Goal: Contribute content: Contribute content

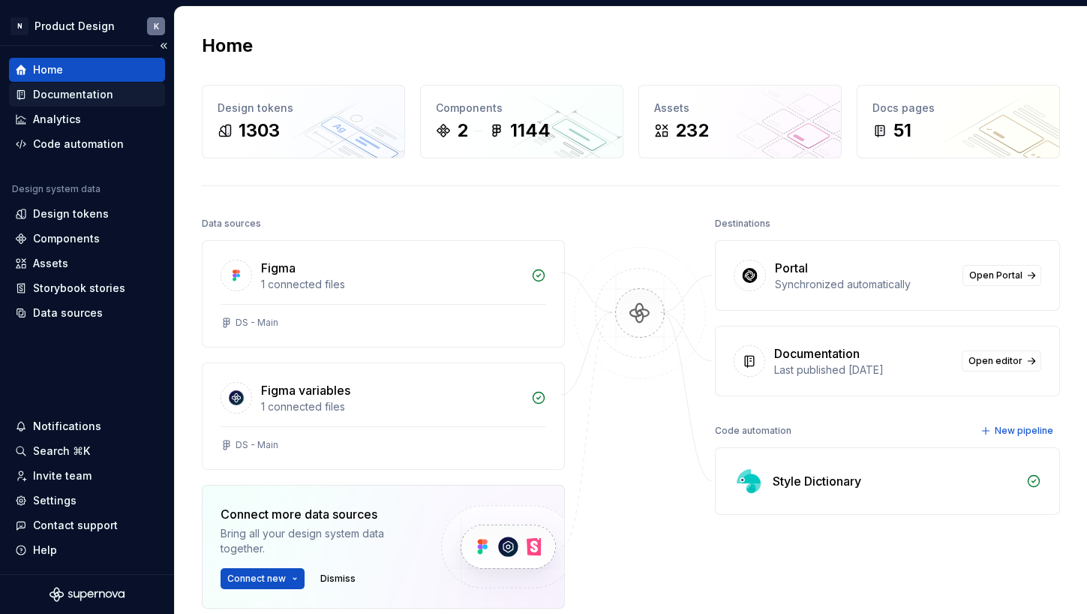
click at [92, 95] on div "Documentation" at bounding box center [73, 94] width 80 height 15
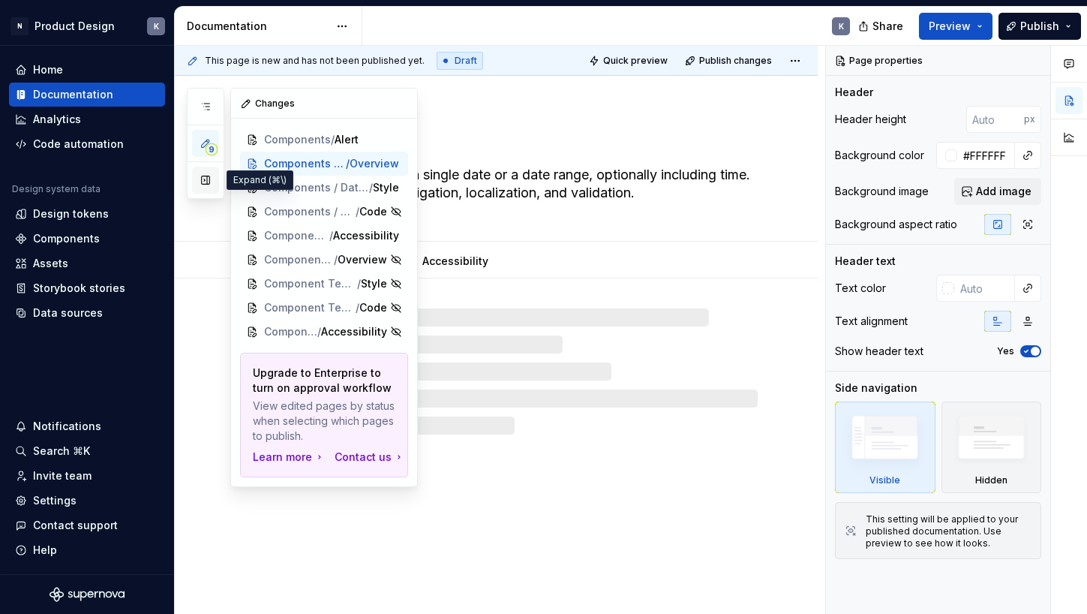
click at [207, 188] on button "button" at bounding box center [205, 180] width 27 height 27
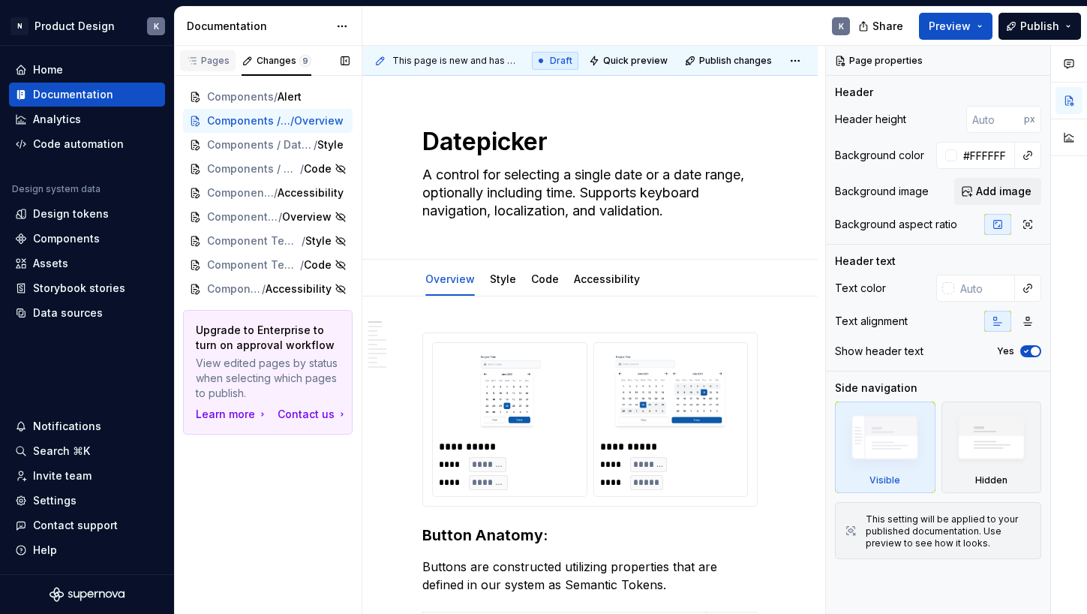
click at [206, 60] on div "Pages" at bounding box center [208, 61] width 44 height 12
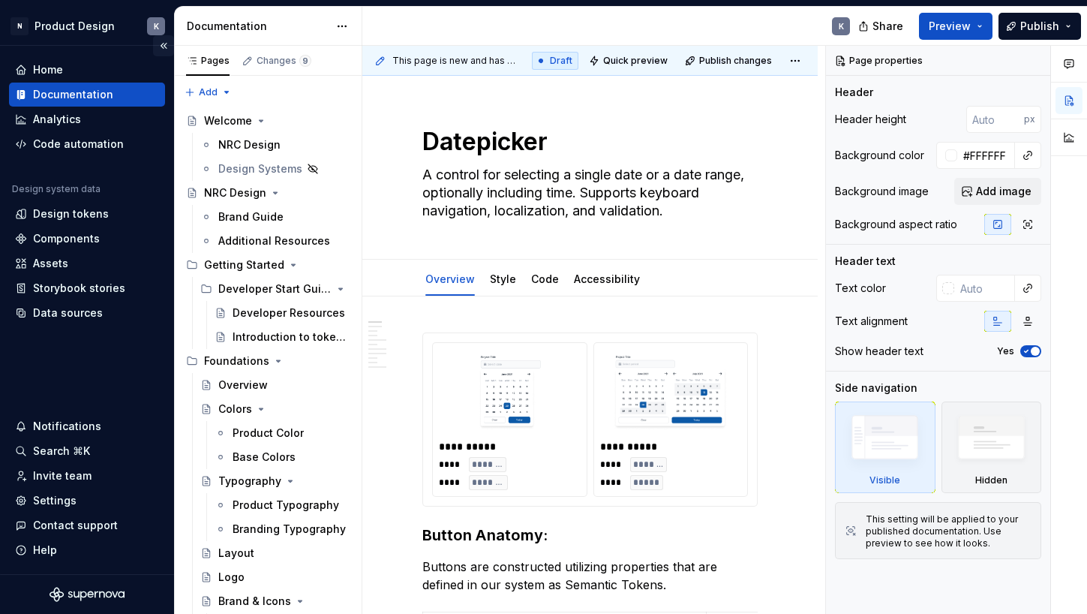
click at [164, 46] on button "Collapse sidebar" at bounding box center [163, 45] width 21 height 21
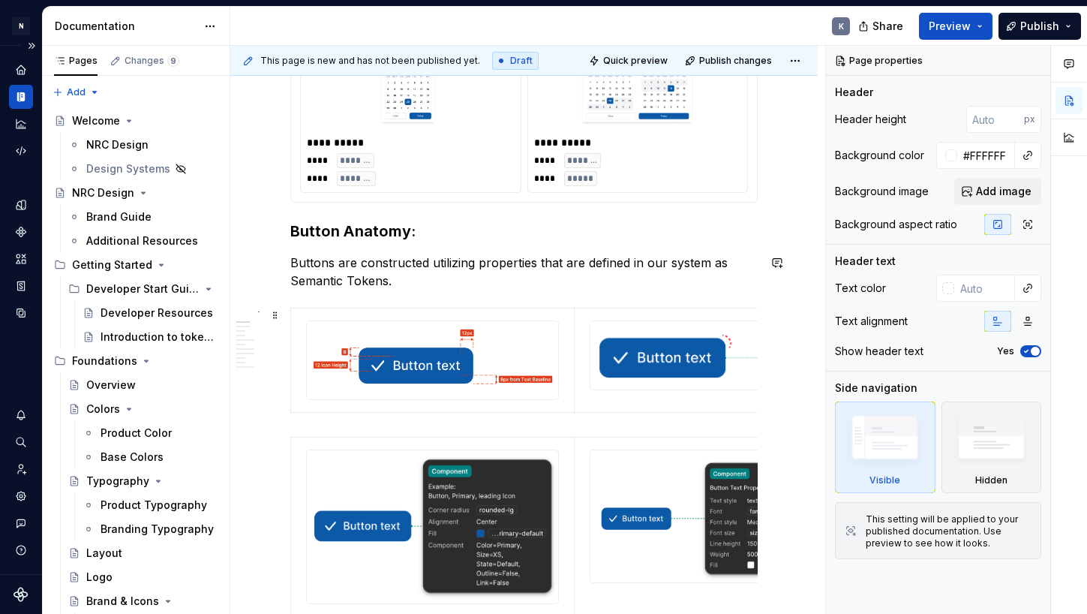
scroll to position [566, 0]
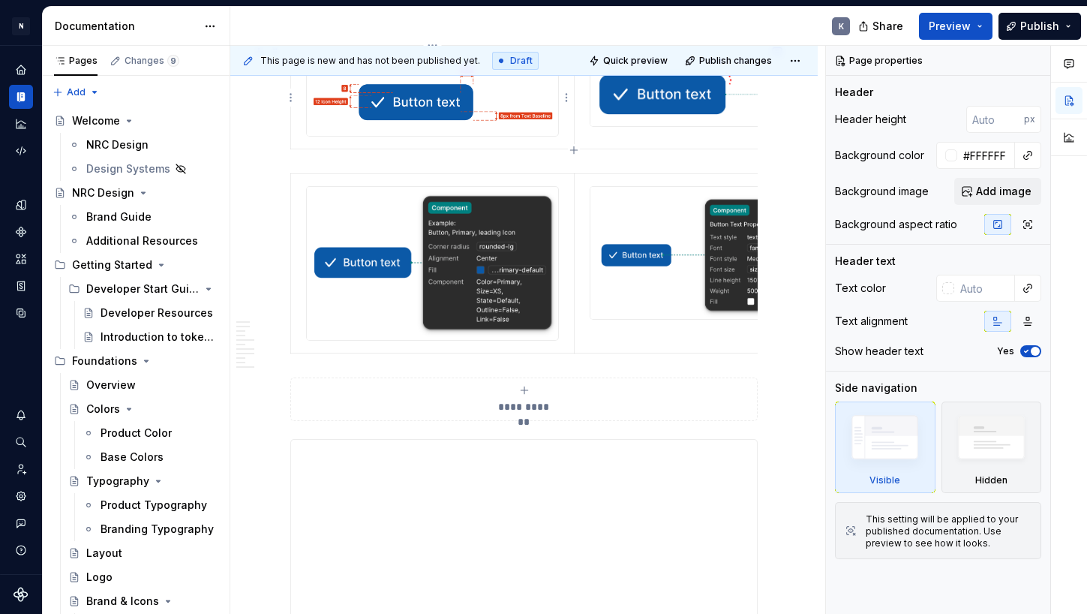
type textarea "*"
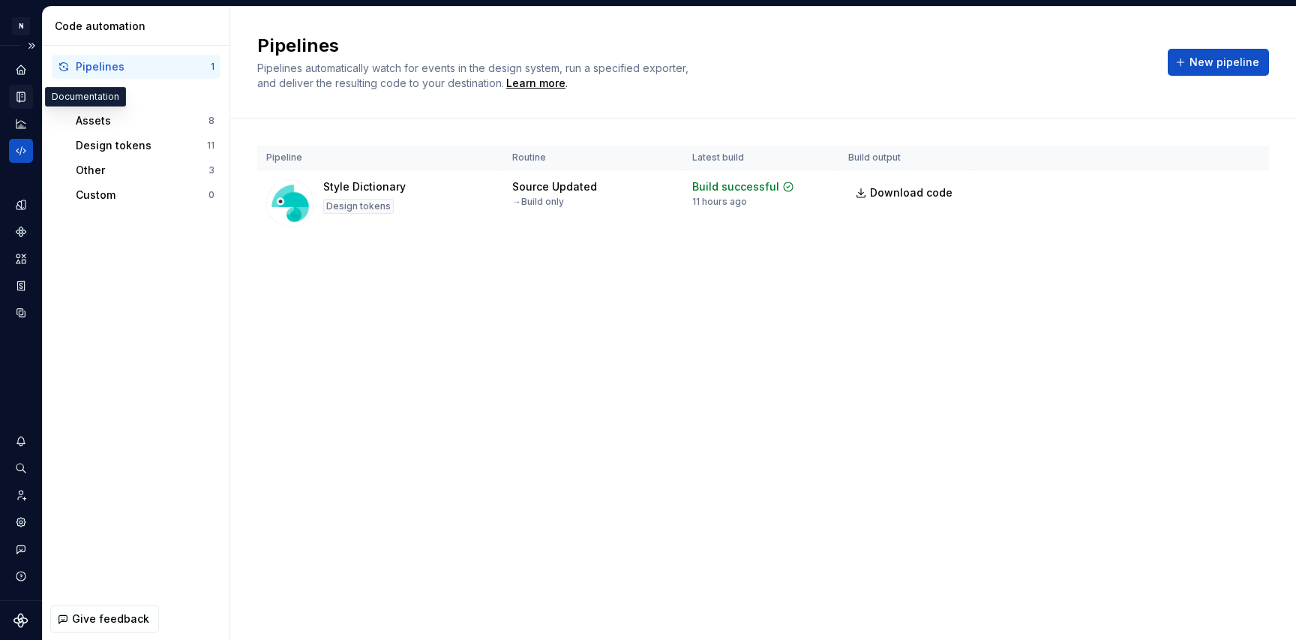
click at [19, 95] on icon "Documentation" at bounding box center [21, 97] width 14 height 14
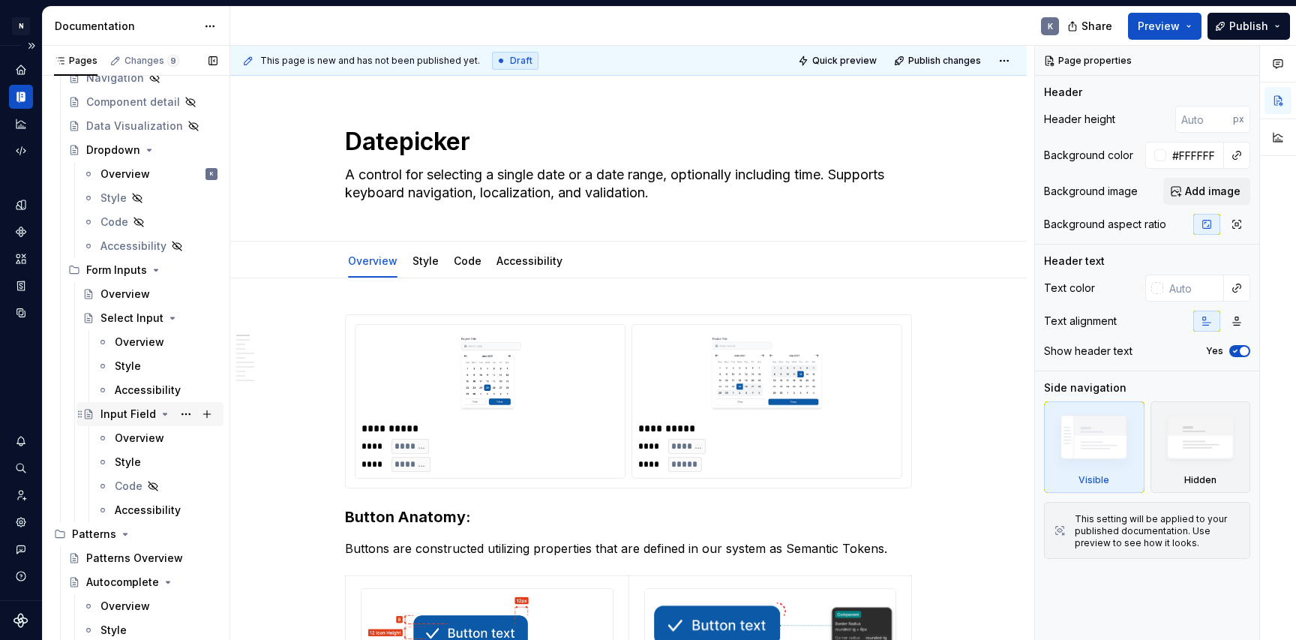
scroll to position [904, 0]
click at [129, 341] on div "Overview" at bounding box center [140, 345] width 50 height 15
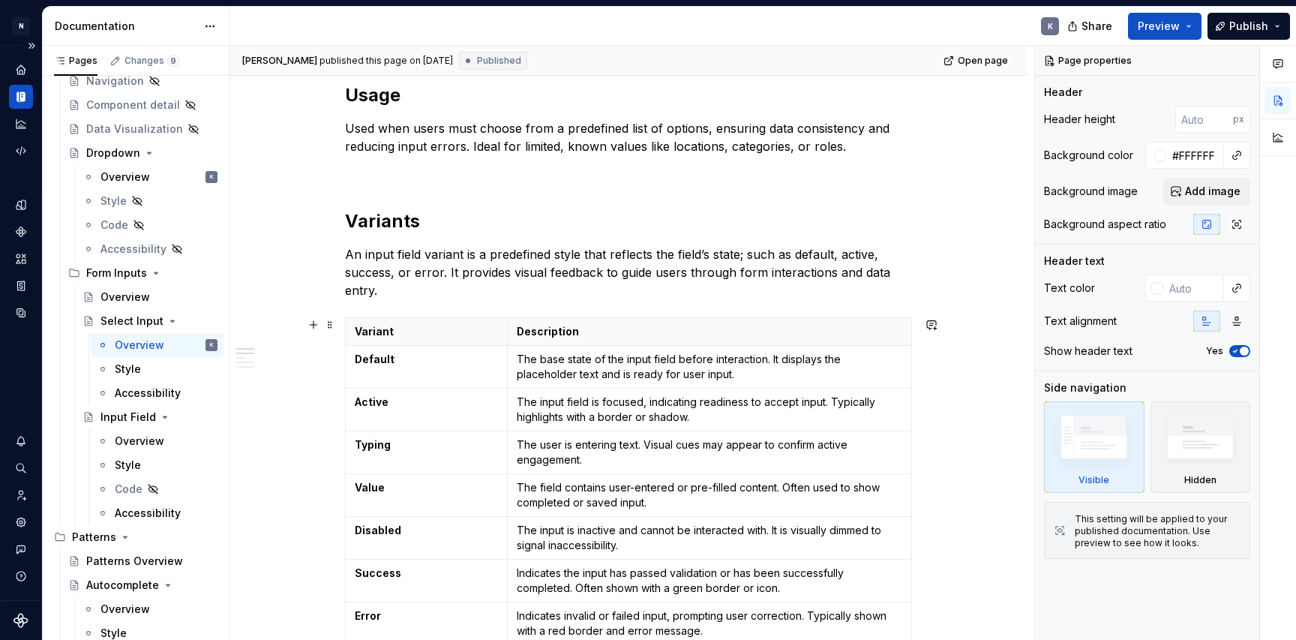
scroll to position [334, 0]
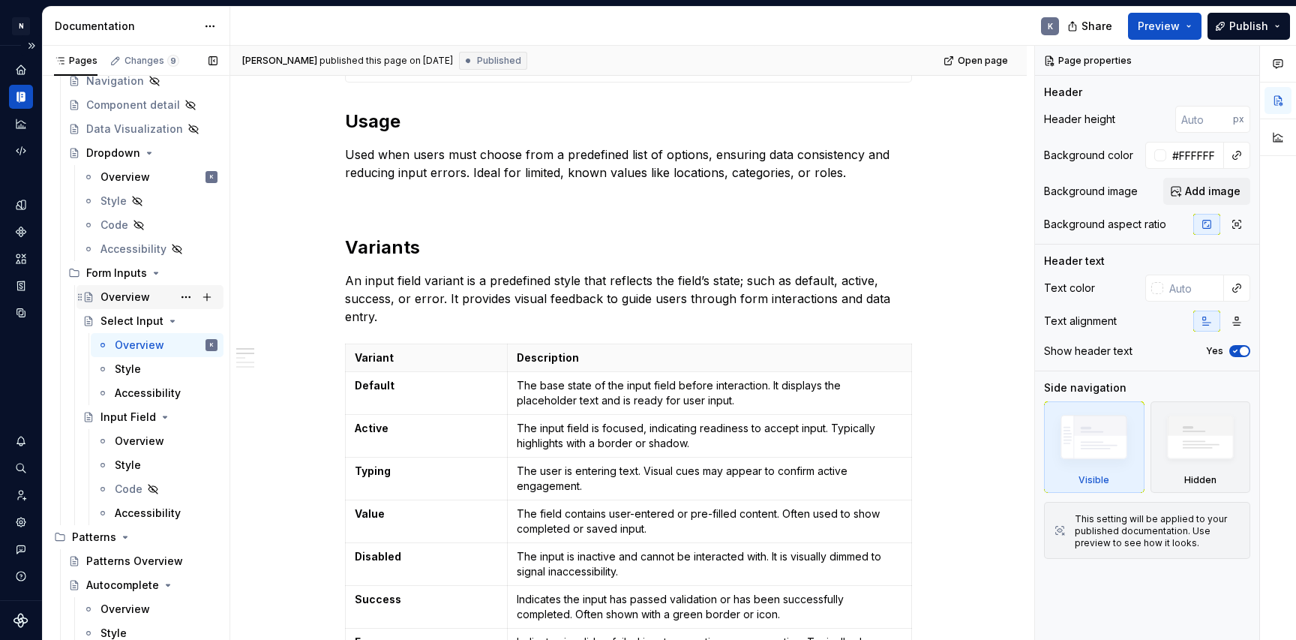
click at [149, 301] on div "Overview" at bounding box center [159, 297] width 117 height 21
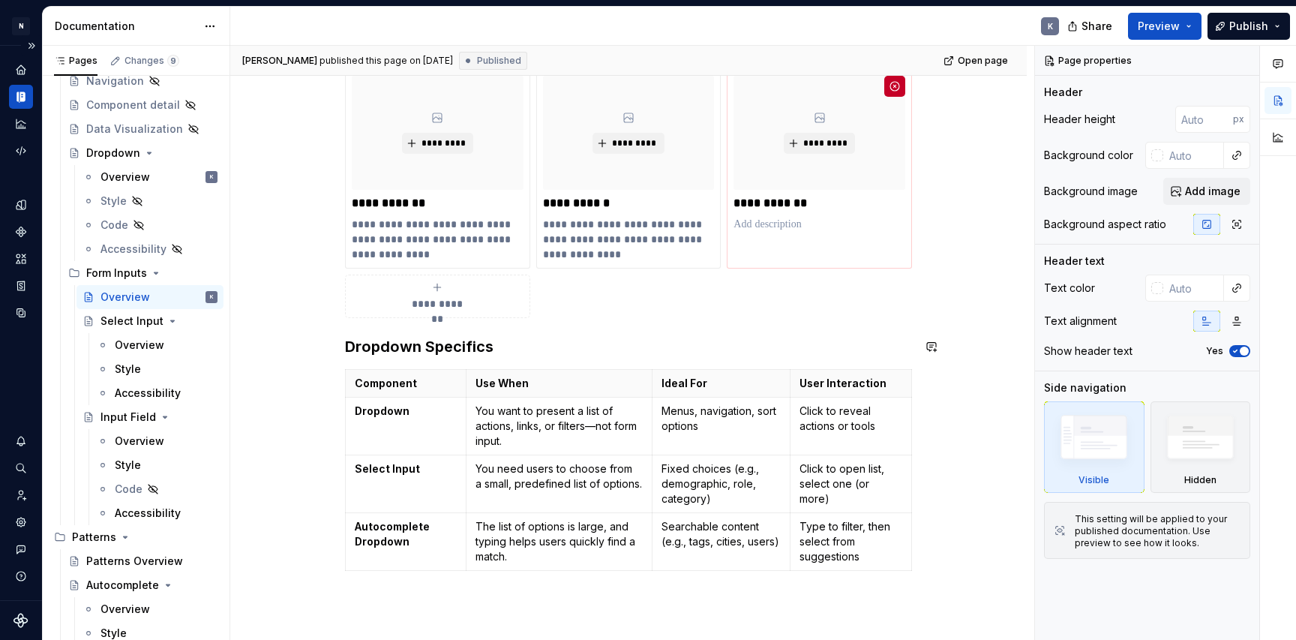
scroll to position [380, 0]
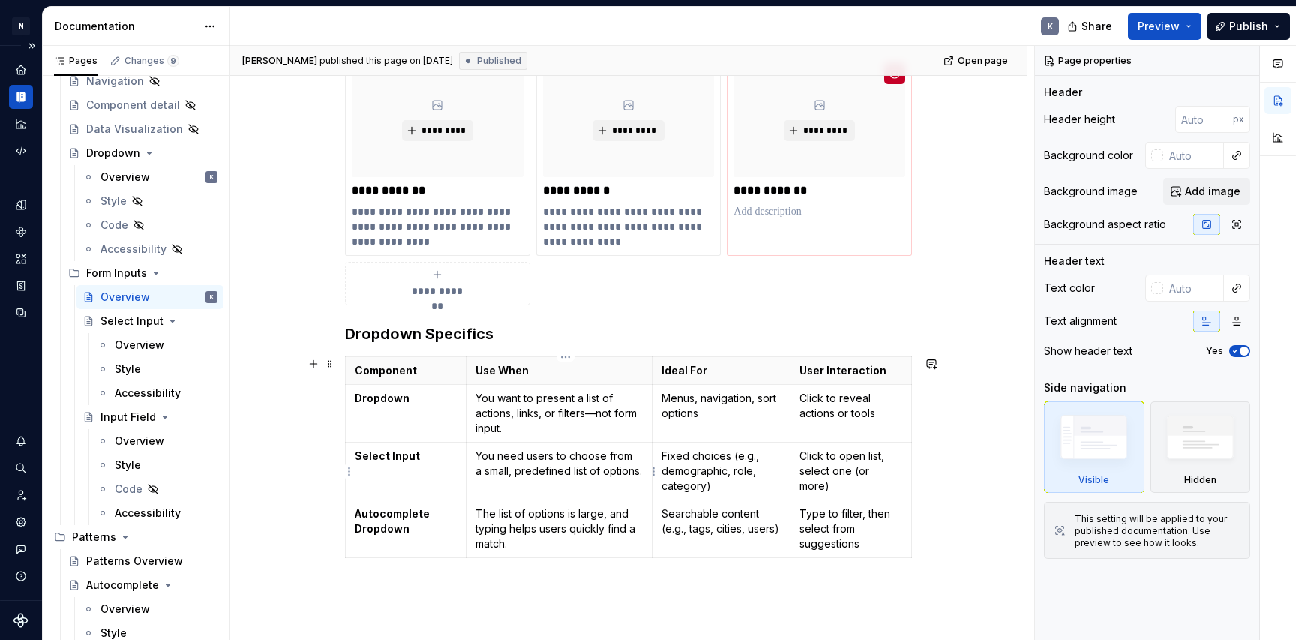
type textarea "*"
click at [533, 461] on p "You need users to choose from a small, predefined list of options." at bounding box center [559, 464] width 167 height 30
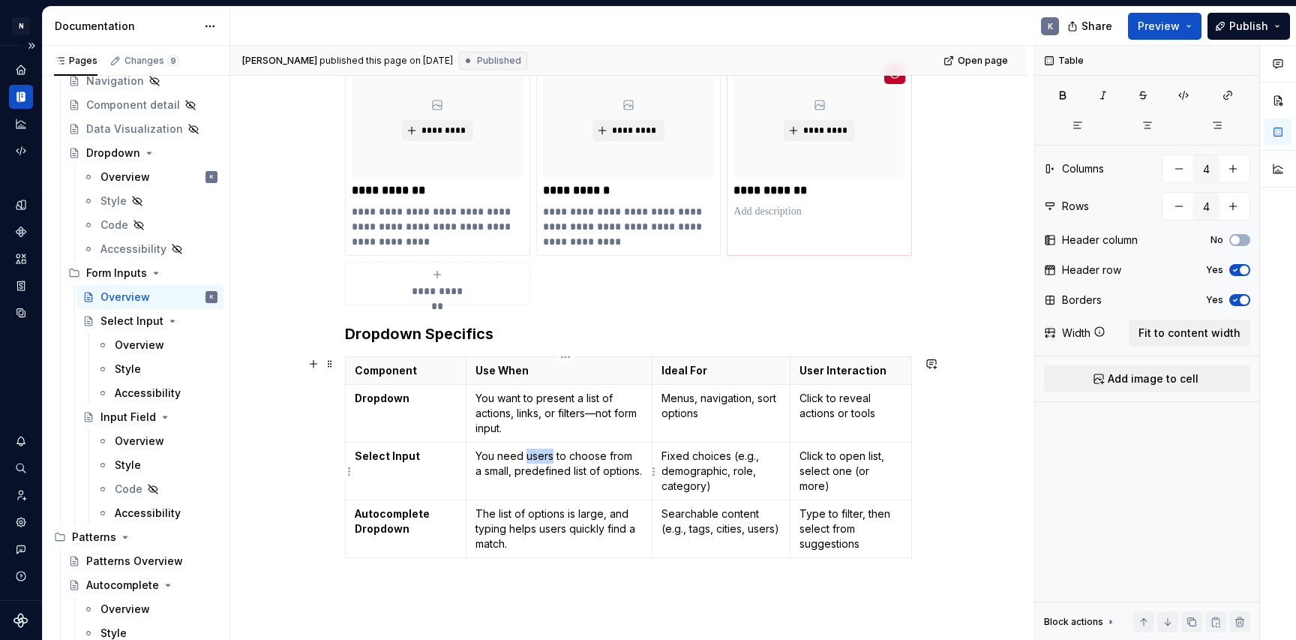
click at [533, 461] on p "You need users to choose from a small, predefined list of options." at bounding box center [559, 464] width 167 height 30
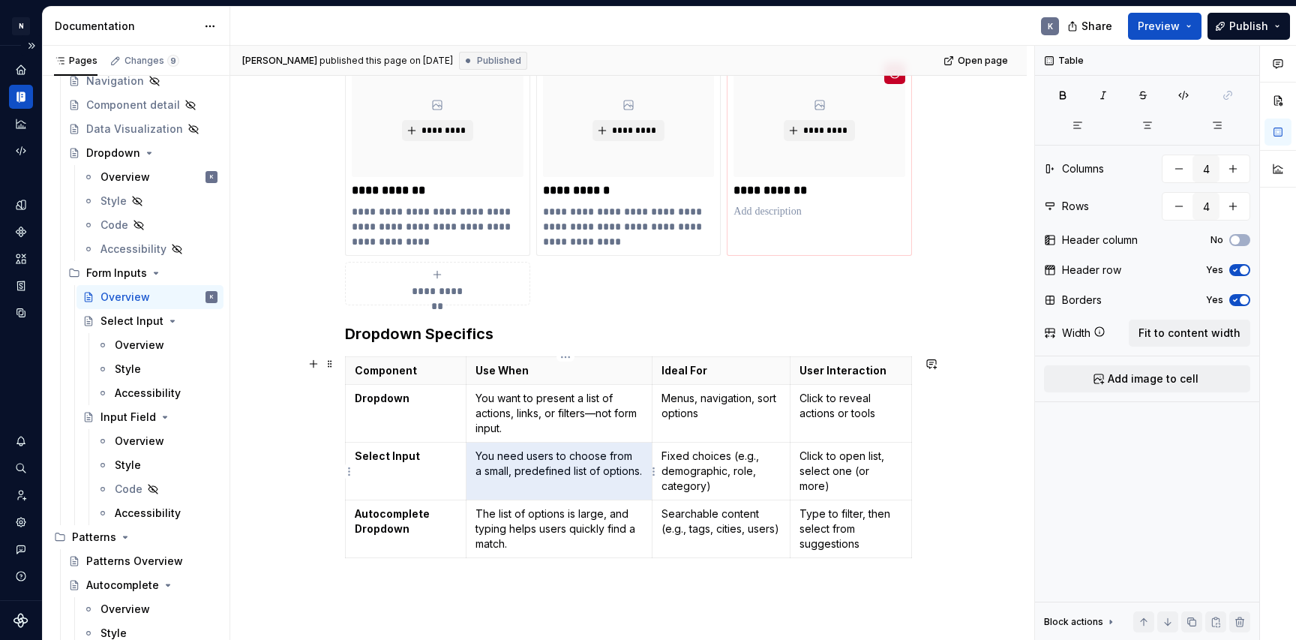
click at [581, 468] on p "You need users to choose from a small, predefined list of options." at bounding box center [559, 464] width 167 height 30
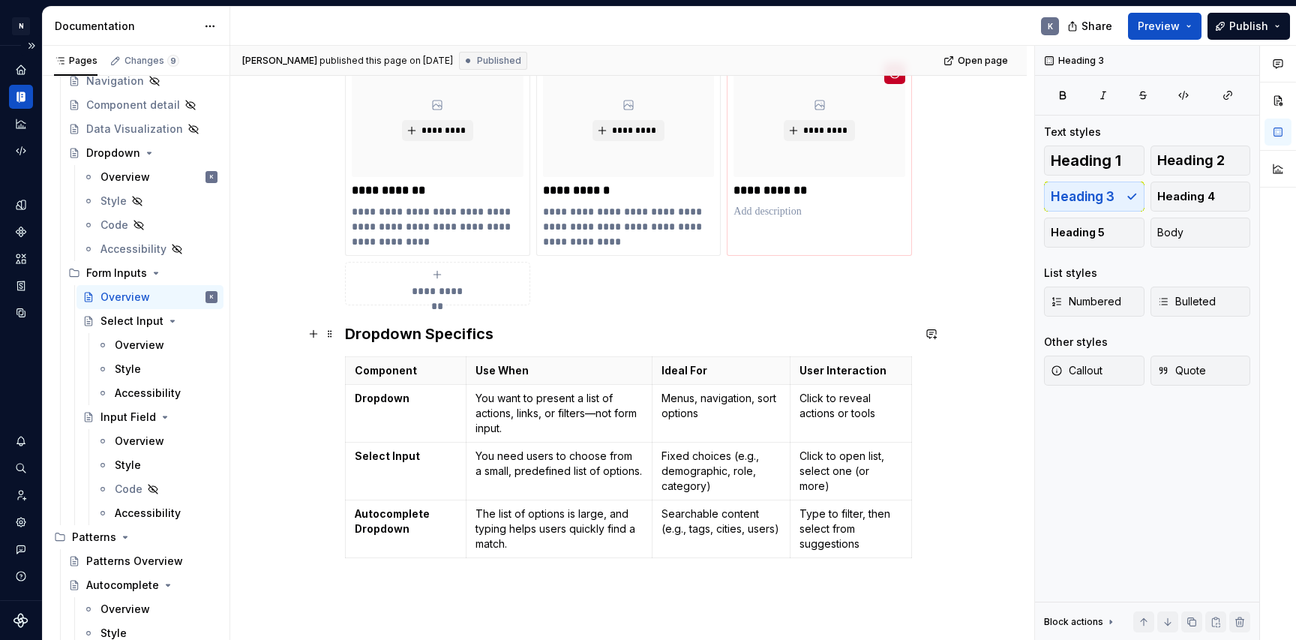
click at [360, 335] on h3 "Dropdown Specifics" at bounding box center [628, 333] width 567 height 21
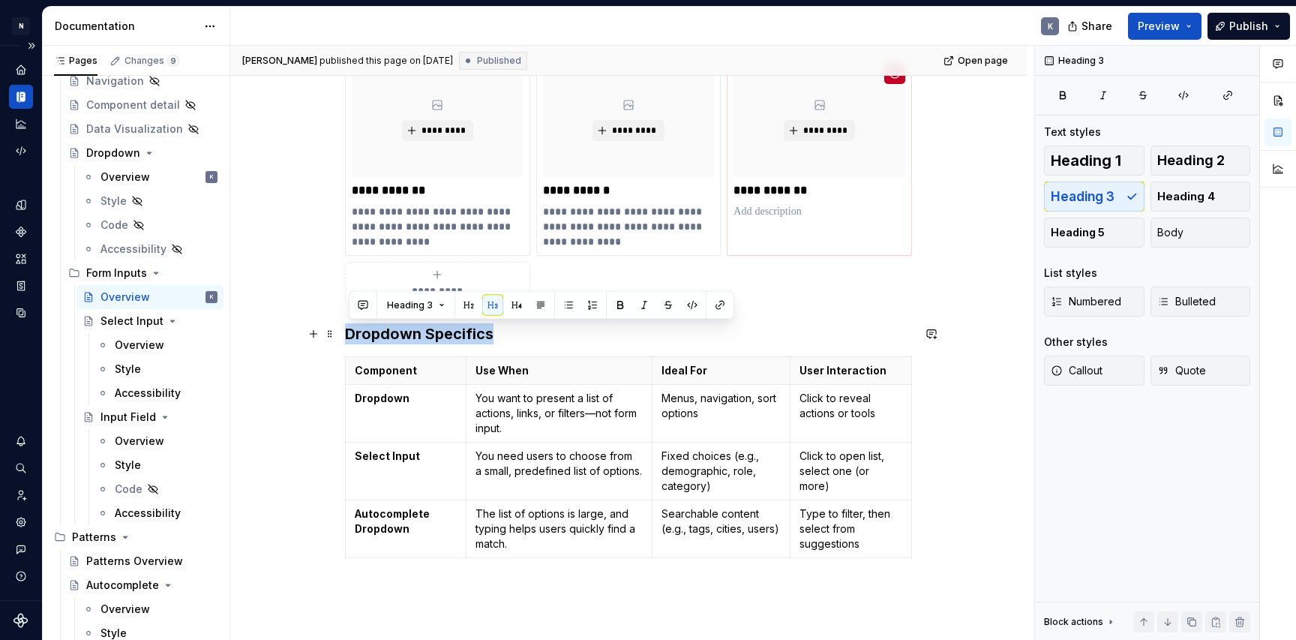
click at [360, 335] on h3 "Dropdown Specifics" at bounding box center [628, 333] width 567 height 21
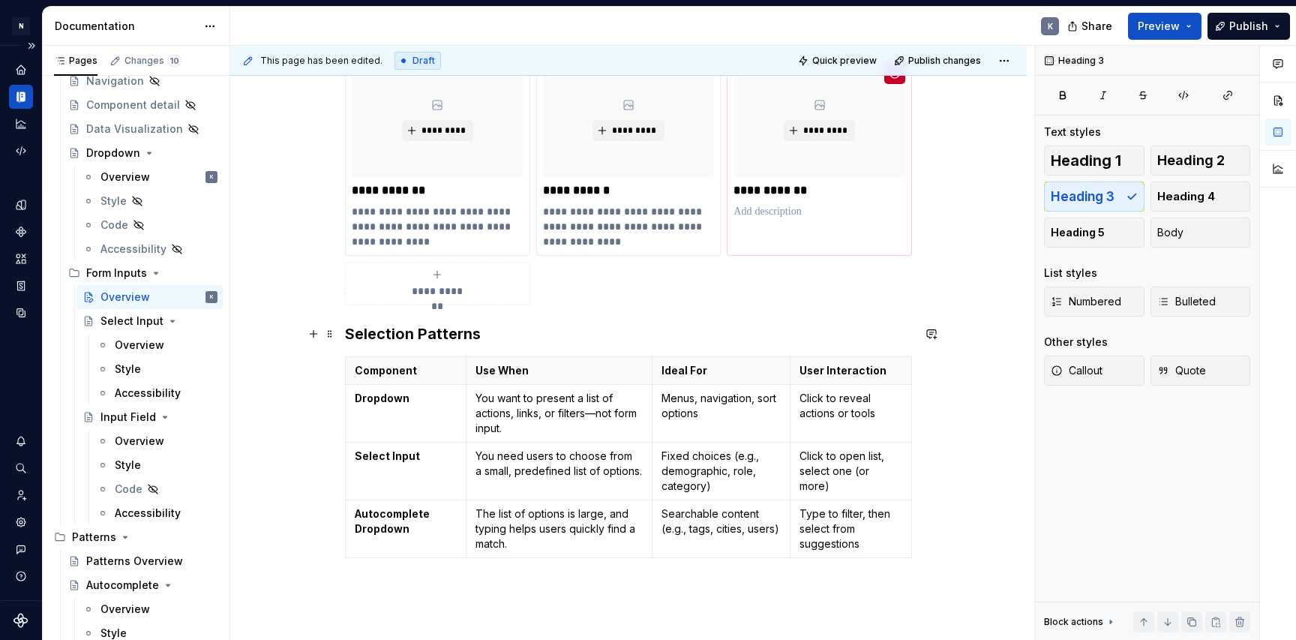
click at [349, 337] on h3 "Selection Patterns" at bounding box center [628, 333] width 567 height 21
click at [543, 337] on h3 "User Selection Patterns" at bounding box center [628, 333] width 567 height 21
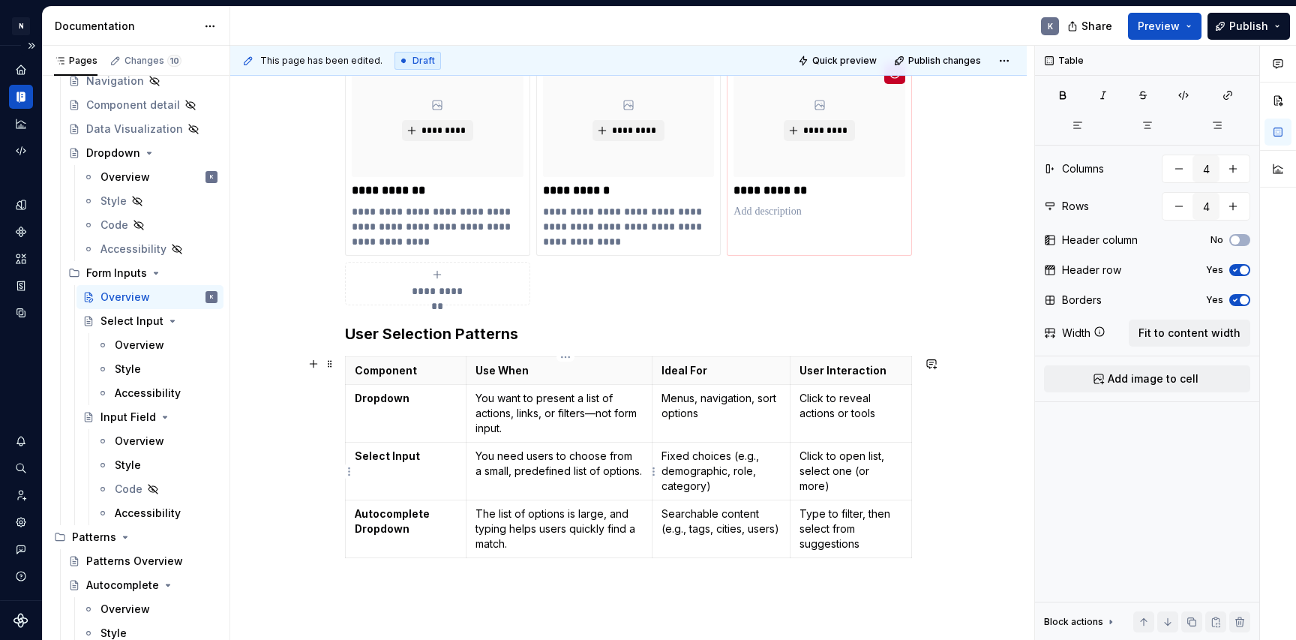
click at [515, 468] on p "You need users to choose from a small, predefined list of options." at bounding box center [559, 464] width 167 height 30
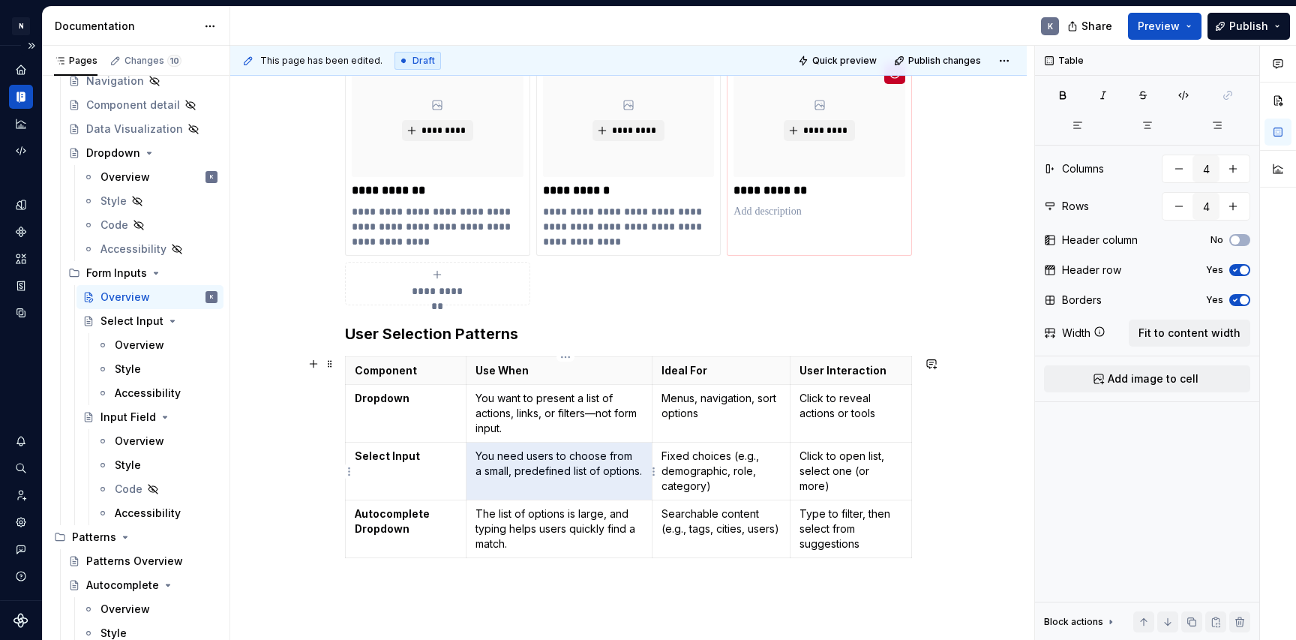
click at [615, 471] on p "You need users to choose from a small, predefined list of options." at bounding box center [559, 464] width 167 height 30
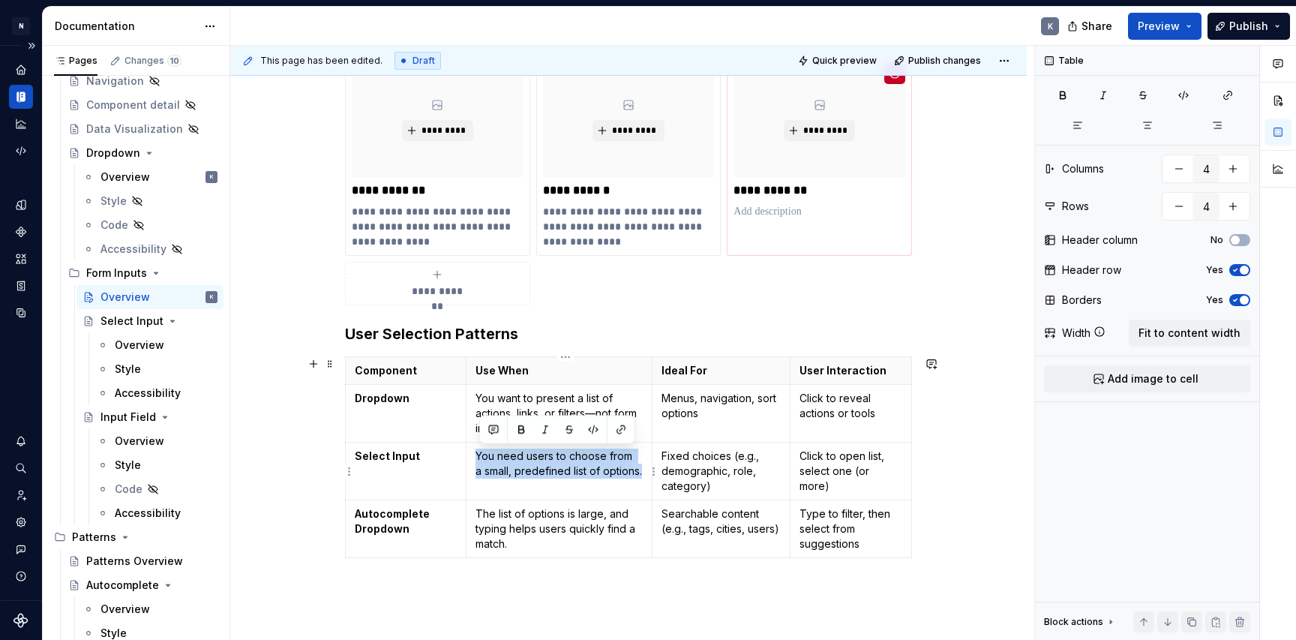
drag, startPoint x: 638, startPoint y: 473, endPoint x: 479, endPoint y: 458, distance: 159.7
click at [479, 458] on p "You need users to choose from a small, predefined list of options." at bounding box center [559, 464] width 167 height 30
copy p "You need users to choose from a small, predefined list of options."
click at [136, 342] on div "Overview" at bounding box center [140, 345] width 50 height 15
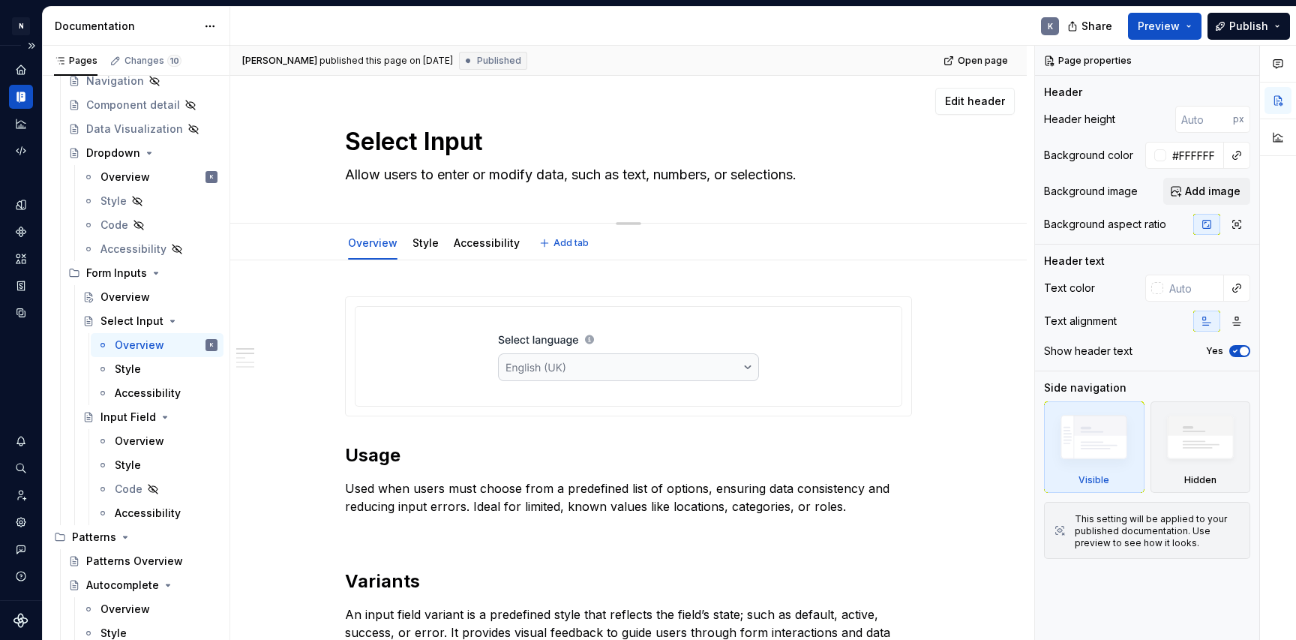
click at [497, 175] on textarea "Allow users to enter or modify data, such as text, numbers, or selections." at bounding box center [625, 175] width 567 height 24
paste textarea "You need users to choose from a small, predefined list of op"
type textarea "*"
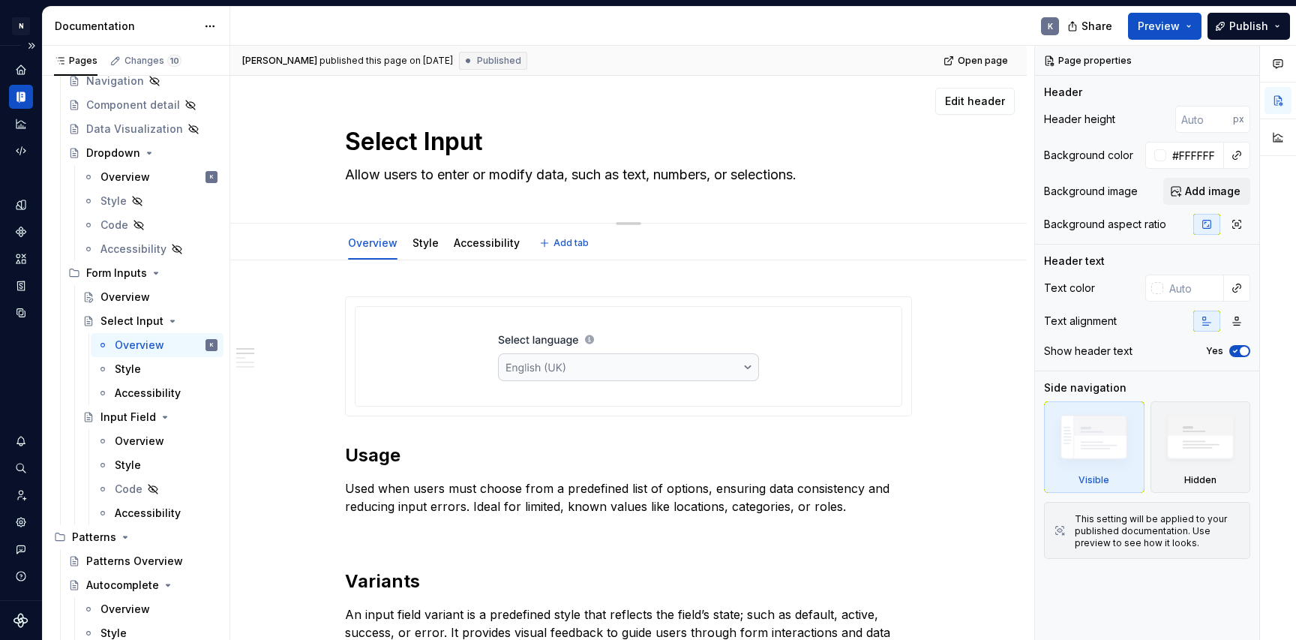
type textarea "You need users to choose from a small, predefined list of options."
drag, startPoint x: 462, startPoint y: 176, endPoint x: 348, endPoint y: 179, distance: 114.1
click at [348, 179] on textarea "You need users to choose from a small, predefined list of options." at bounding box center [625, 175] width 567 height 24
type textarea "*"
type textarea "A choose from a small, predefined list of options."
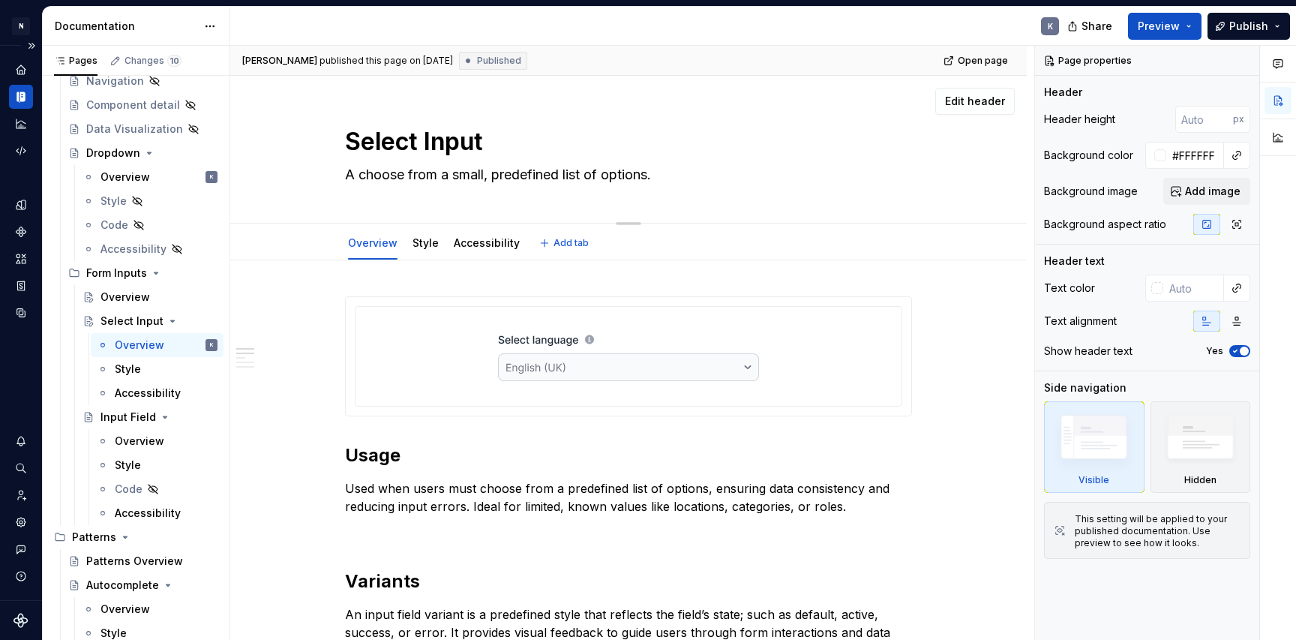
type textarea "*"
type textarea "Al choose from a small, predefined list of options."
type textarea "*"
type textarea "All choose from a small, predefined list of options."
type textarea "*"
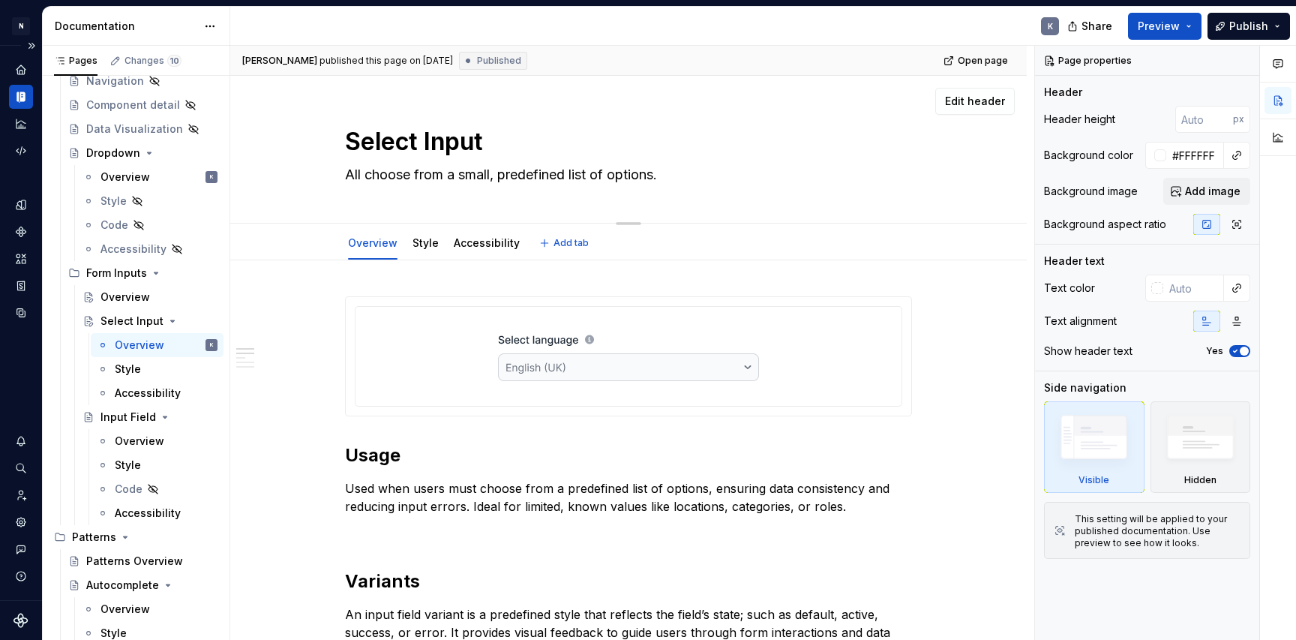
type textarea "Allo choose from a small, predefined list of options."
type textarea "*"
type textarea "Allow choose from a small, predefined list of options."
type textarea "*"
type textarea "Allow choose from a small, predefined list of options."
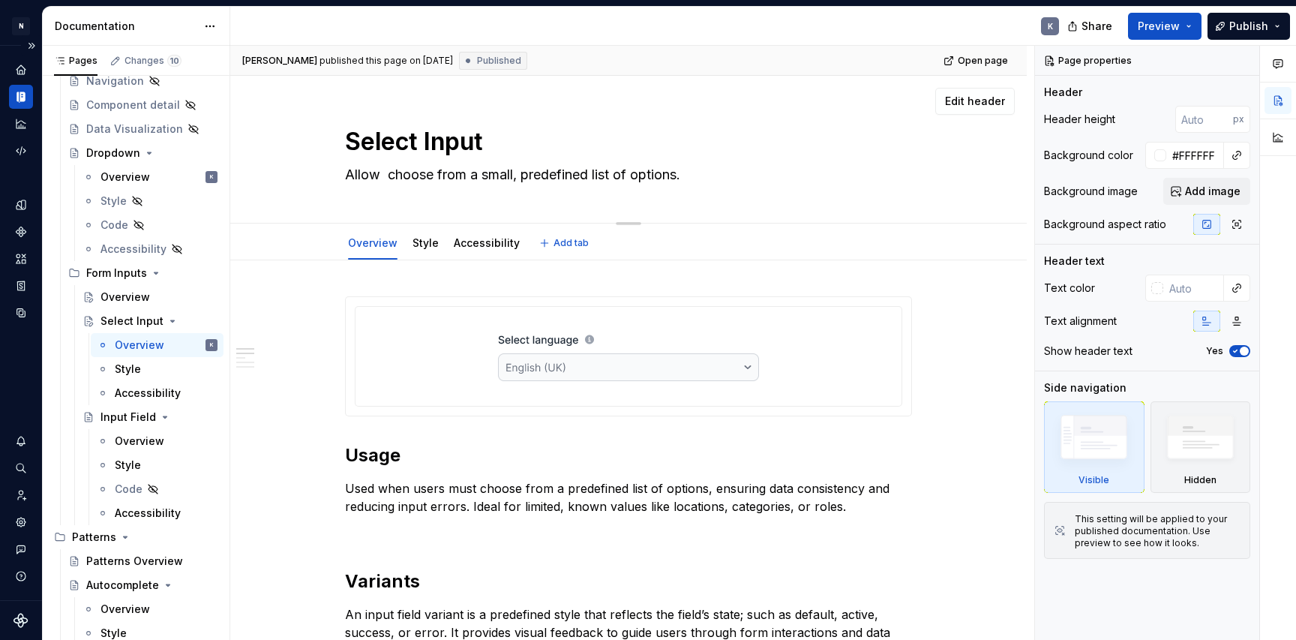
type textarea "*"
type textarea "Allow u choose from a small, predefined list of options."
type textarea "*"
type textarea "Allow us choose from a small, predefined list of options."
type textarea "*"
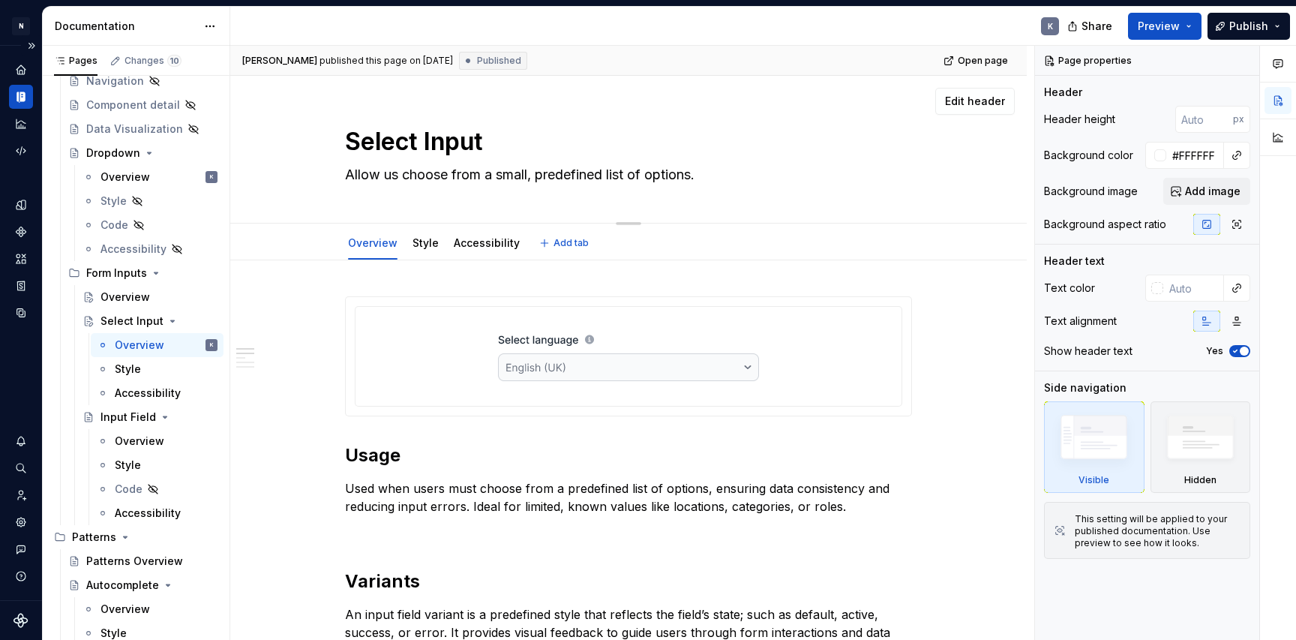
type textarea "Allow use choose from a small, predefined list of options."
type textarea "*"
type textarea "Allow user choose from a small, predefined list of options."
type textarea "*"
type textarea "Allow users choose from a small, predefined list of options."
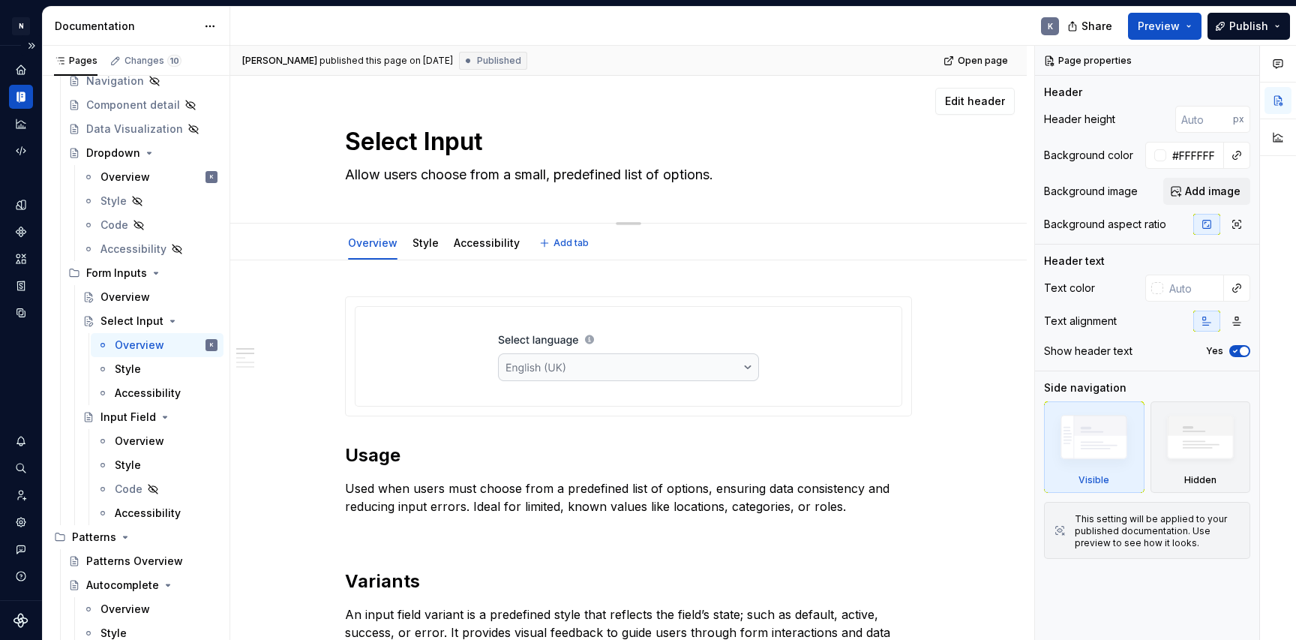
type textarea "*"
type textarea "Allow users choose from a small, predefined list of options."
type textarea "*"
type textarea "Allow users t choose from a small, predefined list of options."
type textarea "*"
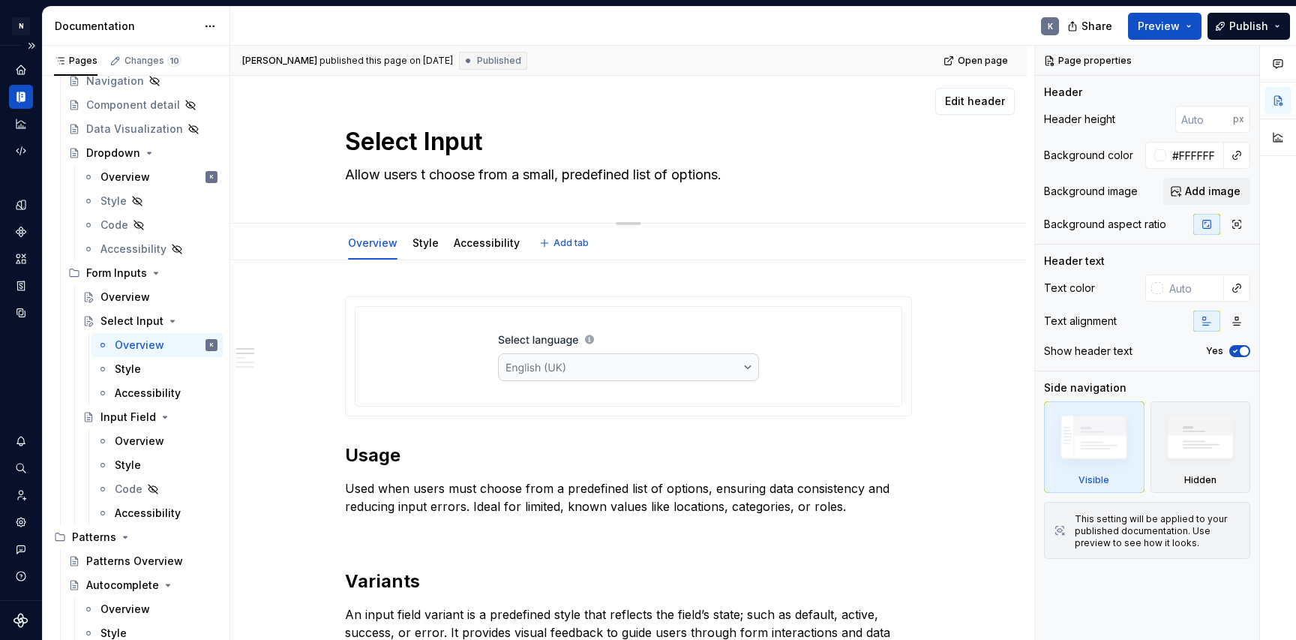
type textarea "Allow users to choose from a small, predefined list of options."
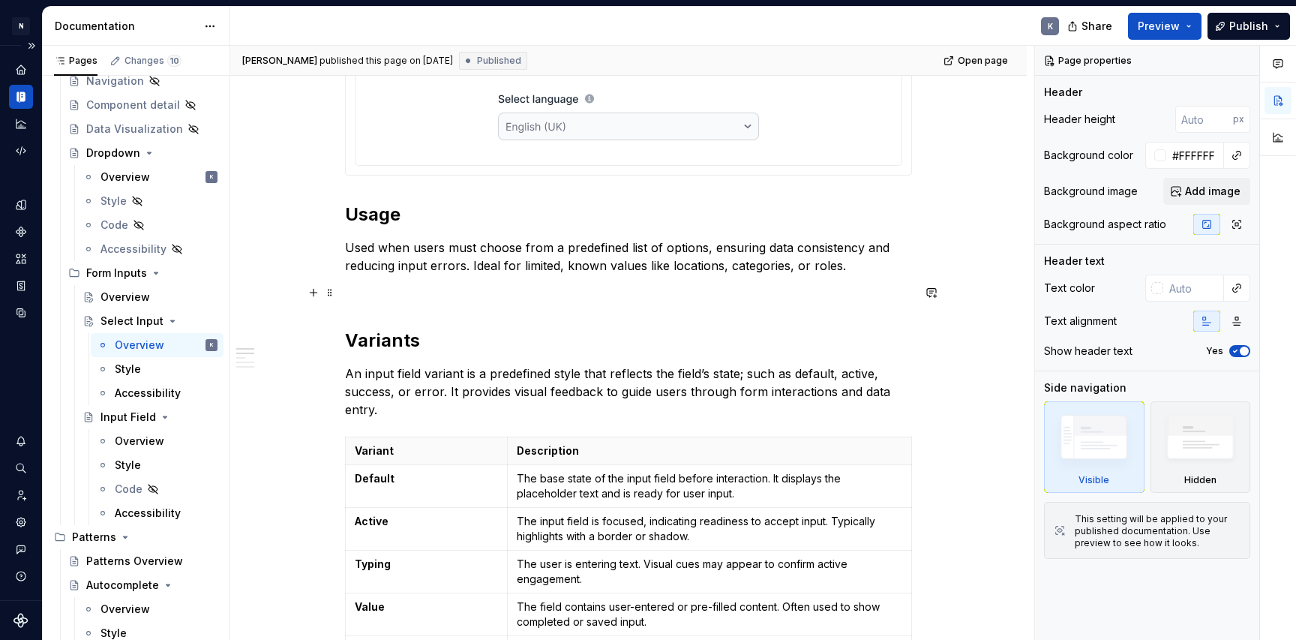
scroll to position [249, 0]
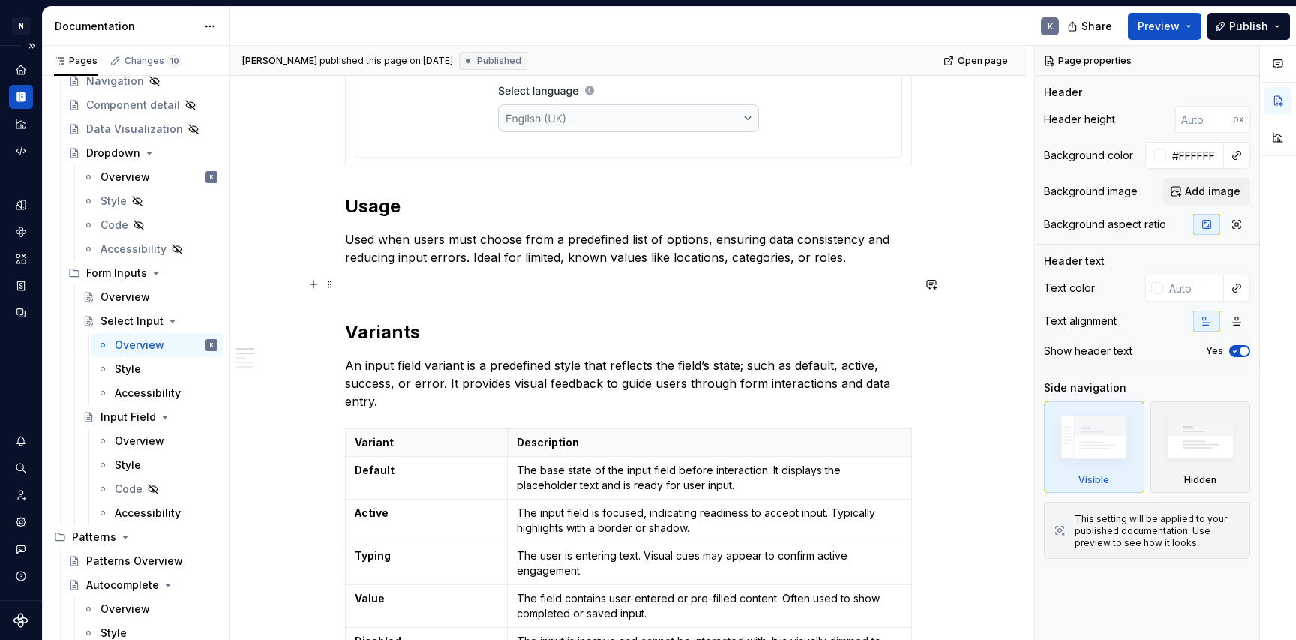
type textarea "*"
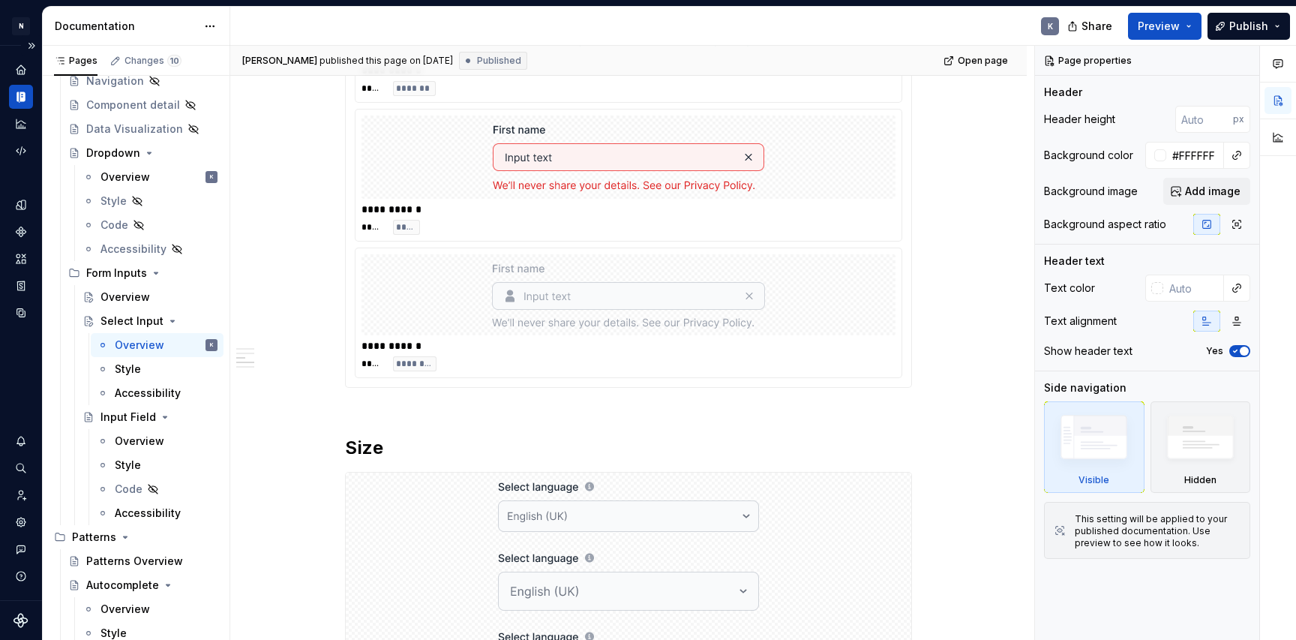
scroll to position [1951, 0]
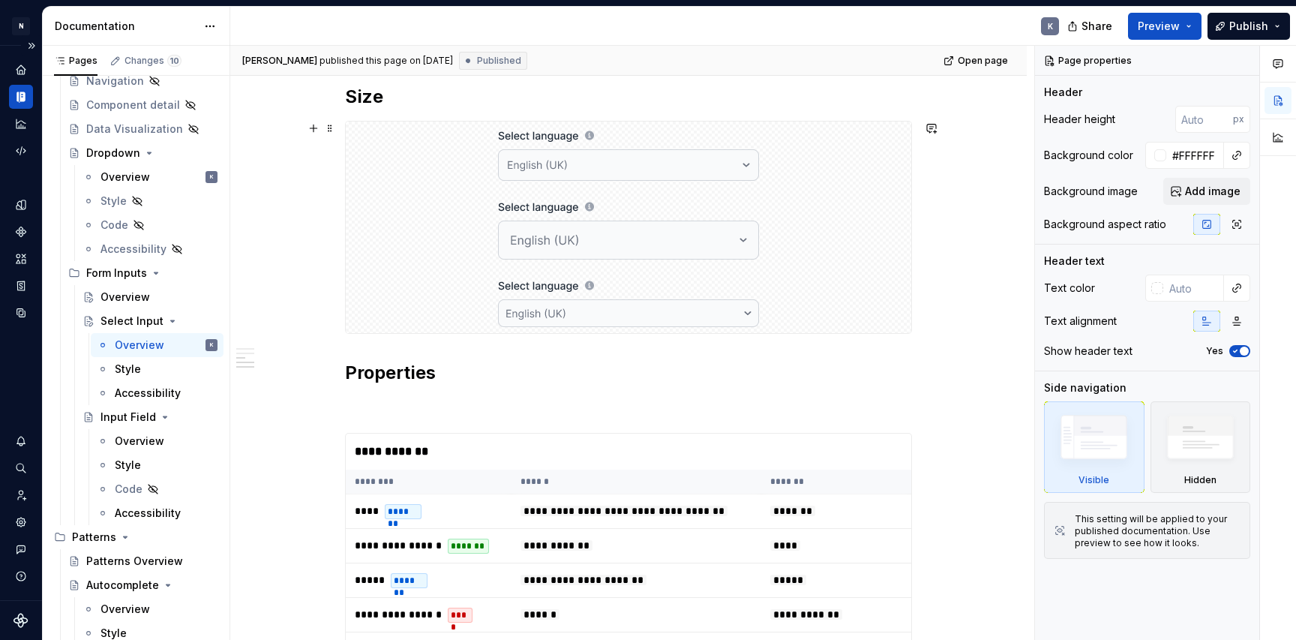
type textarea "Allow users to choose from a small, predefined list of options."
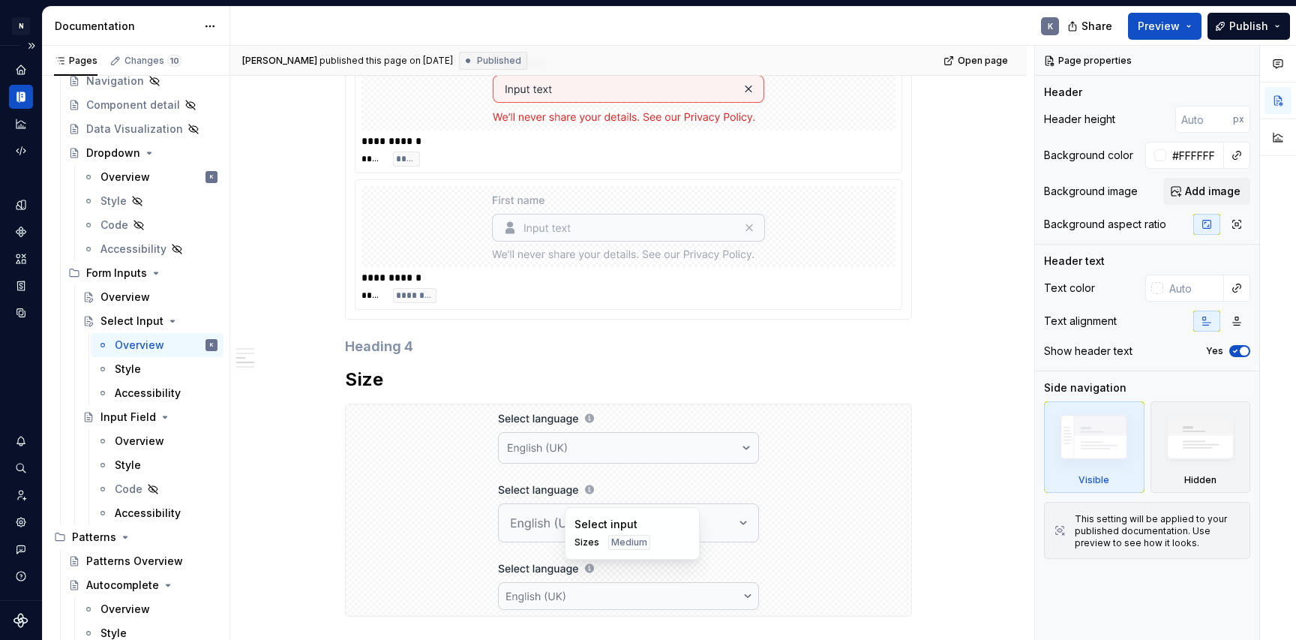
scroll to position [1527, 0]
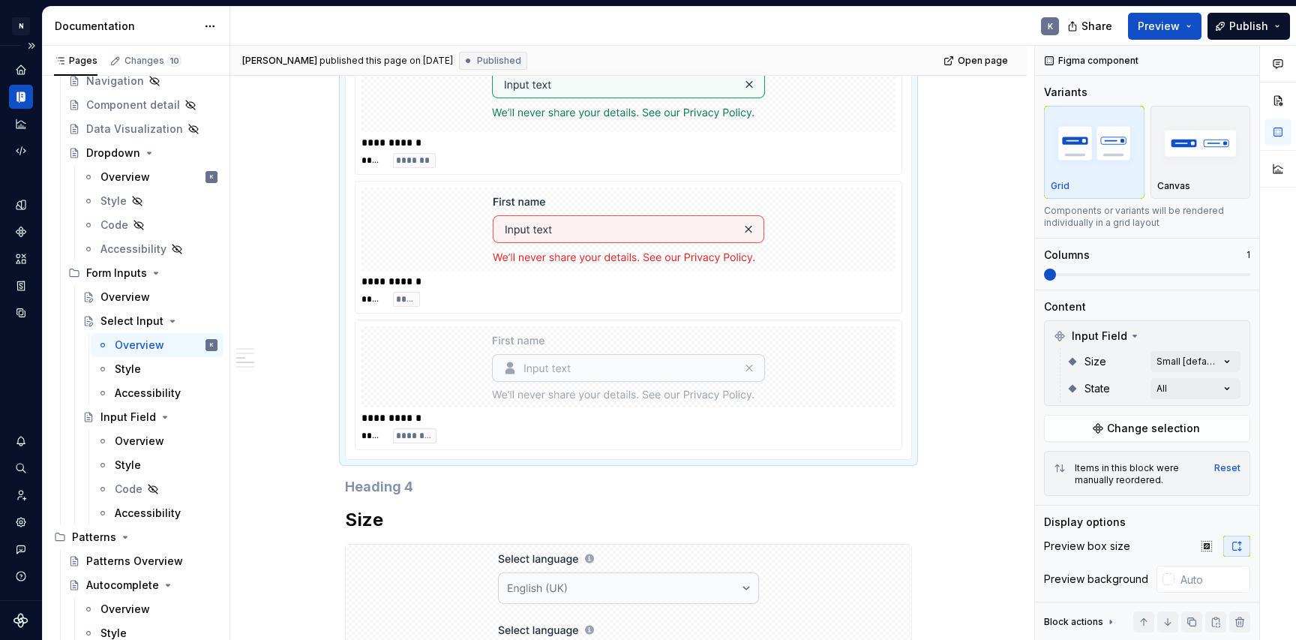
click at [805, 347] on div at bounding box center [629, 366] width 534 height 81
click at [1135, 336] on icon at bounding box center [1135, 336] width 12 height 12
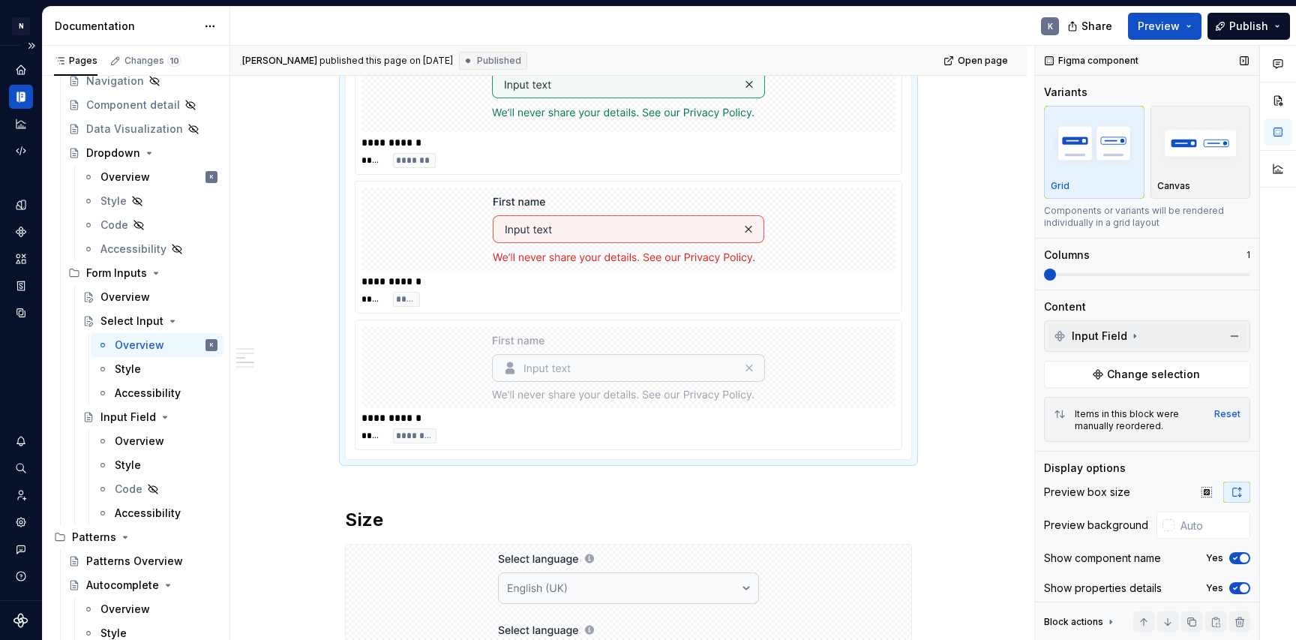
click at [1135, 336] on icon at bounding box center [1135, 336] width 12 height 12
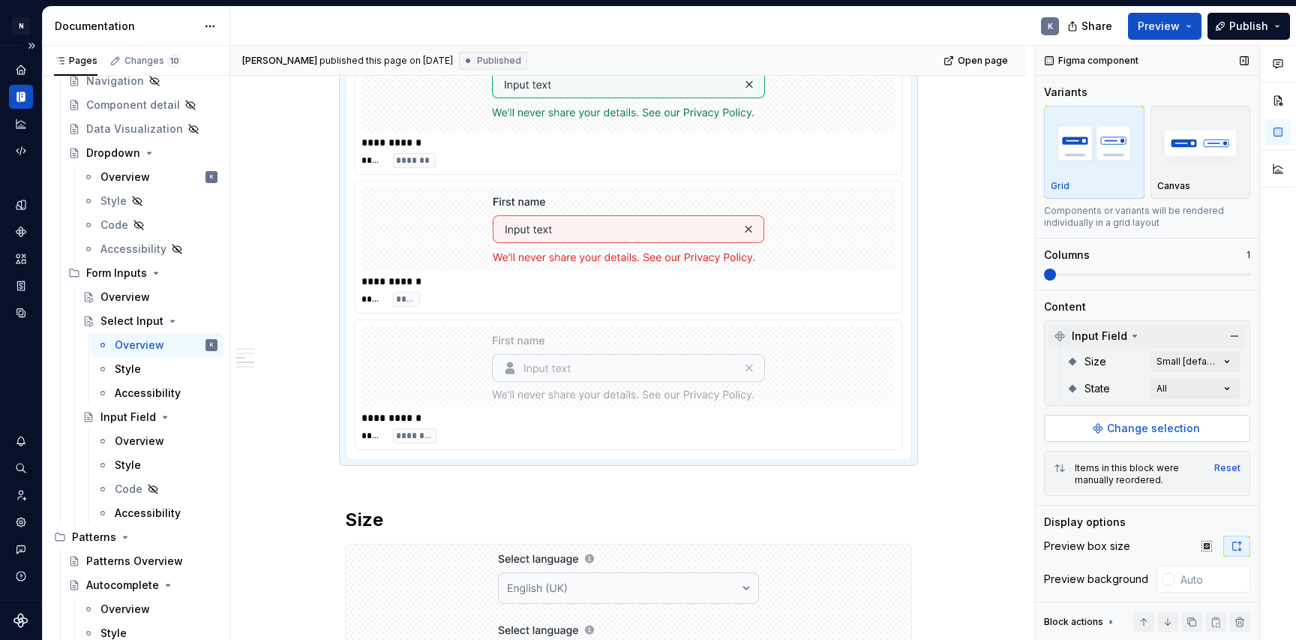
click at [1153, 428] on span "Change selection" at bounding box center [1153, 428] width 93 height 15
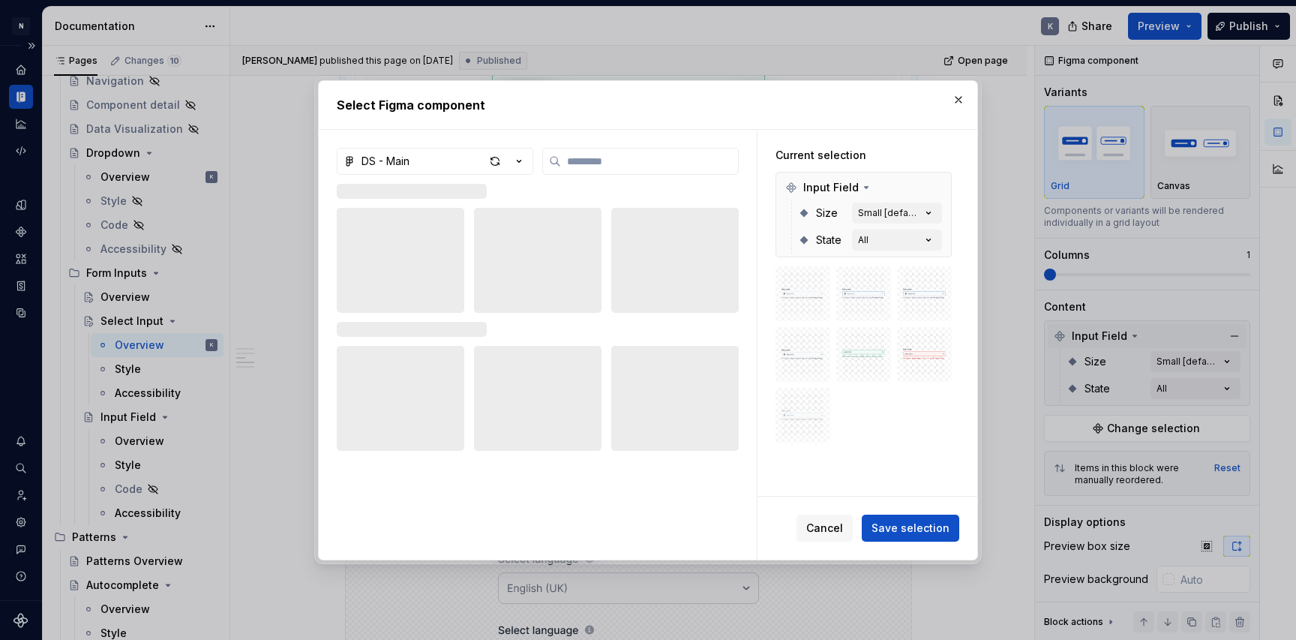
type textarea "*"
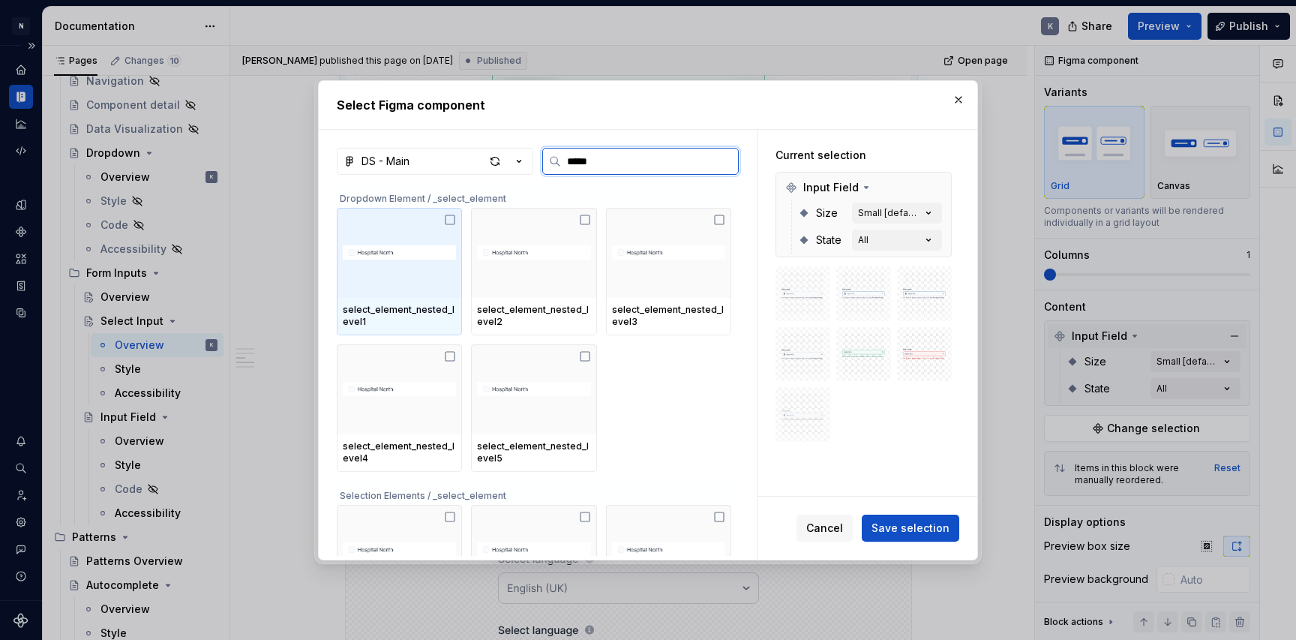
type input "******"
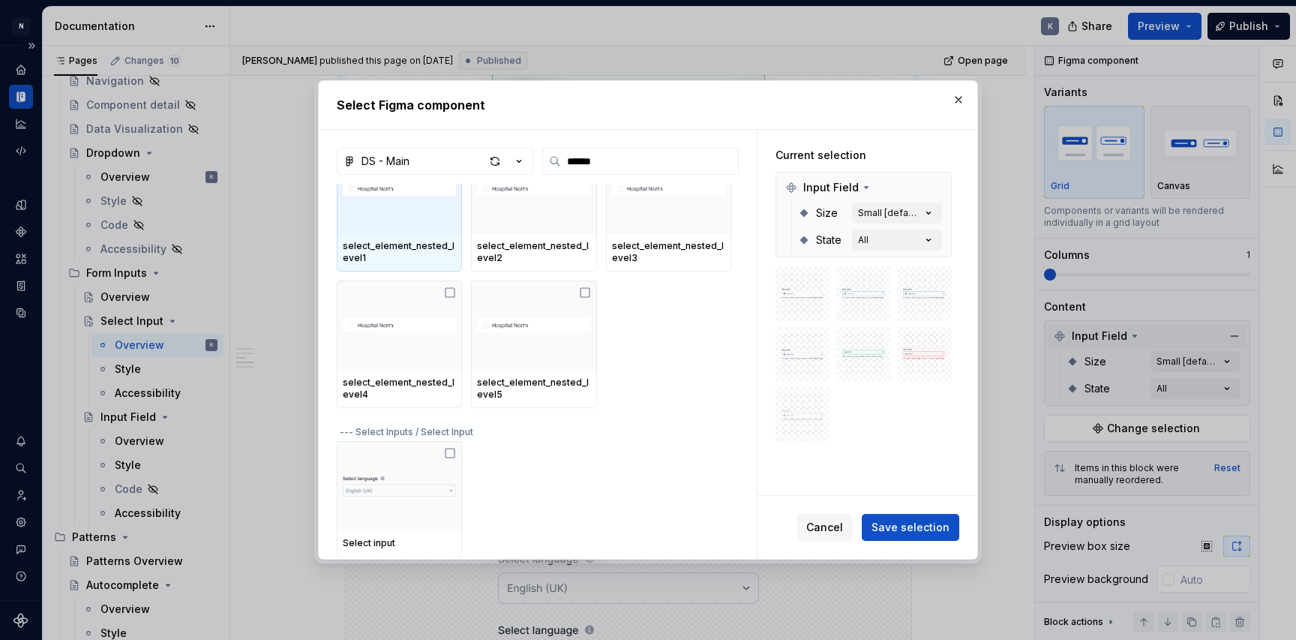
scroll to position [343, 0]
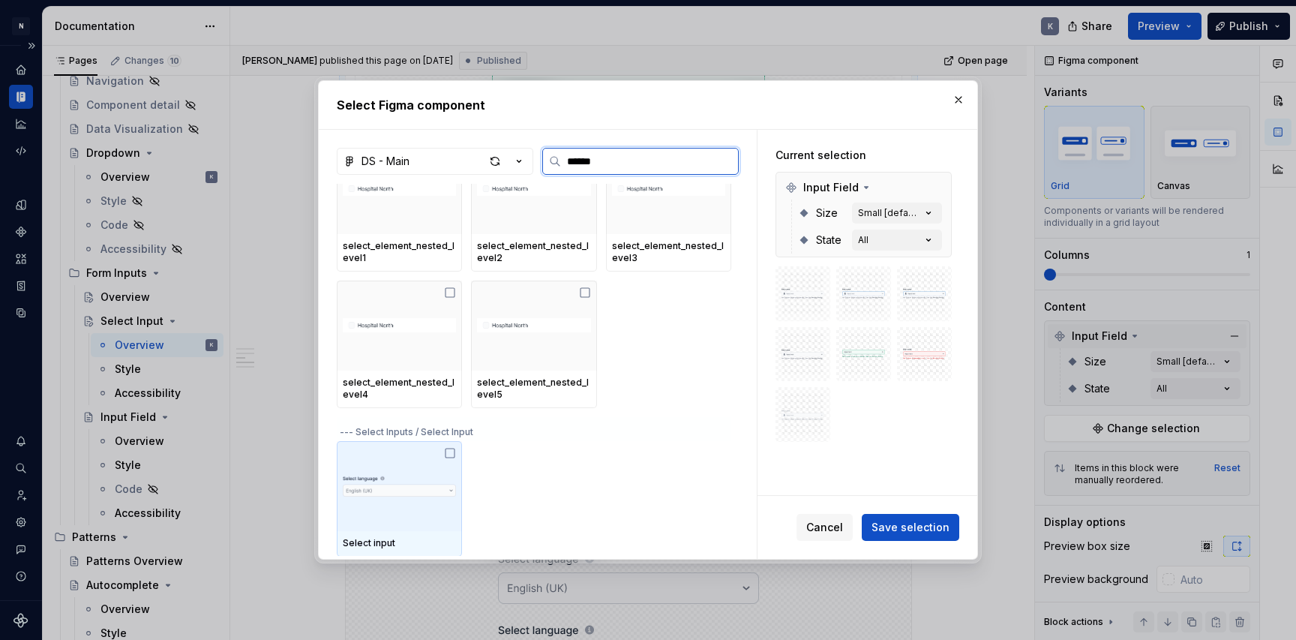
click at [414, 465] on img at bounding box center [399, 486] width 113 height 50
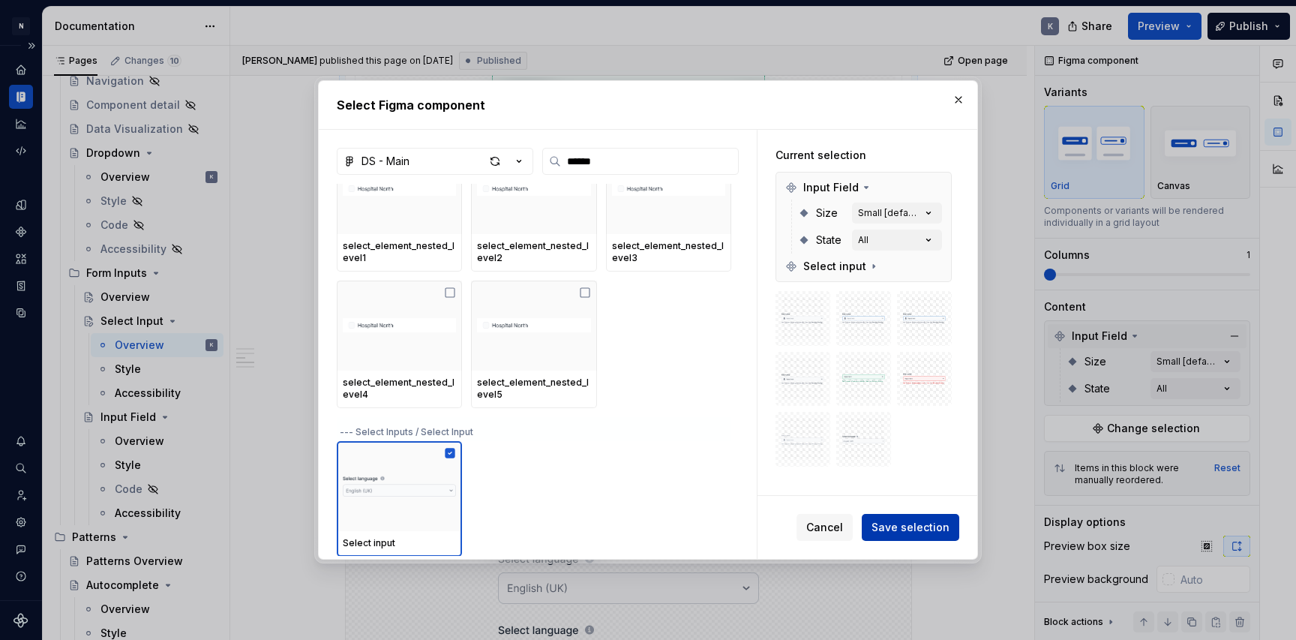
click at [894, 528] on span "Save selection" at bounding box center [911, 527] width 78 height 15
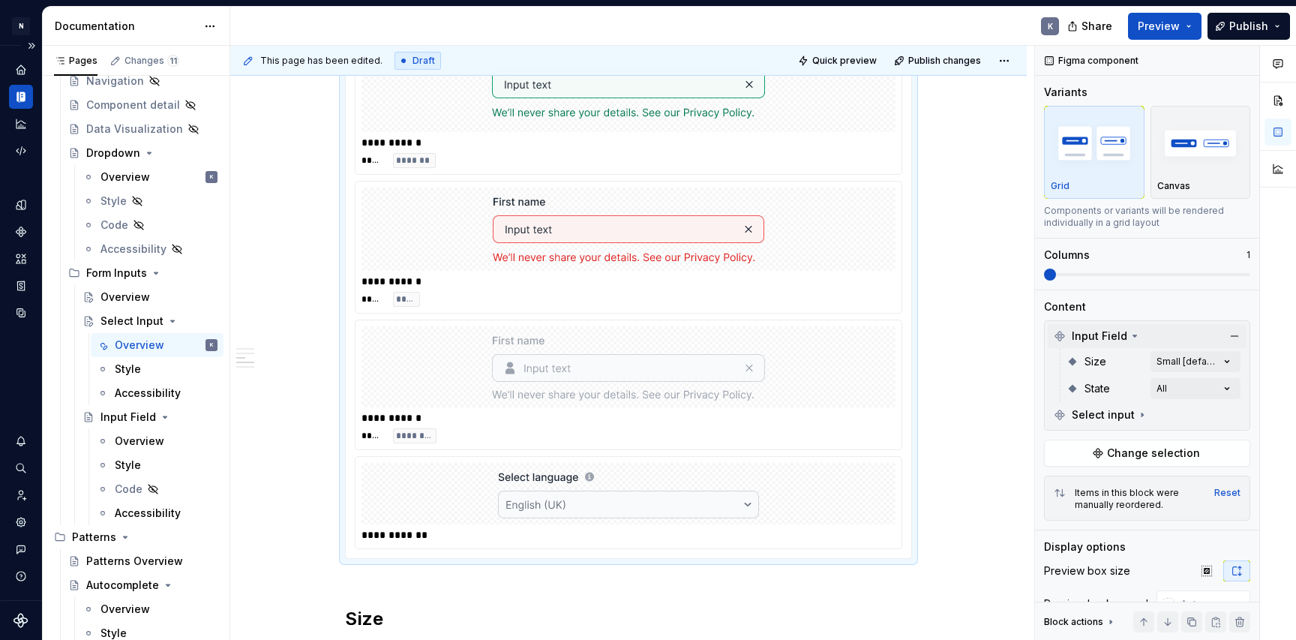
type textarea "*"
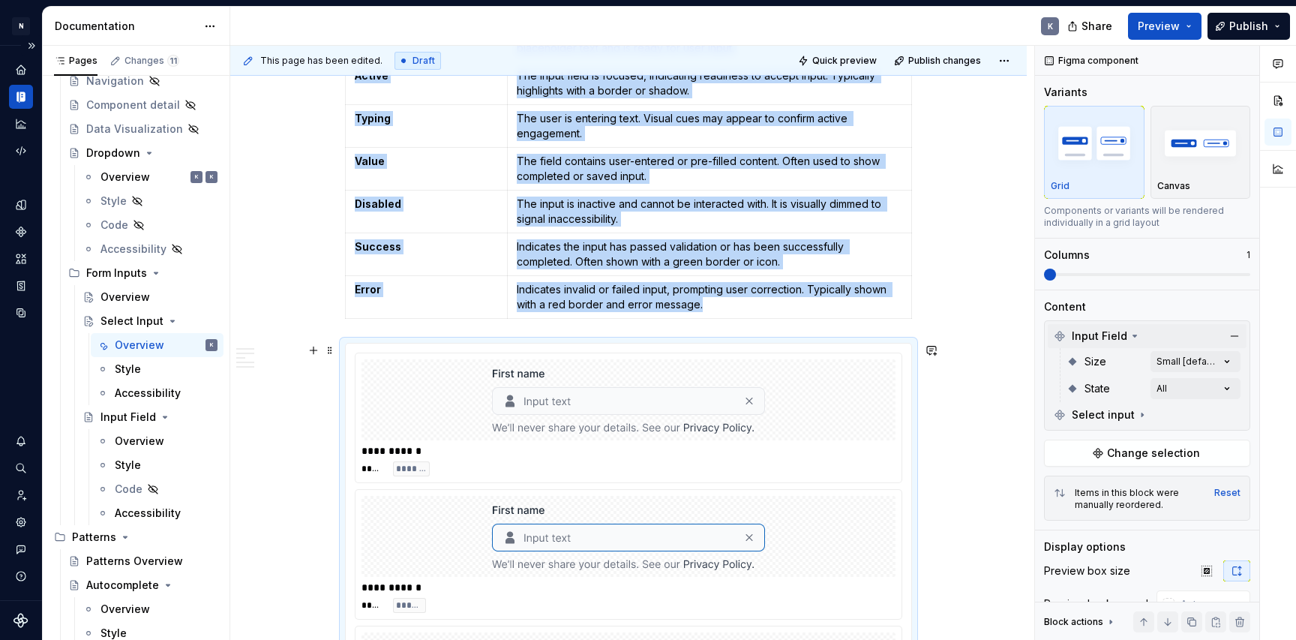
scroll to position [664, 0]
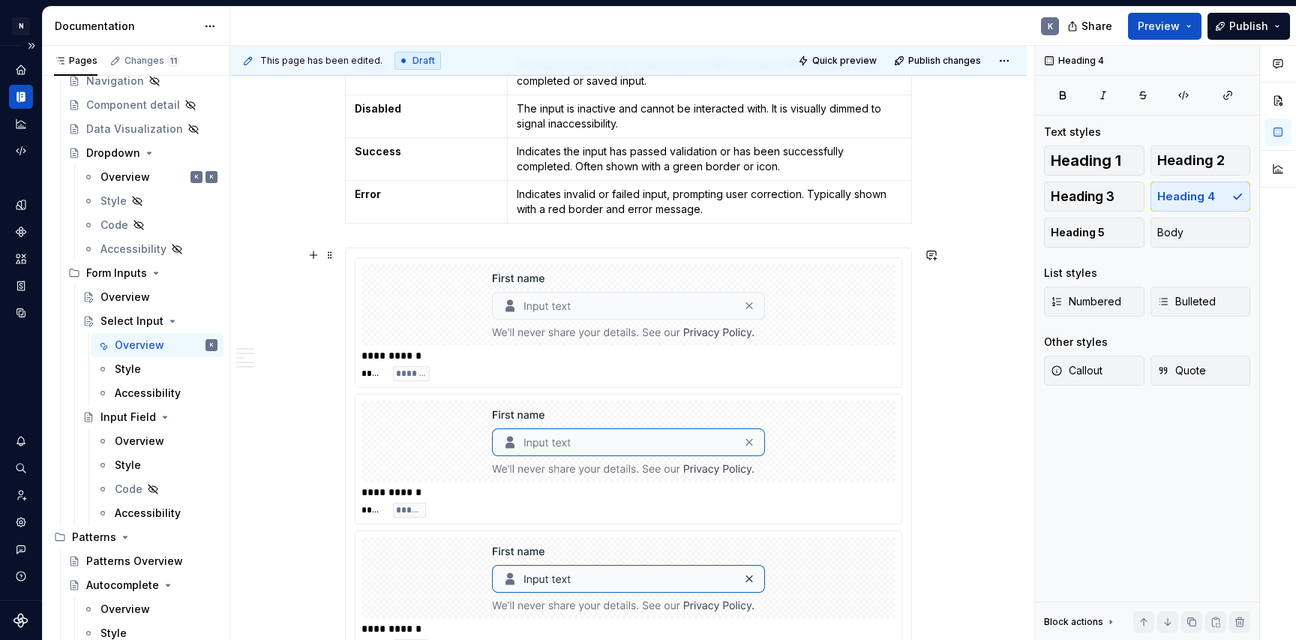
scroll to position [778, 0]
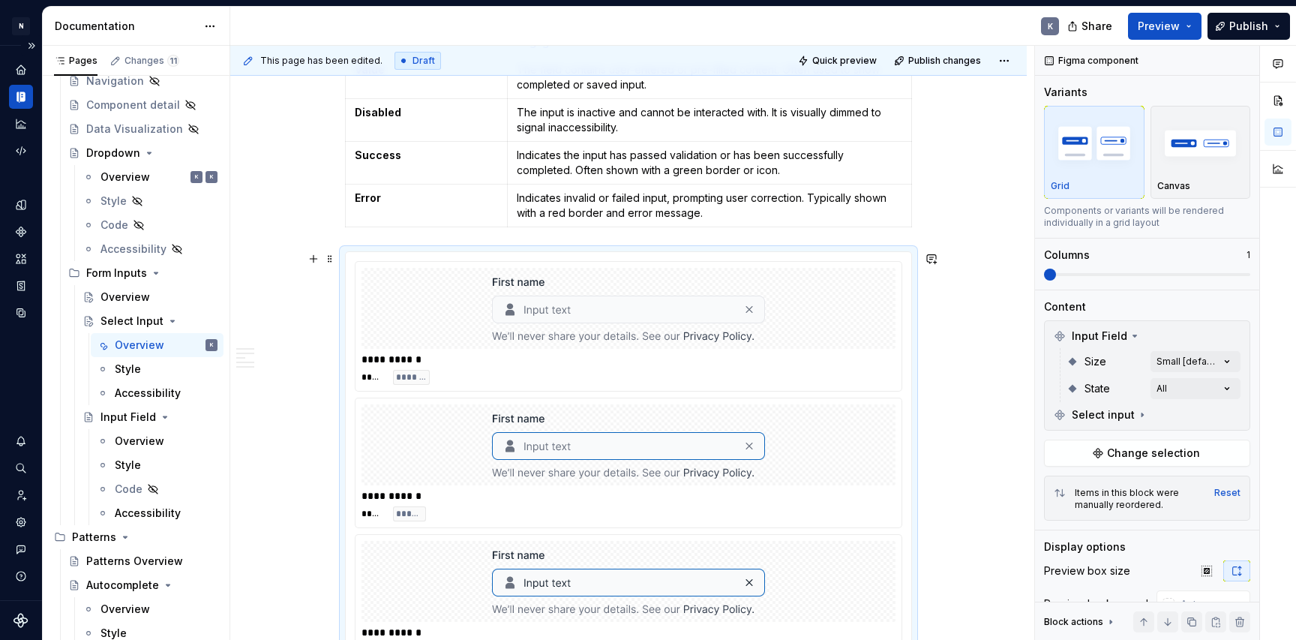
click at [1233, 332] on button "button" at bounding box center [1234, 336] width 21 height 21
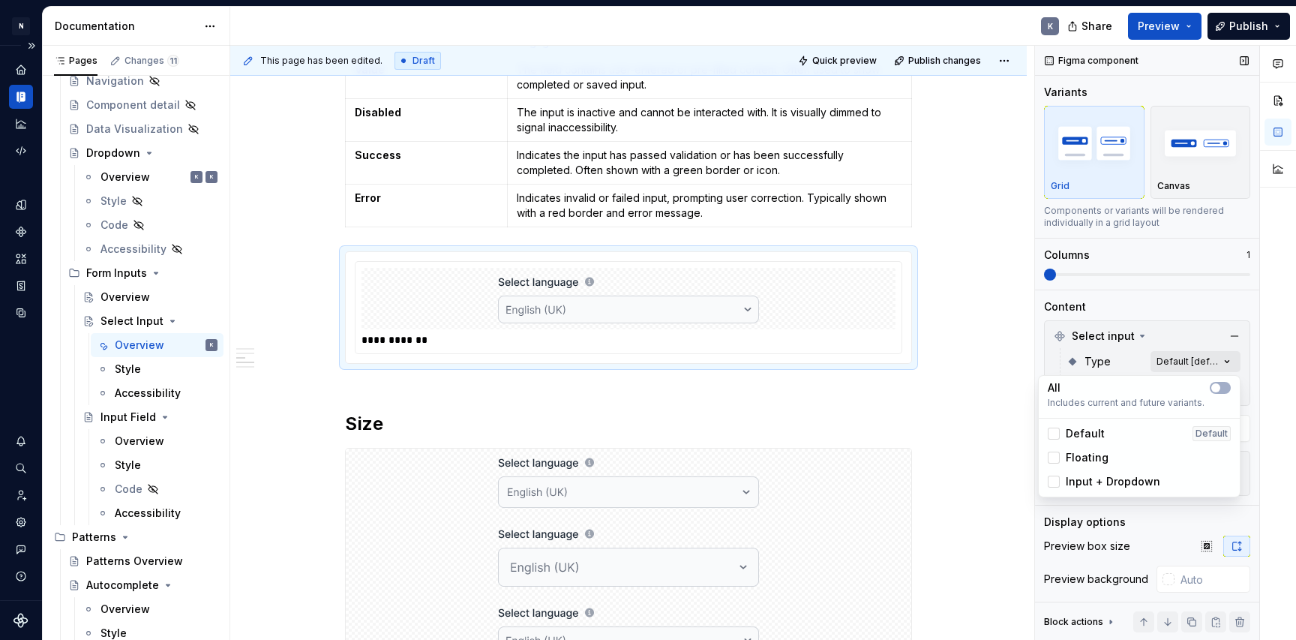
click at [1210, 359] on div "Comments Open comments No comments yet Select ‘Comment’ from the block context …" at bounding box center [1165, 343] width 261 height 595
click at [986, 404] on html "N Product Design K Design system data Documentation K Share Preview Publish Pag…" at bounding box center [648, 320] width 1296 height 640
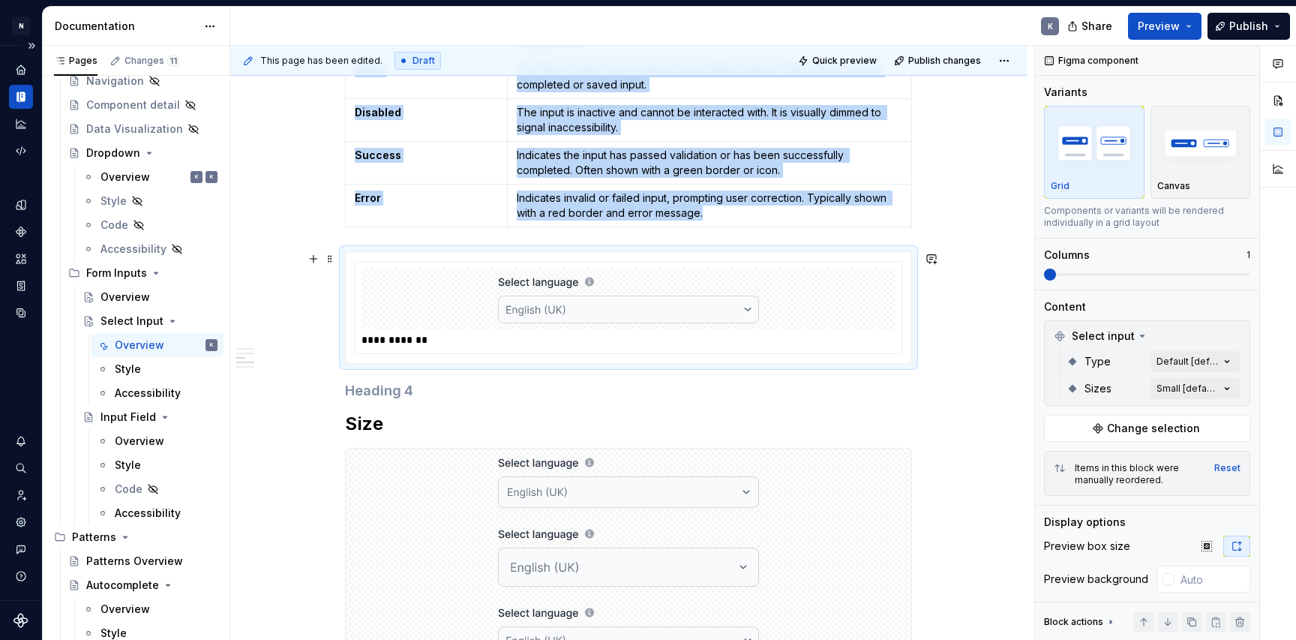
click at [879, 321] on div at bounding box center [629, 299] width 534 height 62
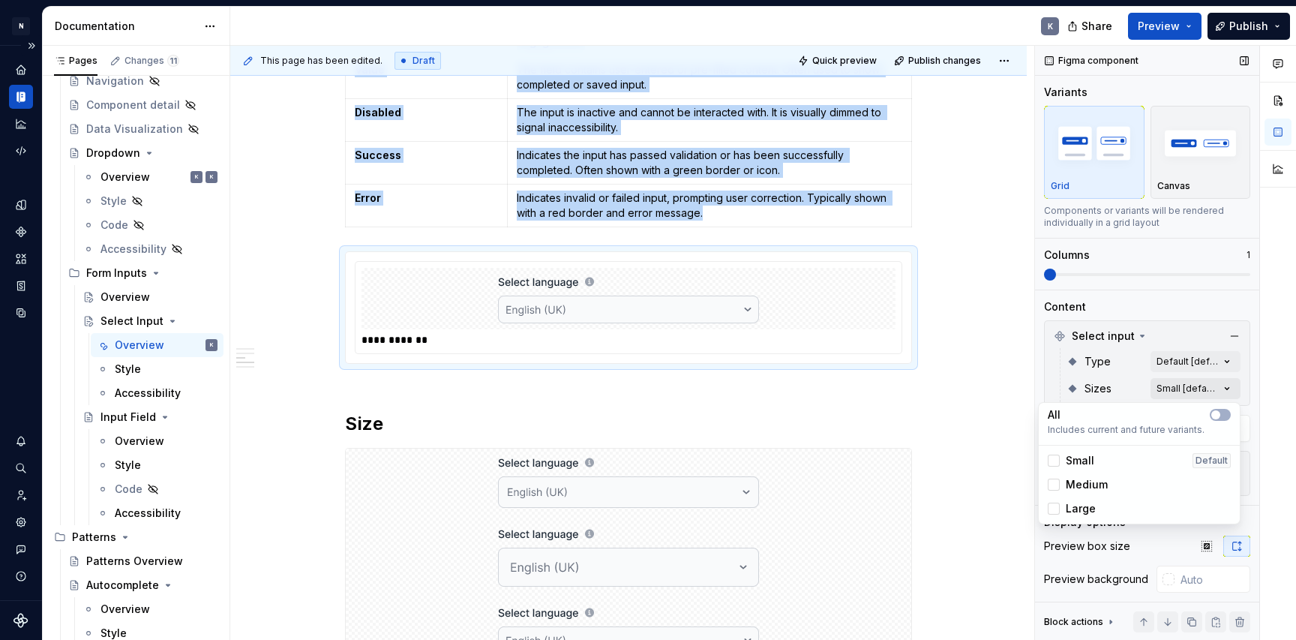
click at [1185, 380] on div "Comments Open comments No comments yet Select ‘Comment’ from the block context …" at bounding box center [1165, 343] width 261 height 595
click at [1218, 416] on span "button" at bounding box center [1216, 414] width 9 height 9
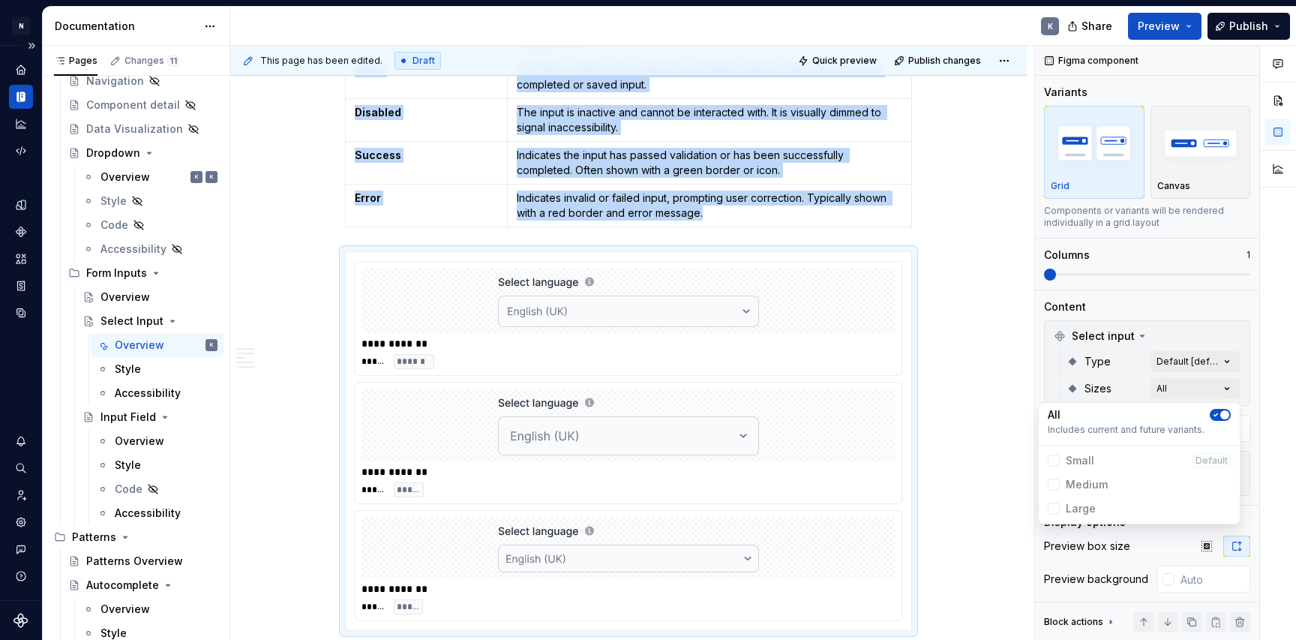
click at [960, 479] on html "N Product Design K Design system data Documentation K Share Preview Publish Pag…" at bounding box center [648, 320] width 1296 height 640
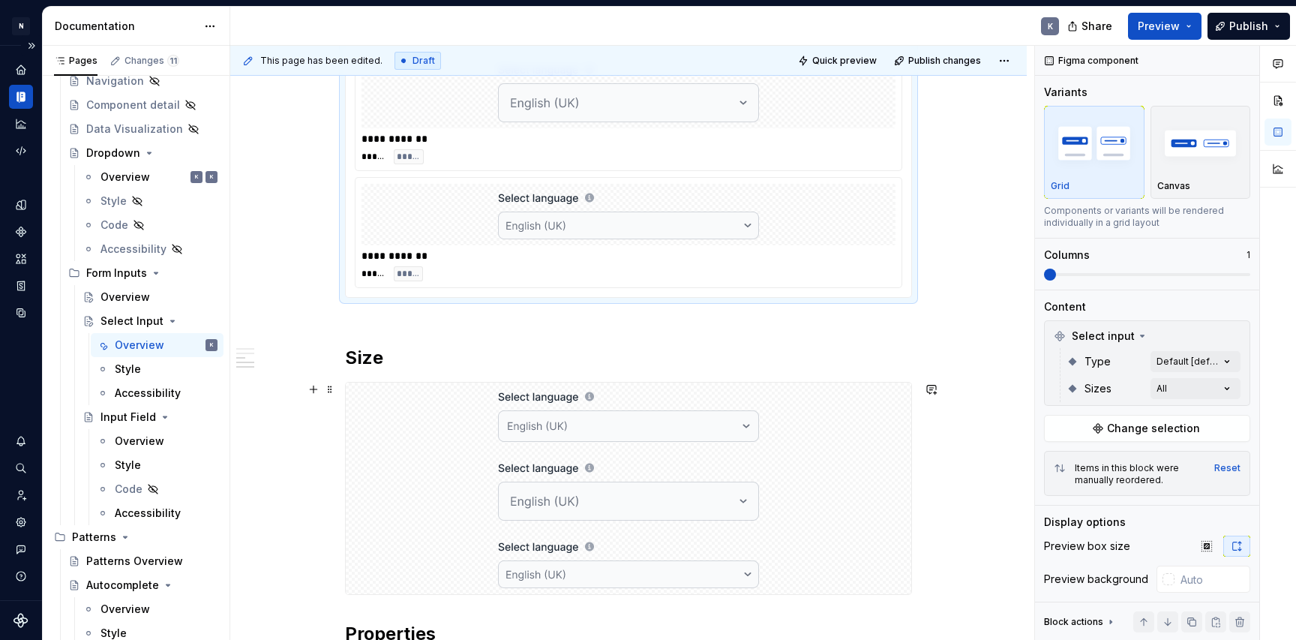
scroll to position [1173, 0]
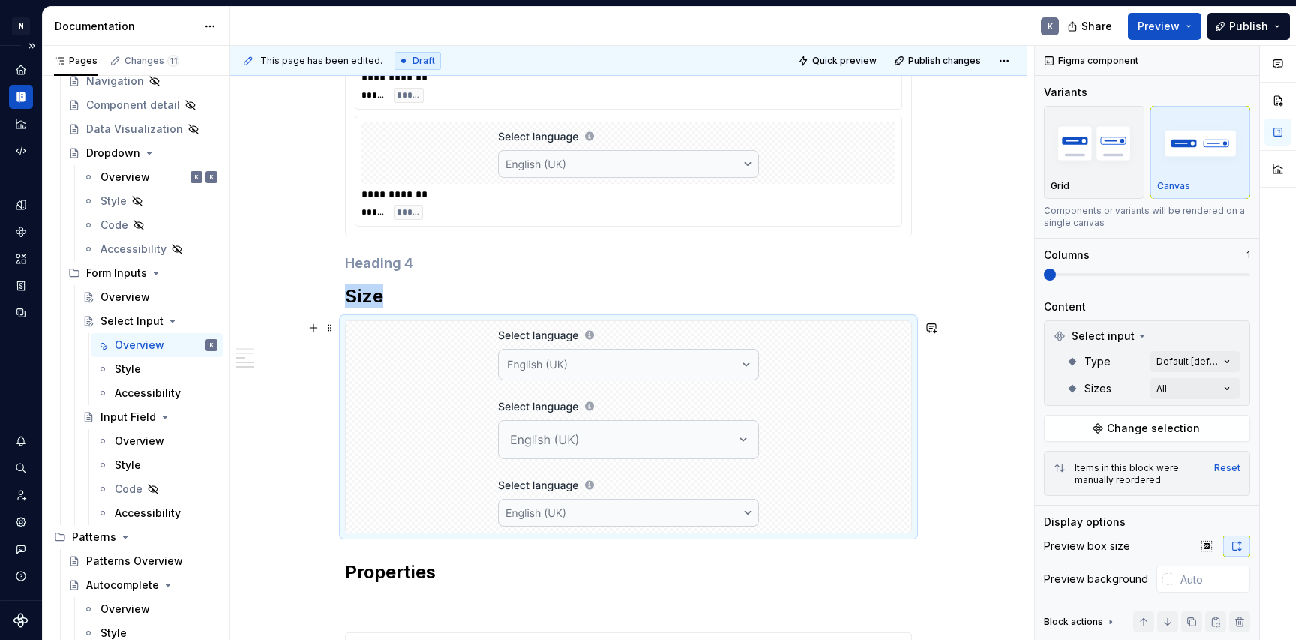
click at [861, 468] on div at bounding box center [629, 427] width 566 height 212
click at [805, 439] on div at bounding box center [629, 428] width 566 height 73
click at [789, 438] on div at bounding box center [629, 428] width 566 height 73
drag, startPoint x: 722, startPoint y: 441, endPoint x: 716, endPoint y: 497, distance: 56.7
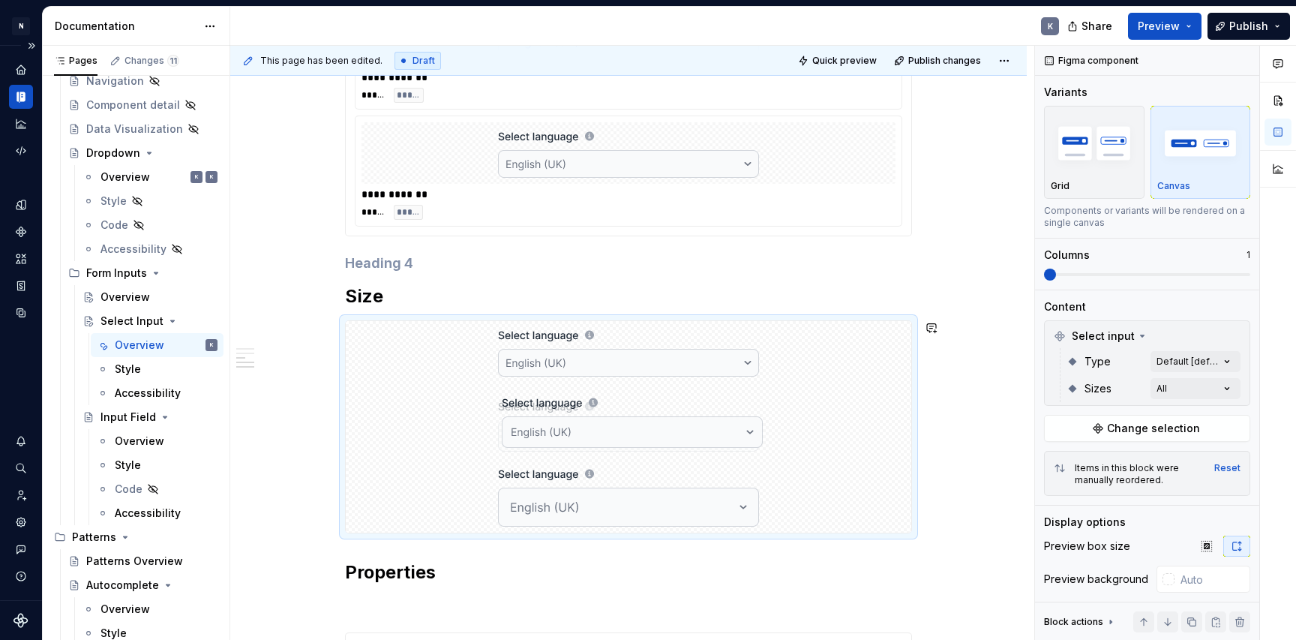
drag, startPoint x: 713, startPoint y: 368, endPoint x: 712, endPoint y: 448, distance: 80.3
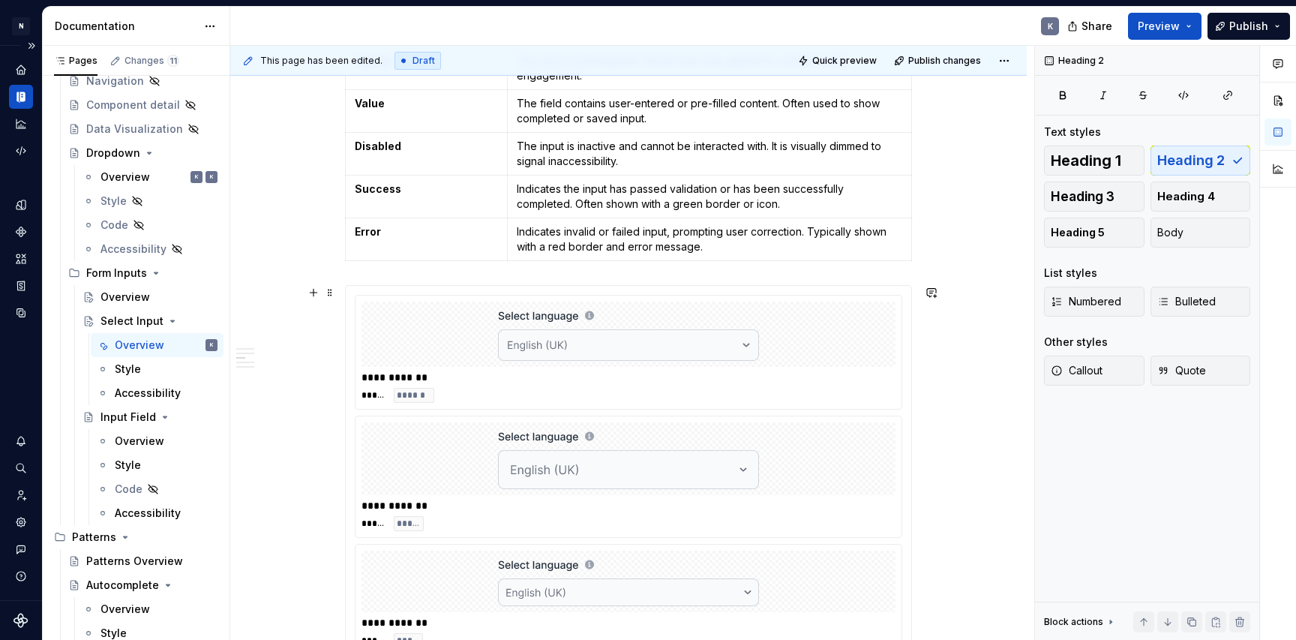
scroll to position [792, 0]
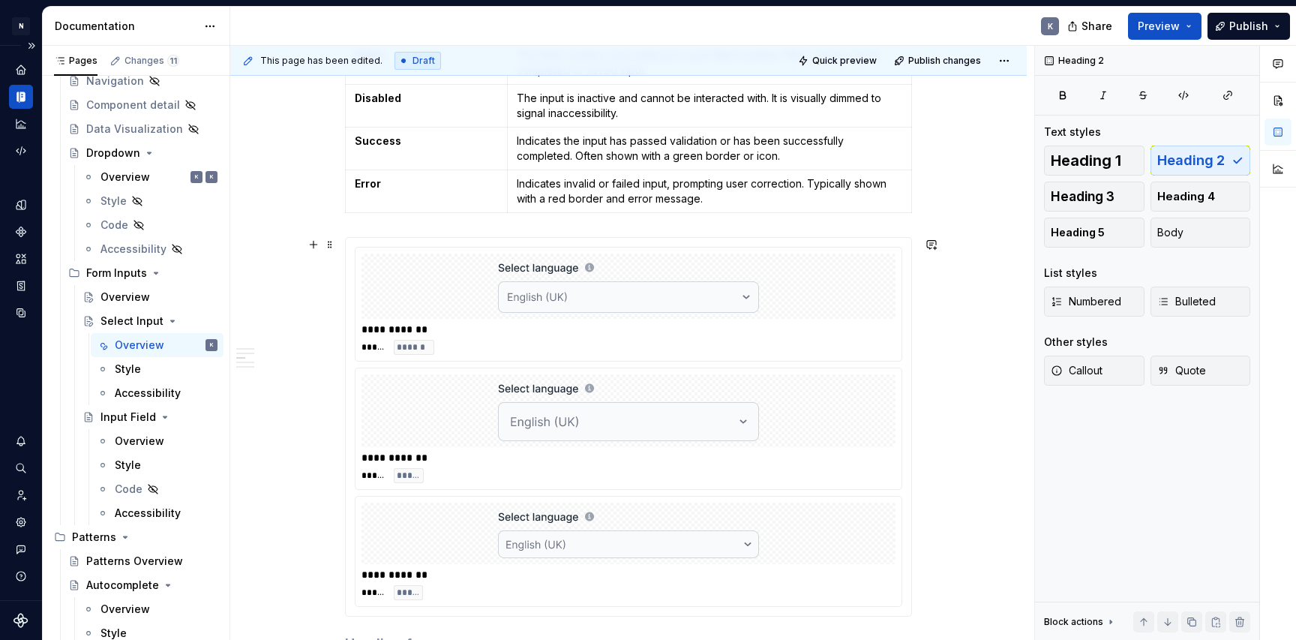
click at [931, 396] on div "**********" at bounding box center [628, 574] width 797 height 2213
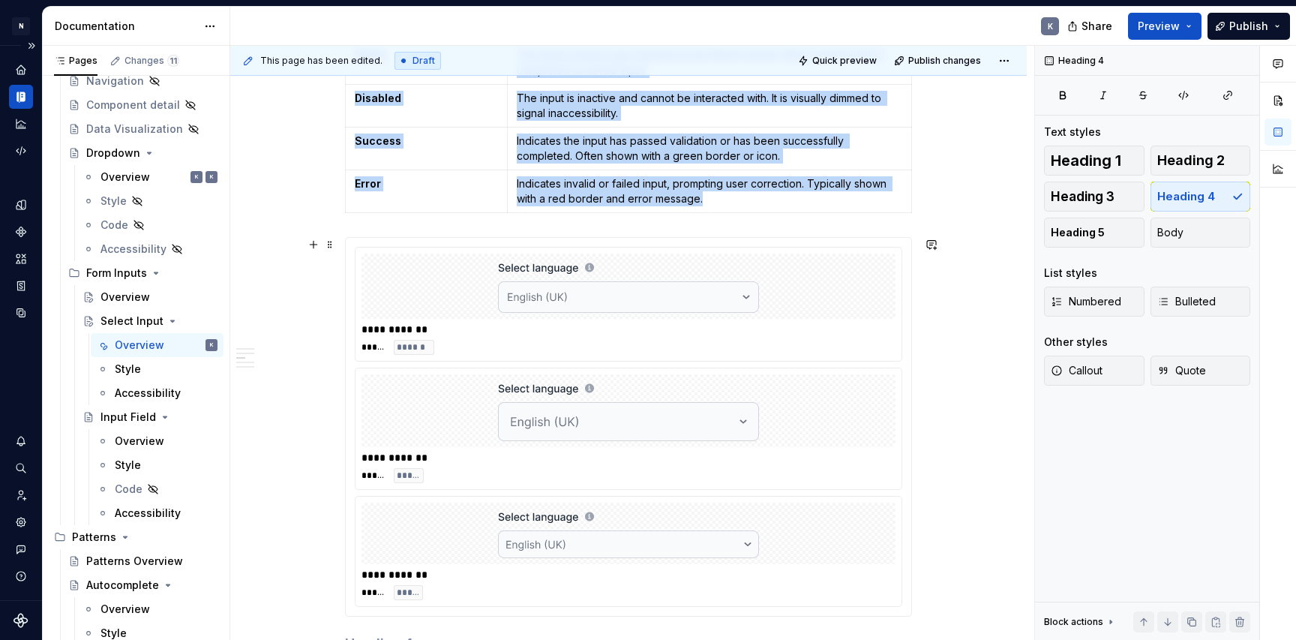
click at [908, 394] on div "**********" at bounding box center [629, 427] width 566 height 378
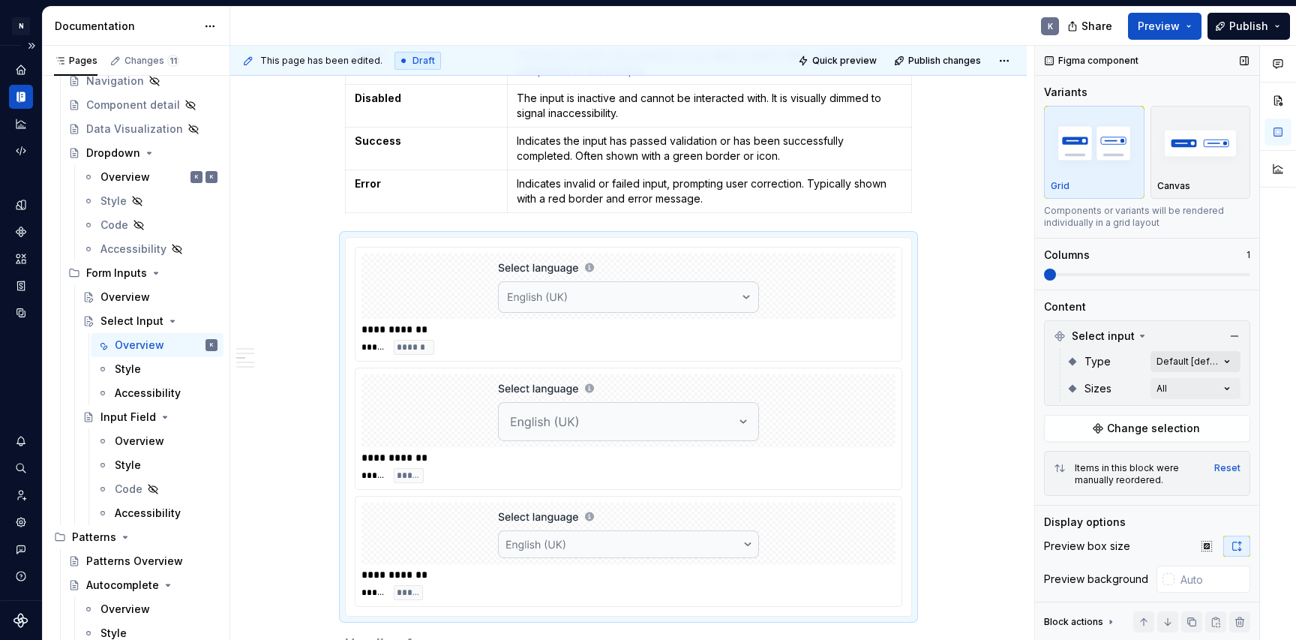
click at [1190, 359] on div "Comments Open comments No comments yet Select ‘Comment’ from the block context …" at bounding box center [1165, 343] width 261 height 595
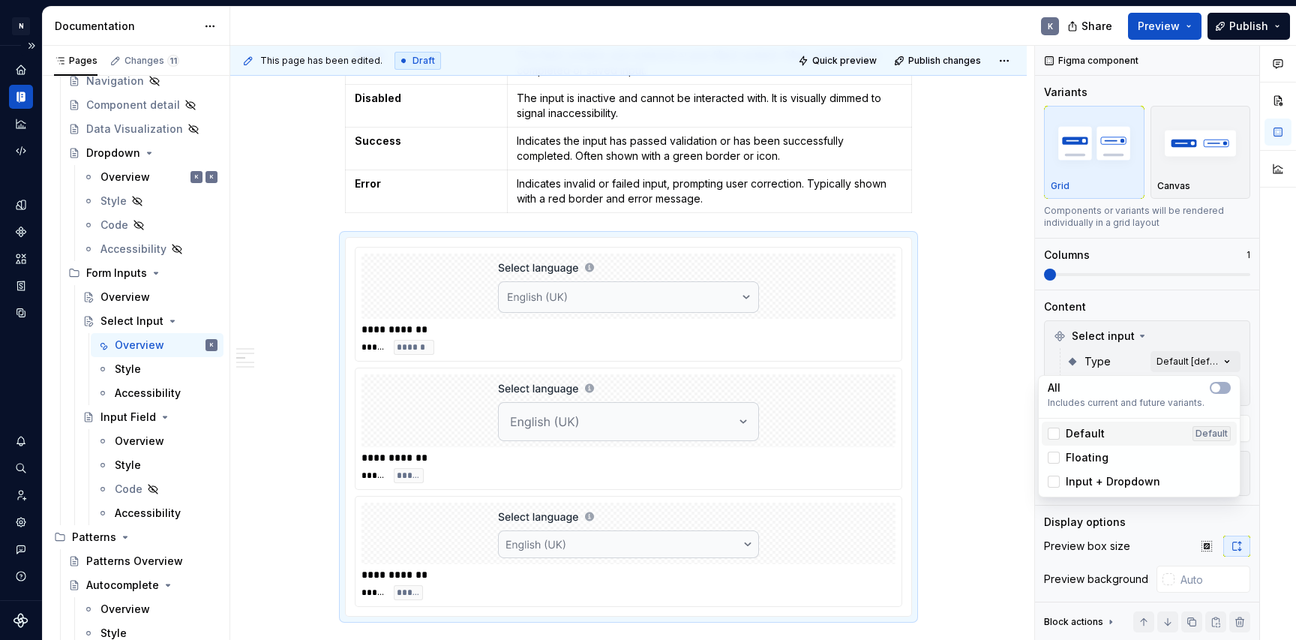
click at [1074, 431] on span "Default" at bounding box center [1085, 433] width 39 height 15
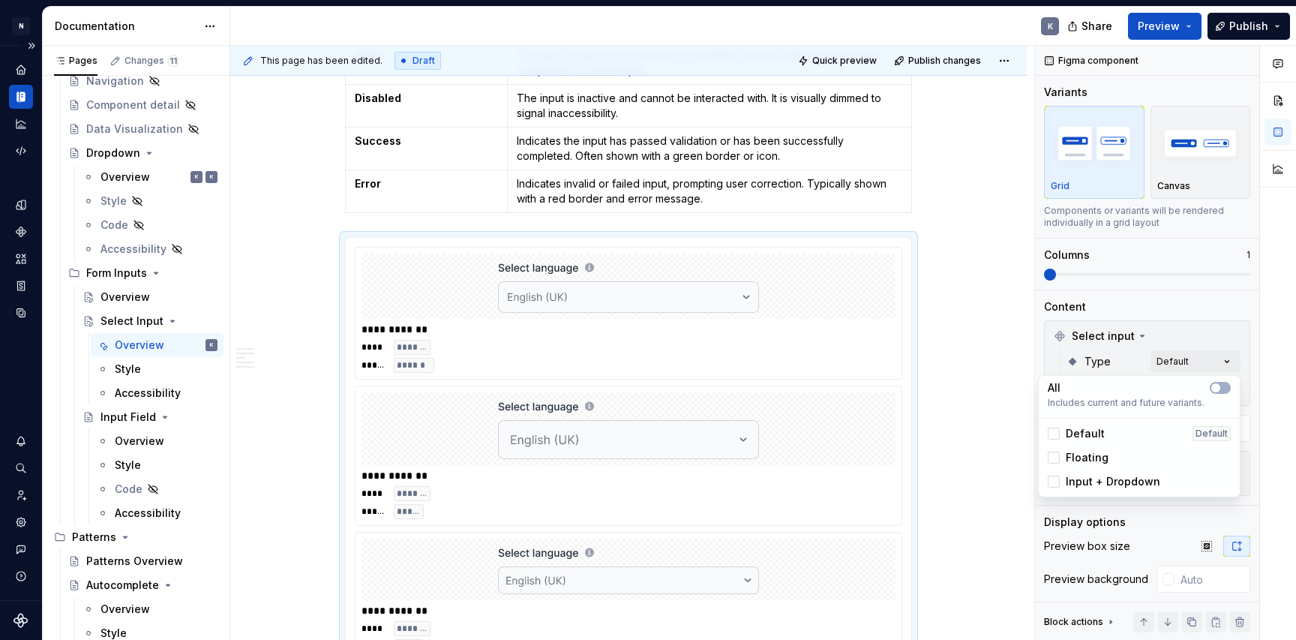
click at [1075, 457] on span "Floating" at bounding box center [1087, 457] width 43 height 15
click at [1086, 482] on span "Input + Dropdown" at bounding box center [1113, 481] width 95 height 15
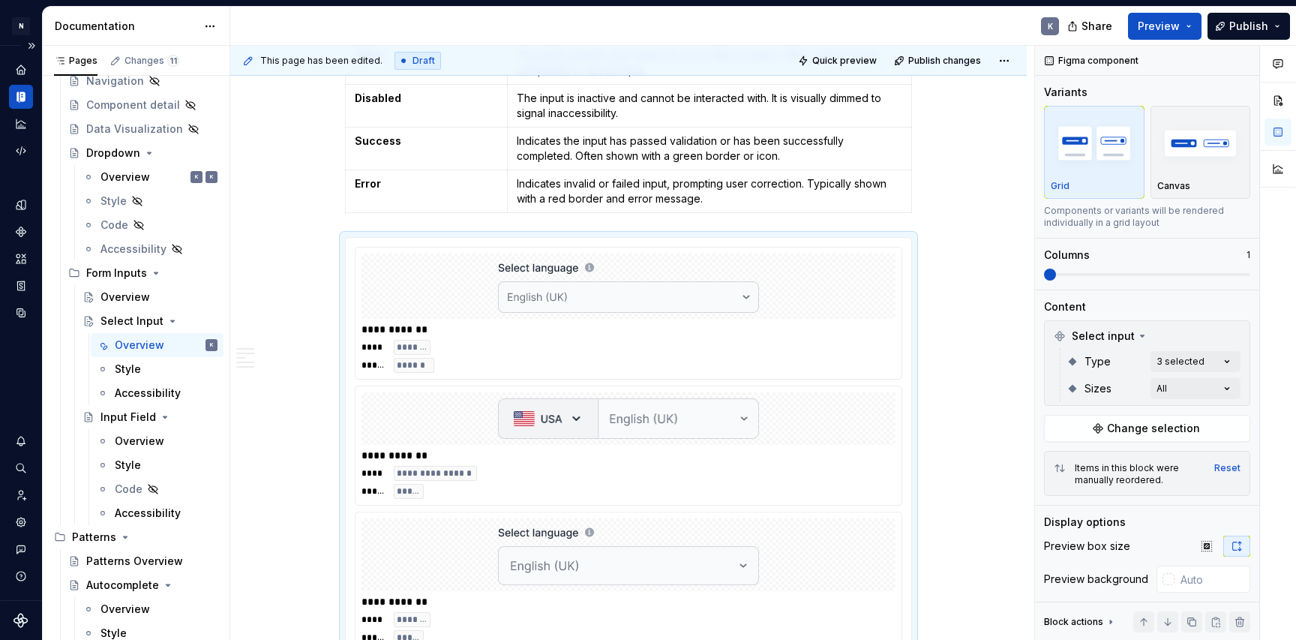
click at [839, 443] on html "N Product Design K Design system data Documentation K Share Preview Publish Pag…" at bounding box center [648, 320] width 1296 height 640
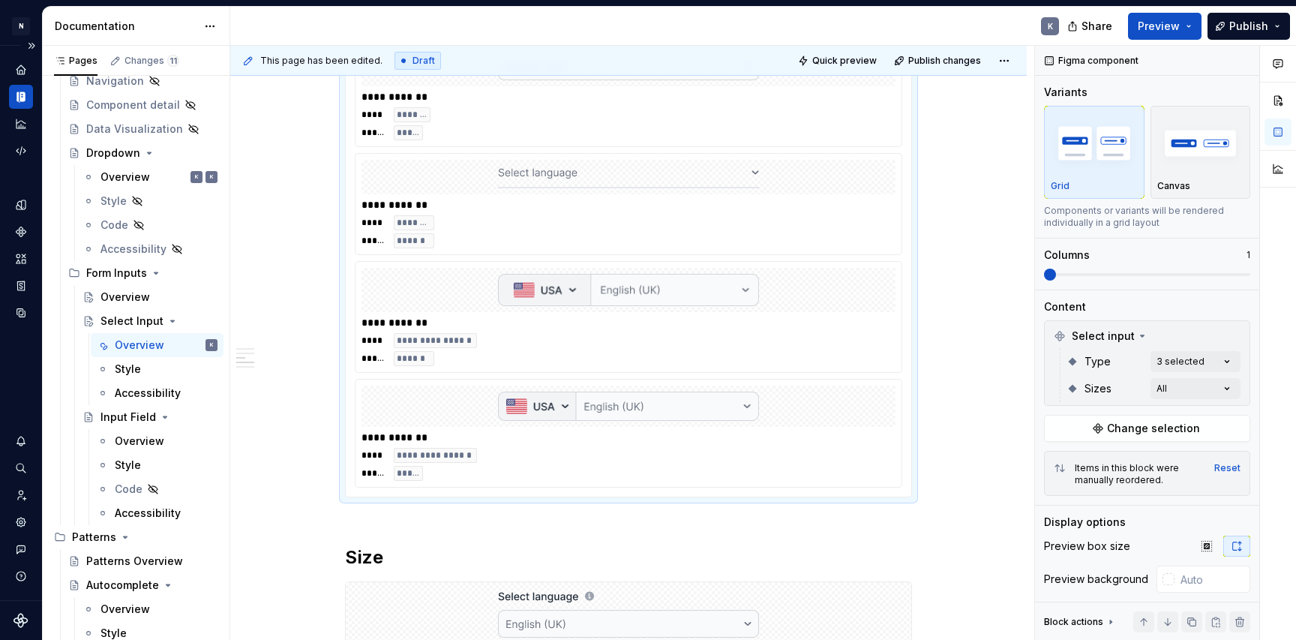
scroll to position [1422, 0]
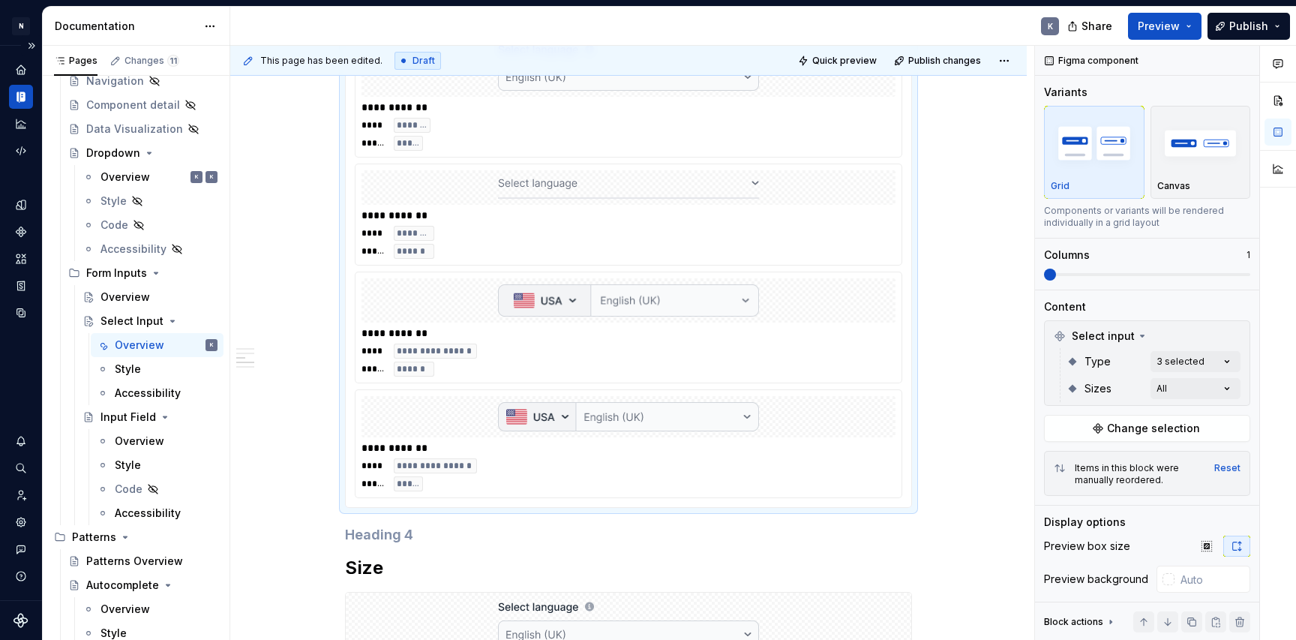
click at [806, 307] on div at bounding box center [629, 300] width 534 height 45
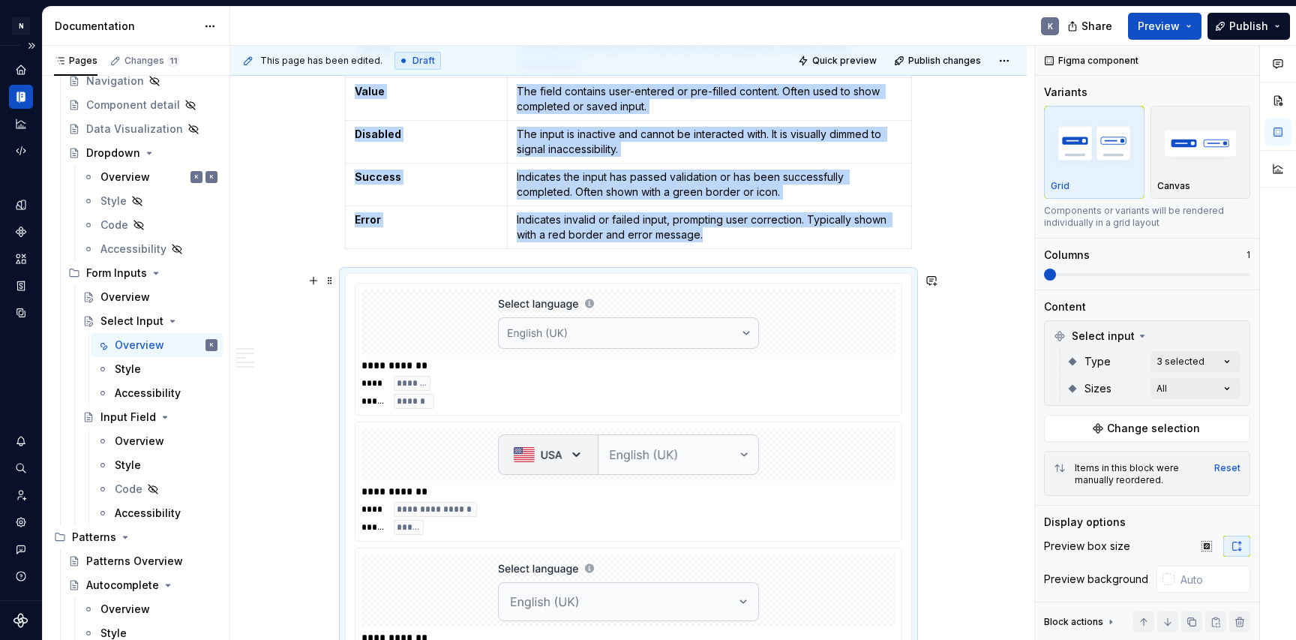
scroll to position [736, 0]
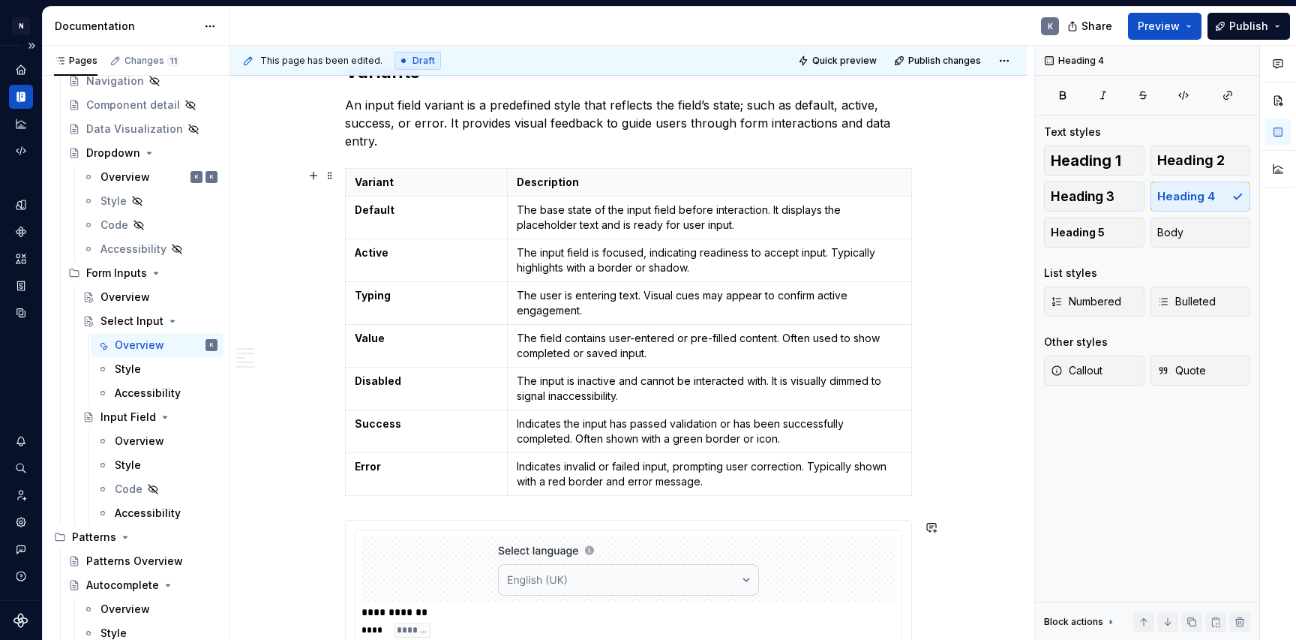
scroll to position [405, 0]
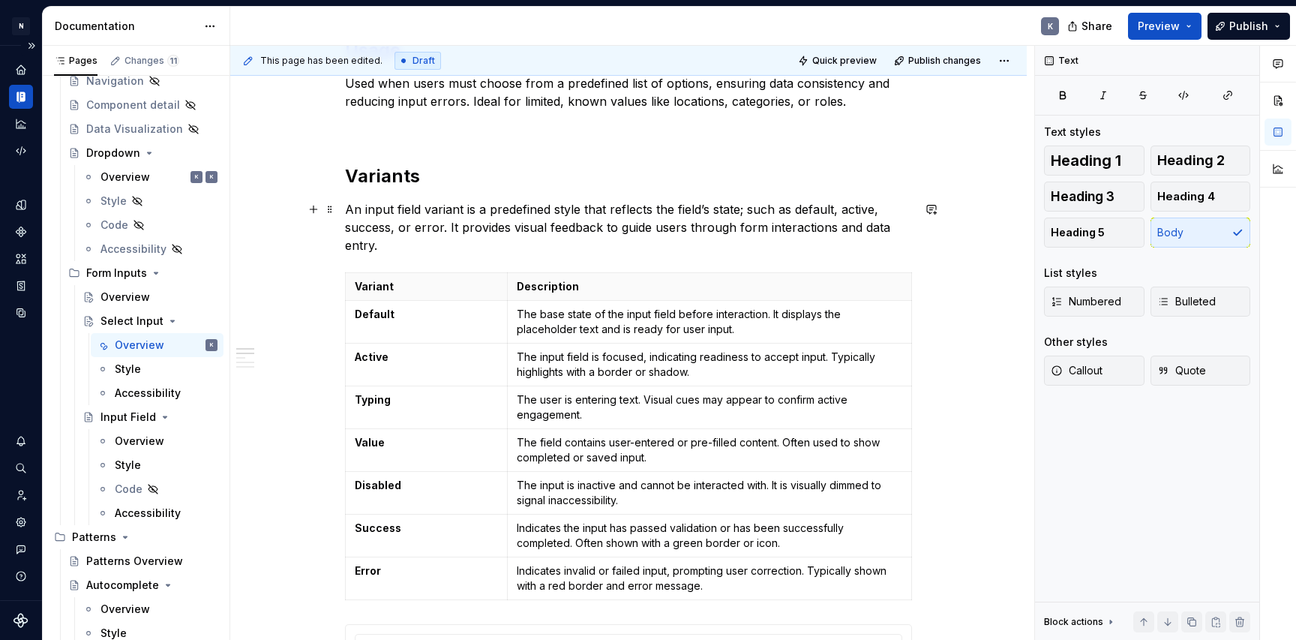
click at [452, 235] on p "An input field variant is a predefined style that reflects the field’s state; s…" at bounding box center [628, 227] width 567 height 54
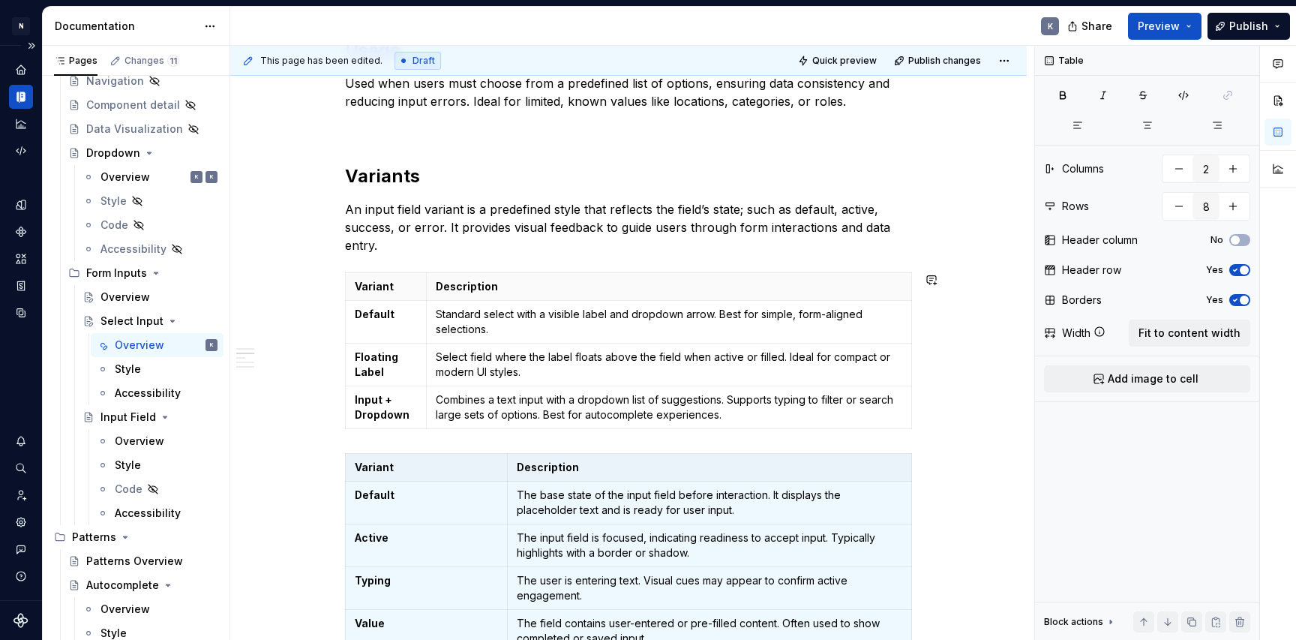
scroll to position [484, 0]
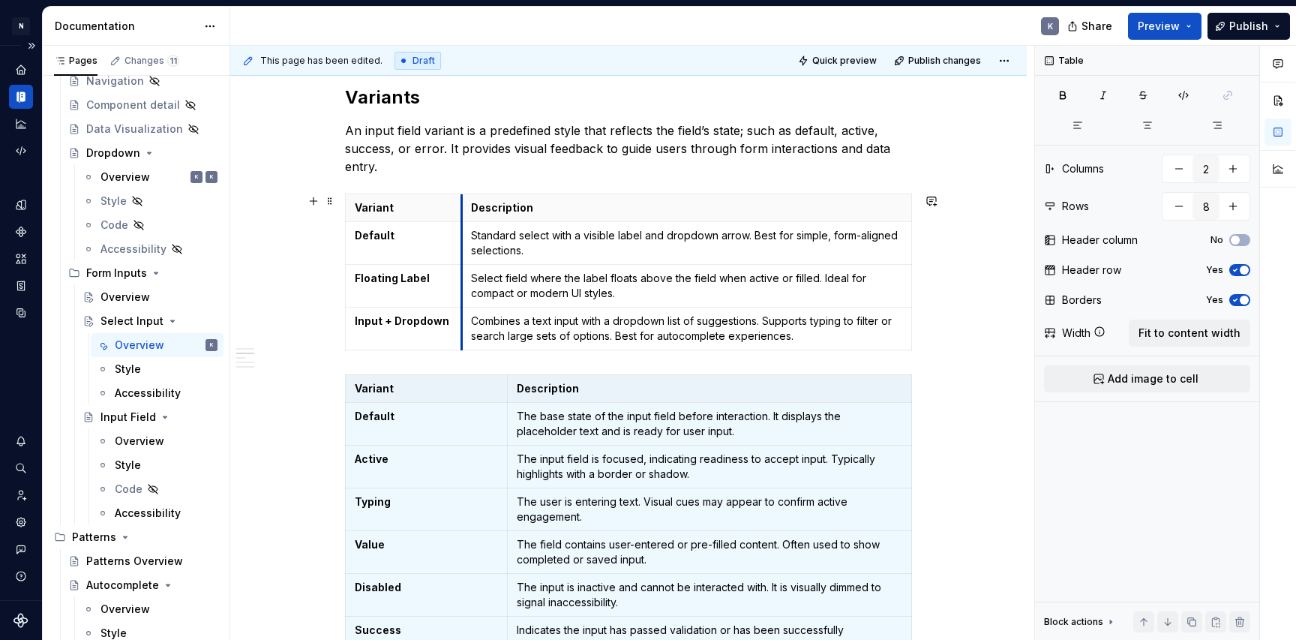
drag, startPoint x: 420, startPoint y: 208, endPoint x: 464, endPoint y: 207, distance: 44.3
click at [464, 207] on th "Description" at bounding box center [687, 208] width 450 height 28
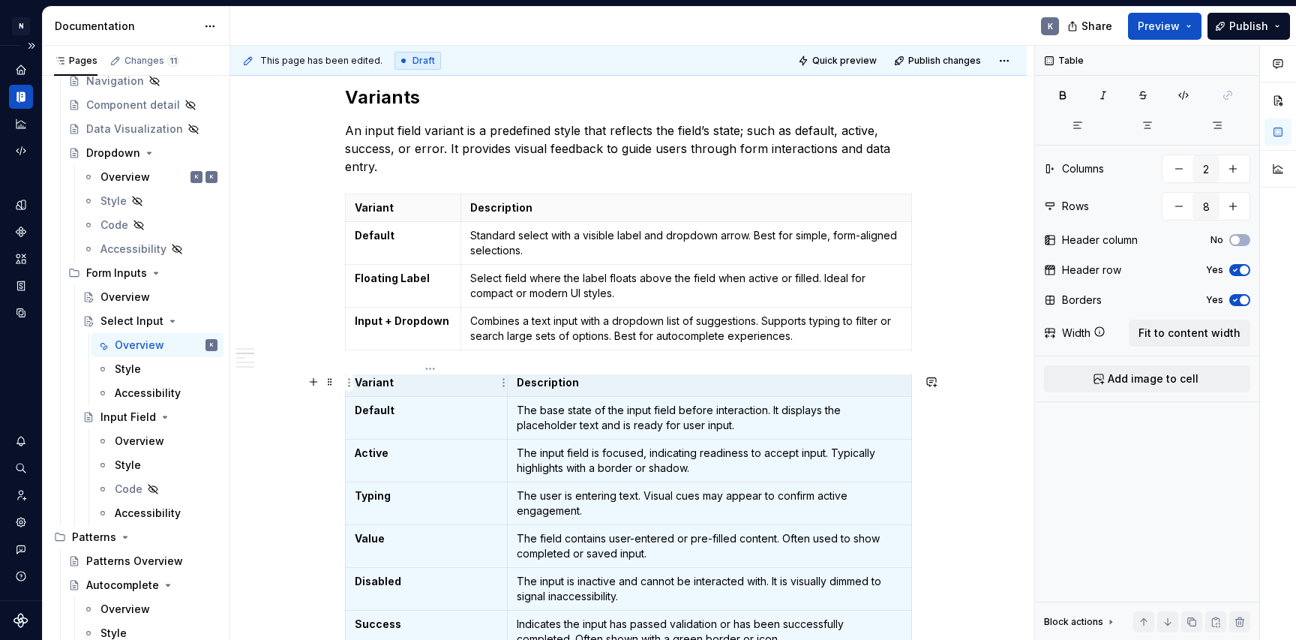
scroll to position [6, 0]
click at [426, 398] on td "Default" at bounding box center [427, 418] width 162 height 43
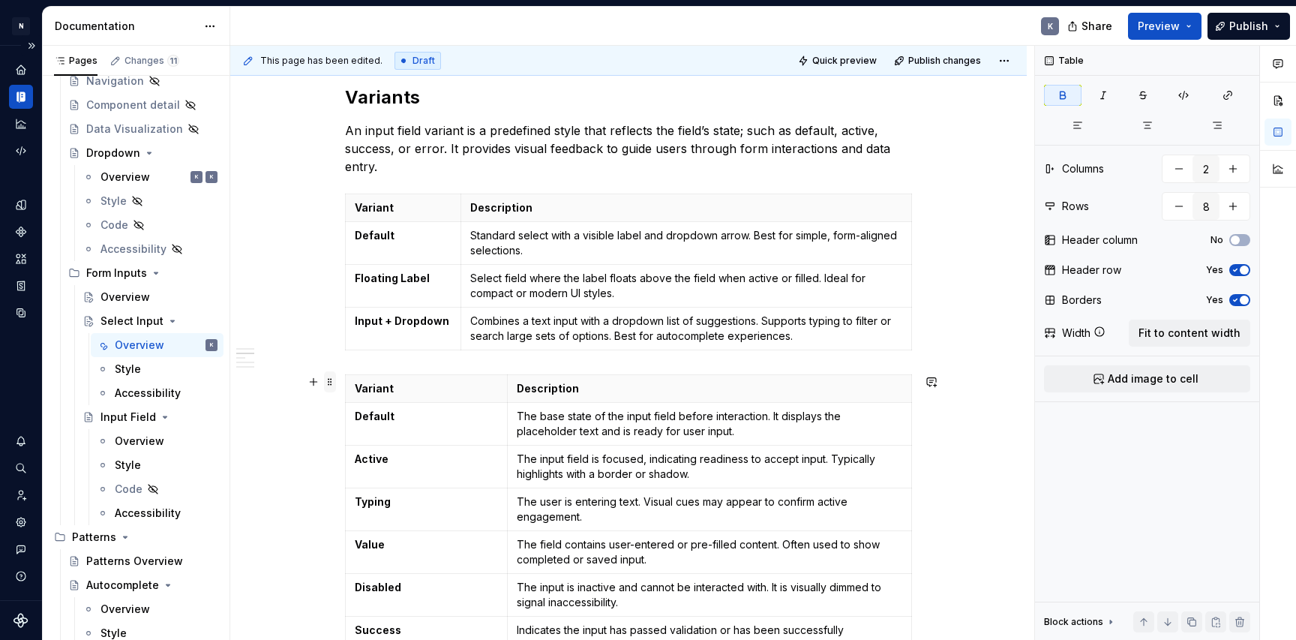
click at [335, 384] on span at bounding box center [330, 381] width 12 height 21
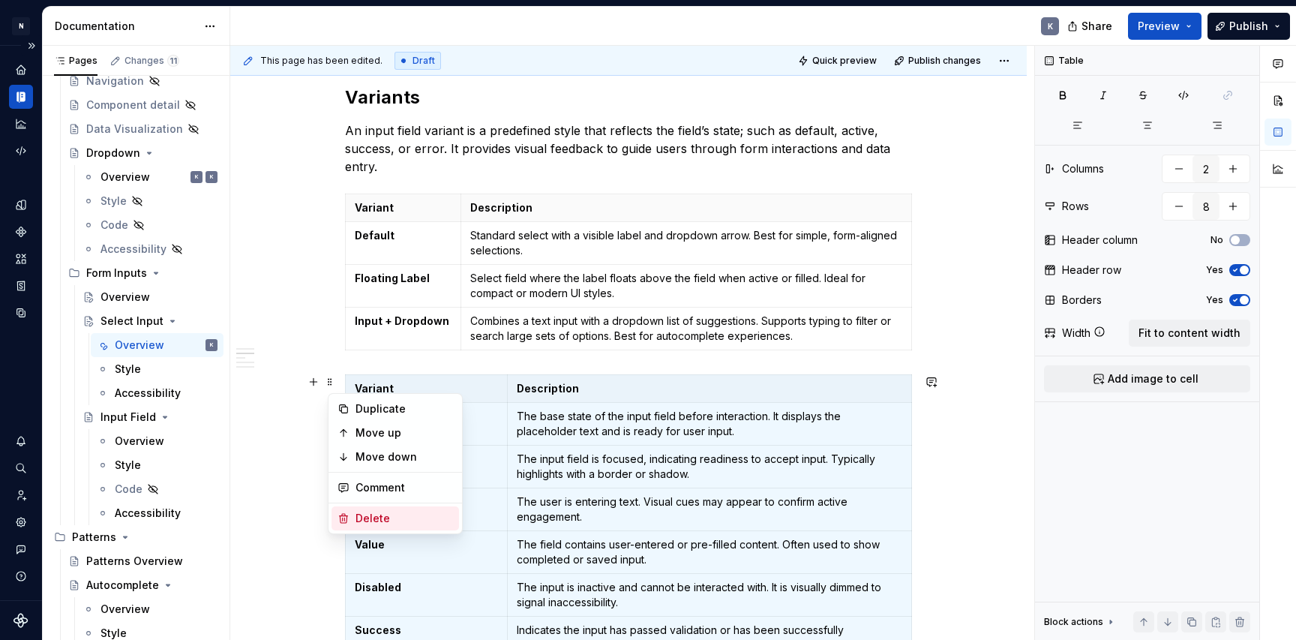
click at [366, 513] on div "Delete" at bounding box center [405, 518] width 98 height 15
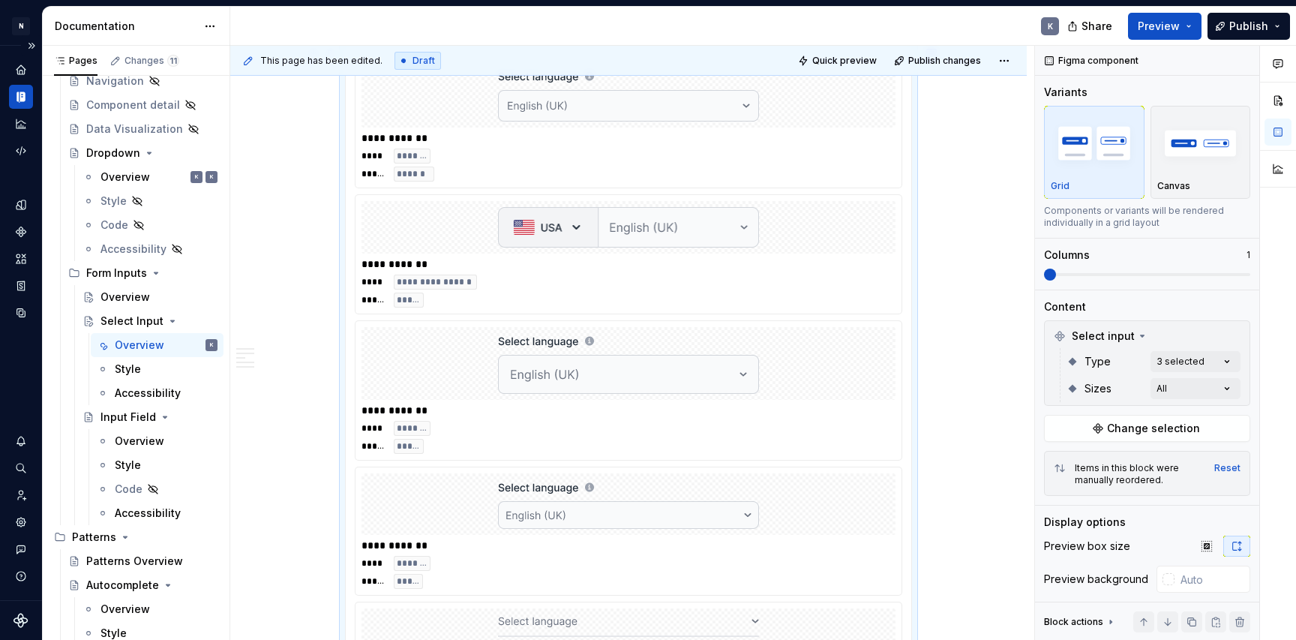
type textarea "*"
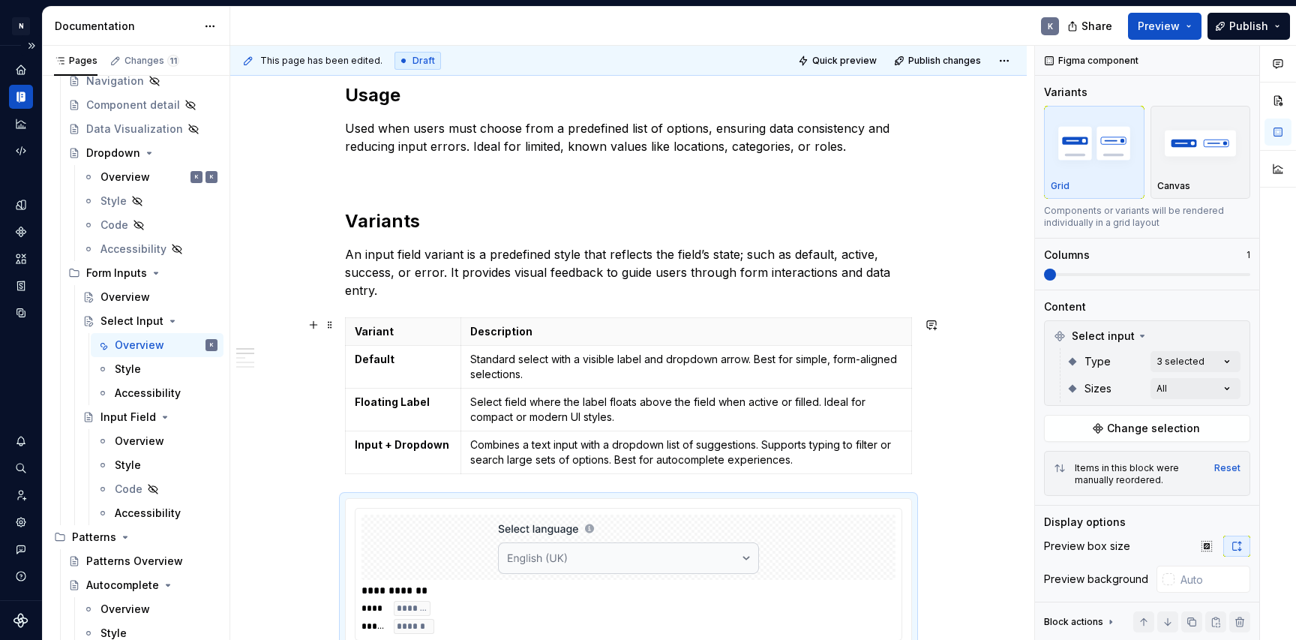
scroll to position [387, 0]
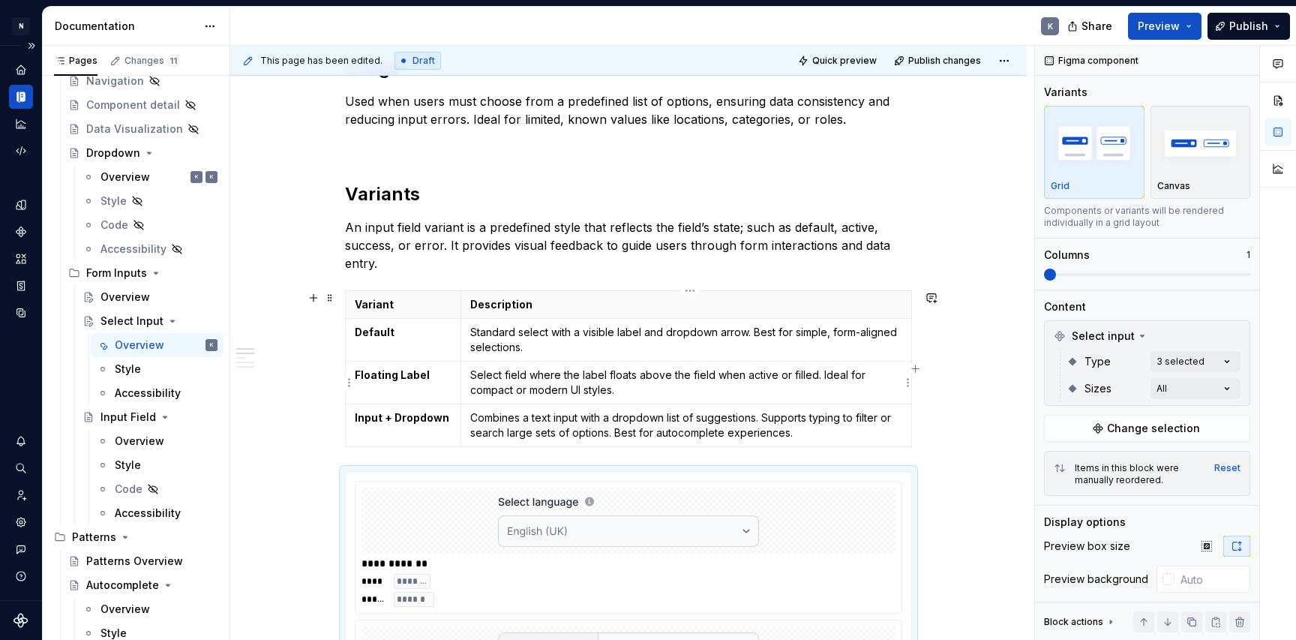
click at [562, 391] on p "Select field where the label floats above the field when active or filled. Idea…" at bounding box center [686, 383] width 432 height 30
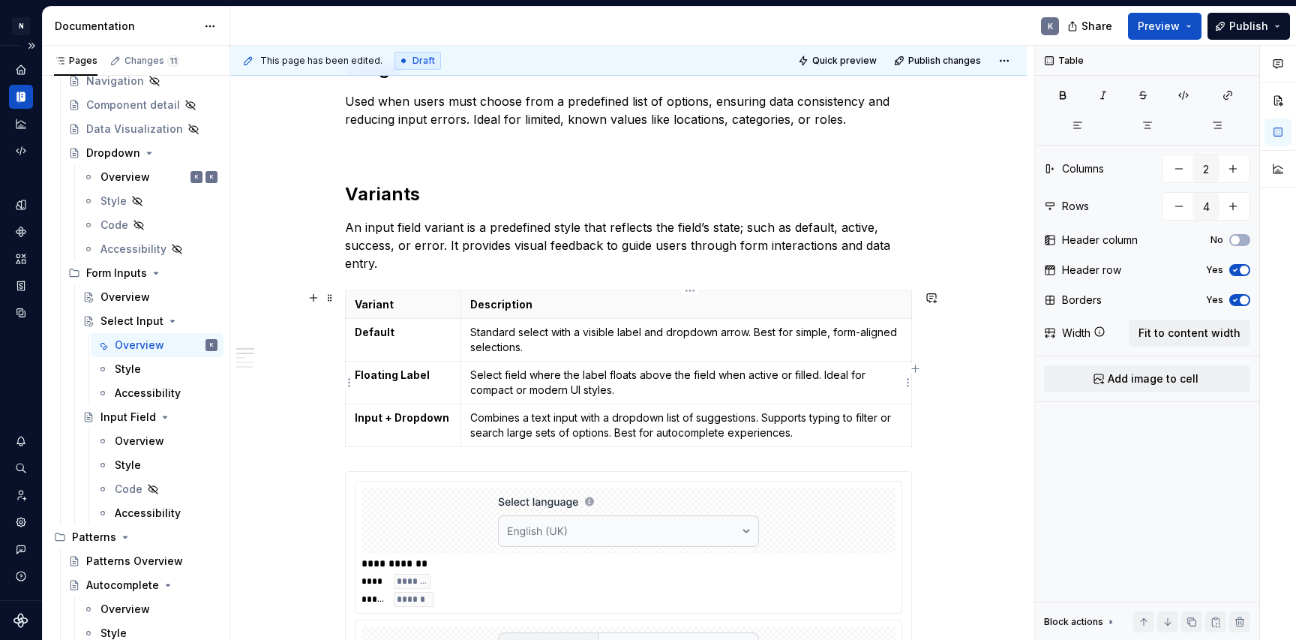
click at [608, 390] on p "Select field where the label floats above the field when active or filled. Idea…" at bounding box center [686, 383] width 432 height 30
drag, startPoint x: 622, startPoint y: 392, endPoint x: 520, endPoint y: 392, distance: 102.0
click at [520, 392] on p "Select field where the label floats above the field when active or filled. Idea…" at bounding box center [686, 383] width 432 height 30
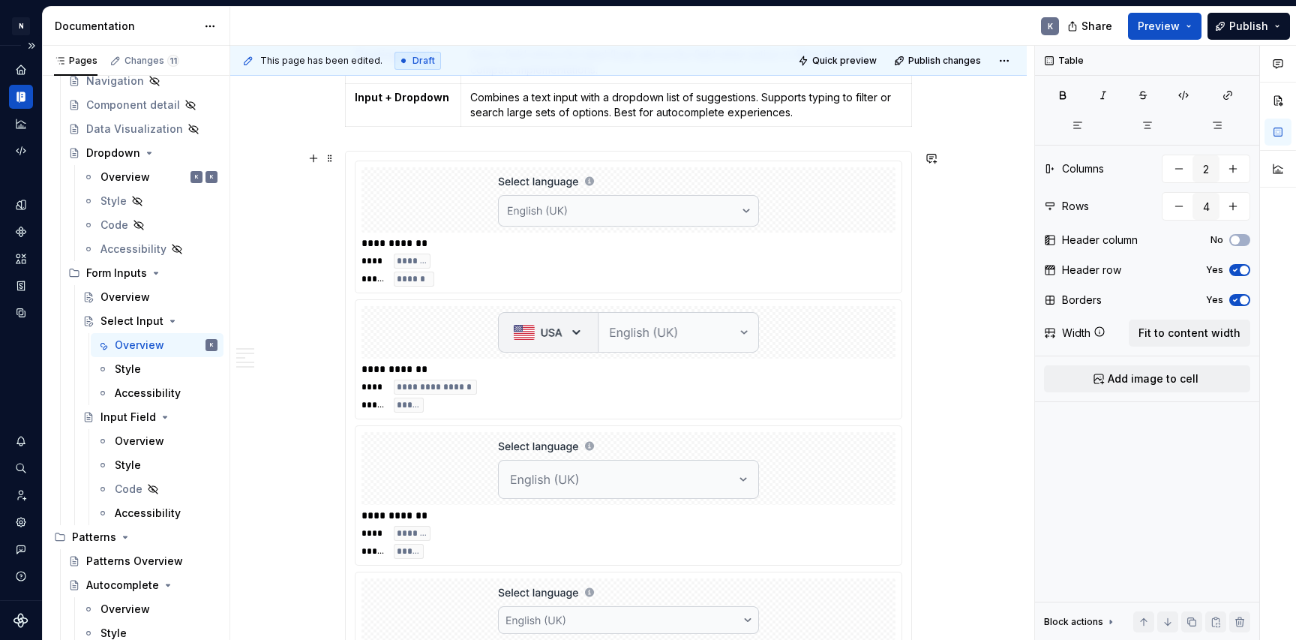
scroll to position [683, 0]
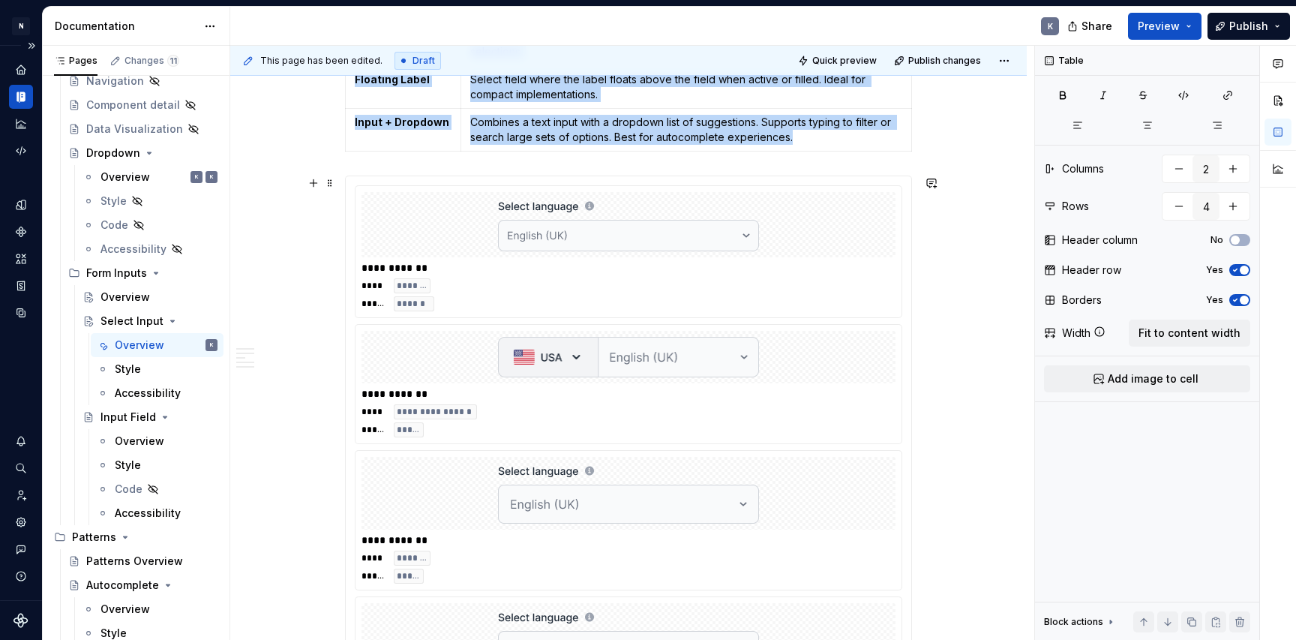
click at [841, 272] on div "**********" at bounding box center [629, 267] width 534 height 15
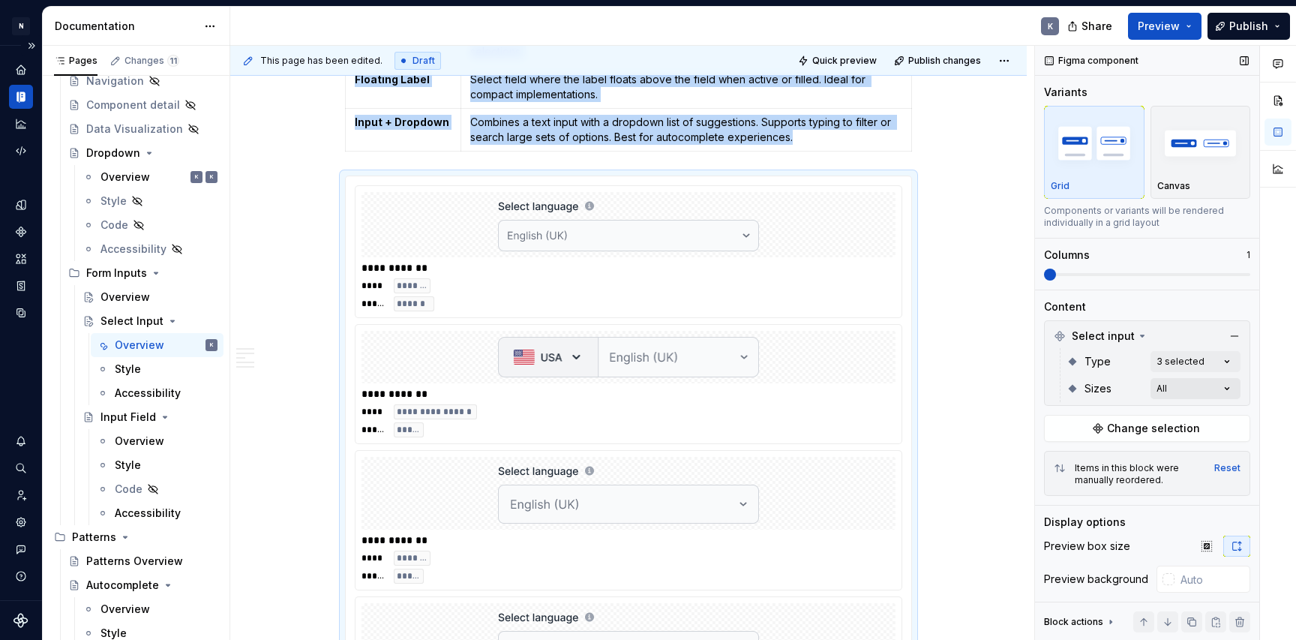
click at [1202, 386] on div "Comments Open comments No comments yet Select ‘Comment’ from the block context …" at bounding box center [1165, 343] width 261 height 595
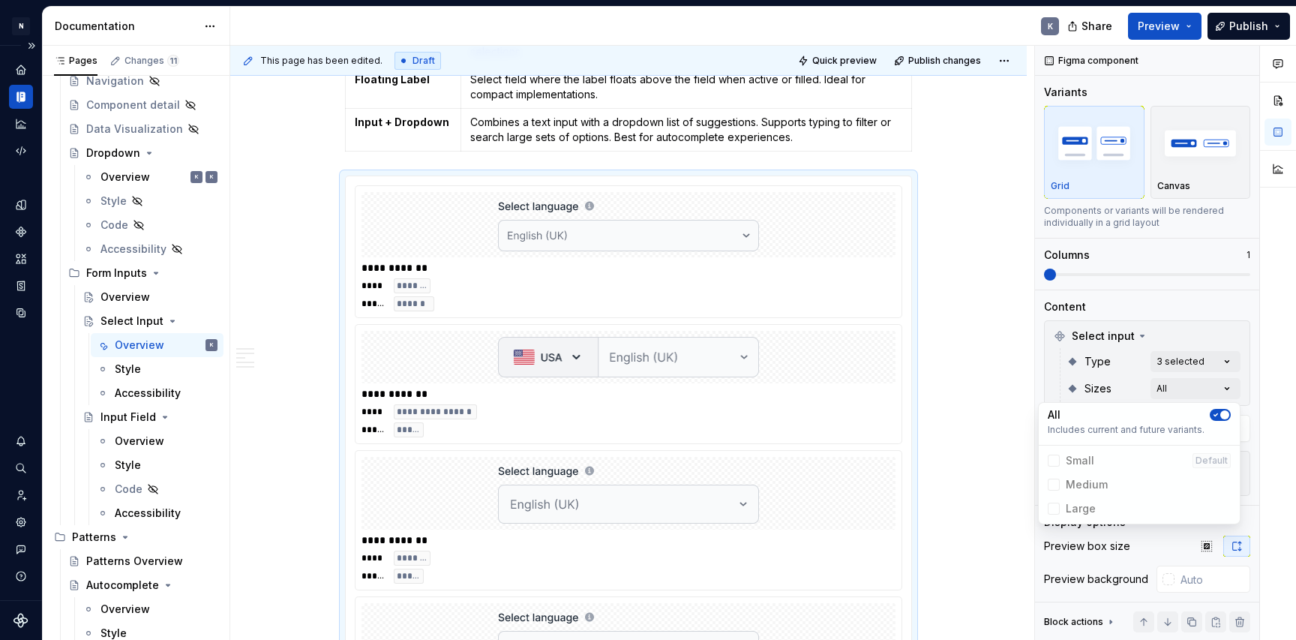
click at [1053, 482] on span "Medium" at bounding box center [1139, 485] width 195 height 24
click at [1219, 416] on icon "button" at bounding box center [1216, 414] width 12 height 9
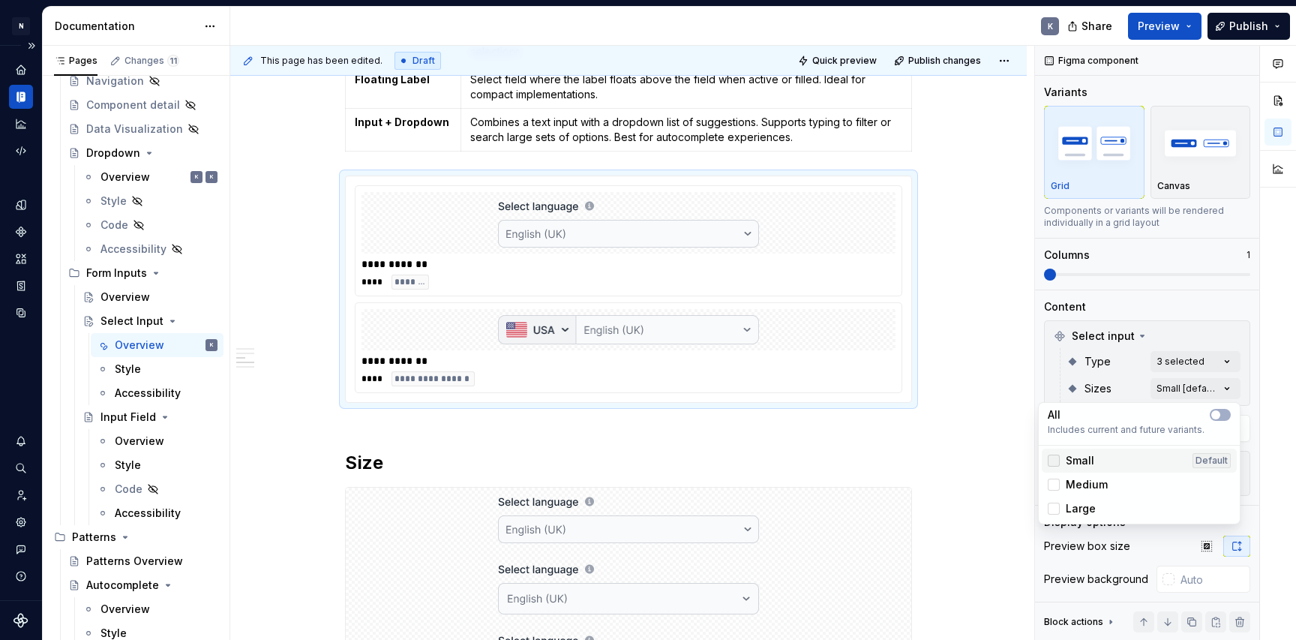
click at [1056, 457] on div at bounding box center [1054, 461] width 12 height 12
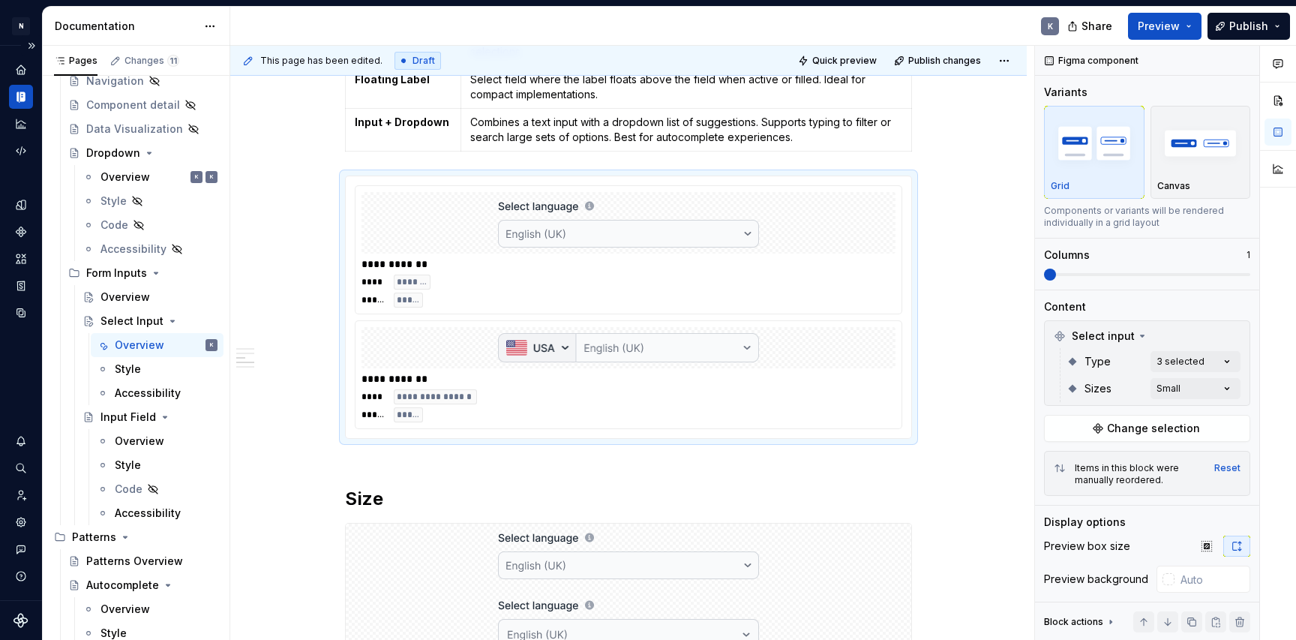
click at [1126, 369] on div "Comments Open comments No comments yet Select ‘Comment’ from the block context …" at bounding box center [1165, 343] width 261 height 595
click at [1172, 363] on div "Comments Open comments No comments yet Select ‘Comment’ from the block context …" at bounding box center [1165, 343] width 261 height 595
click at [984, 366] on html "N Product Design K Design system data Documentation K Share Preview Publish Pag…" at bounding box center [648, 320] width 1296 height 640
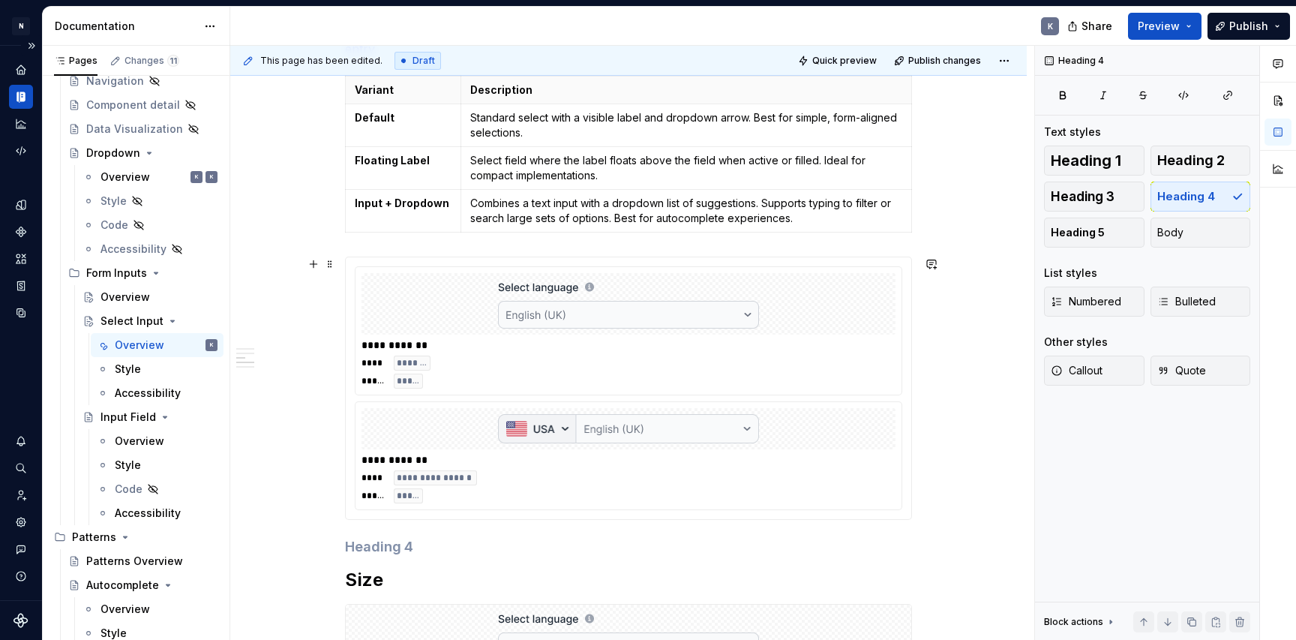
scroll to position [629, 0]
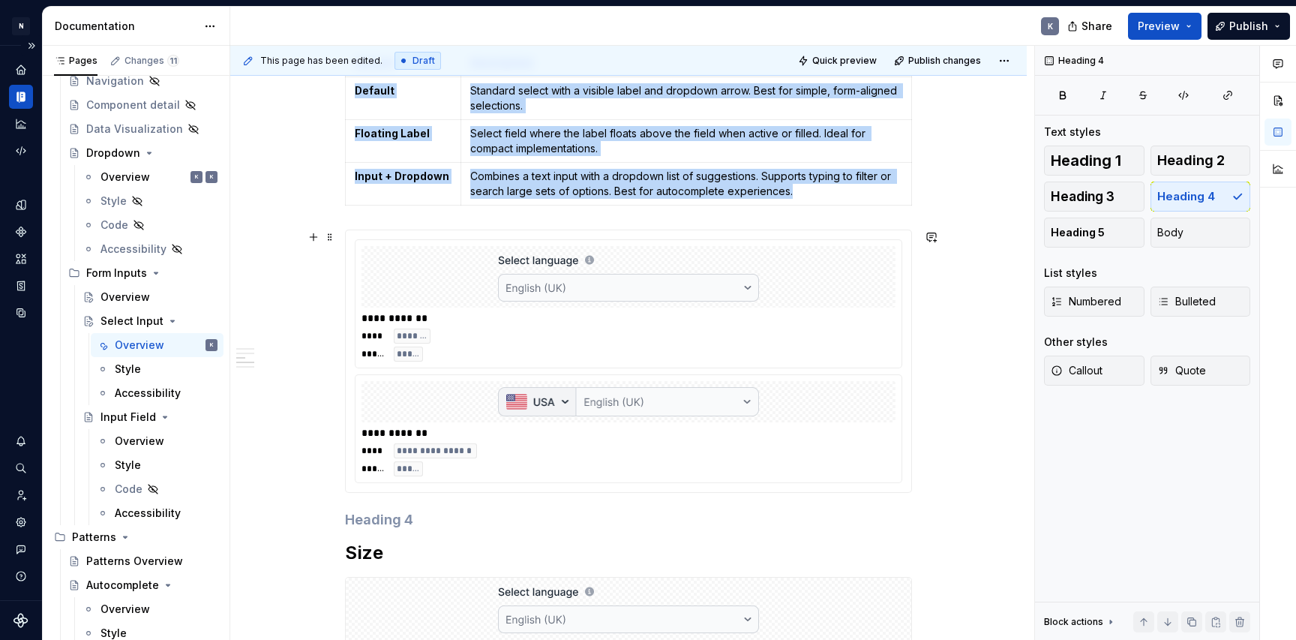
click at [857, 368] on div "**********" at bounding box center [629, 303] width 548 height 129
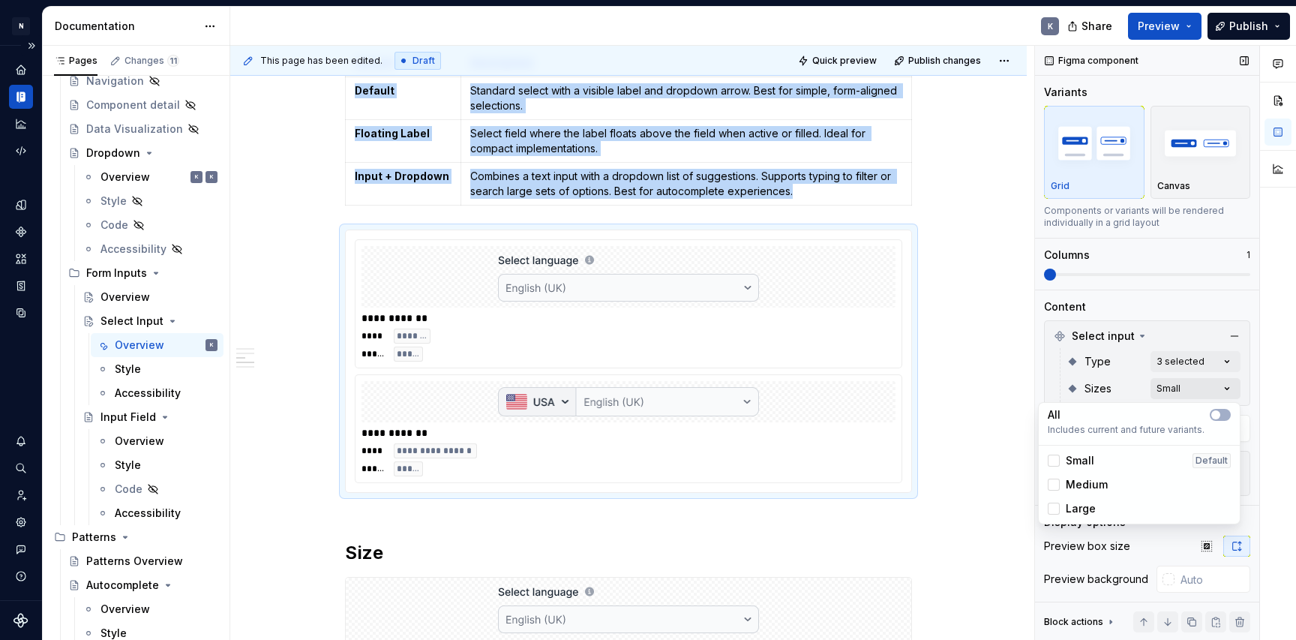
click at [1185, 386] on div "Comments Open comments No comments yet Select ‘Comment’ from the block context …" at bounding box center [1165, 343] width 261 height 595
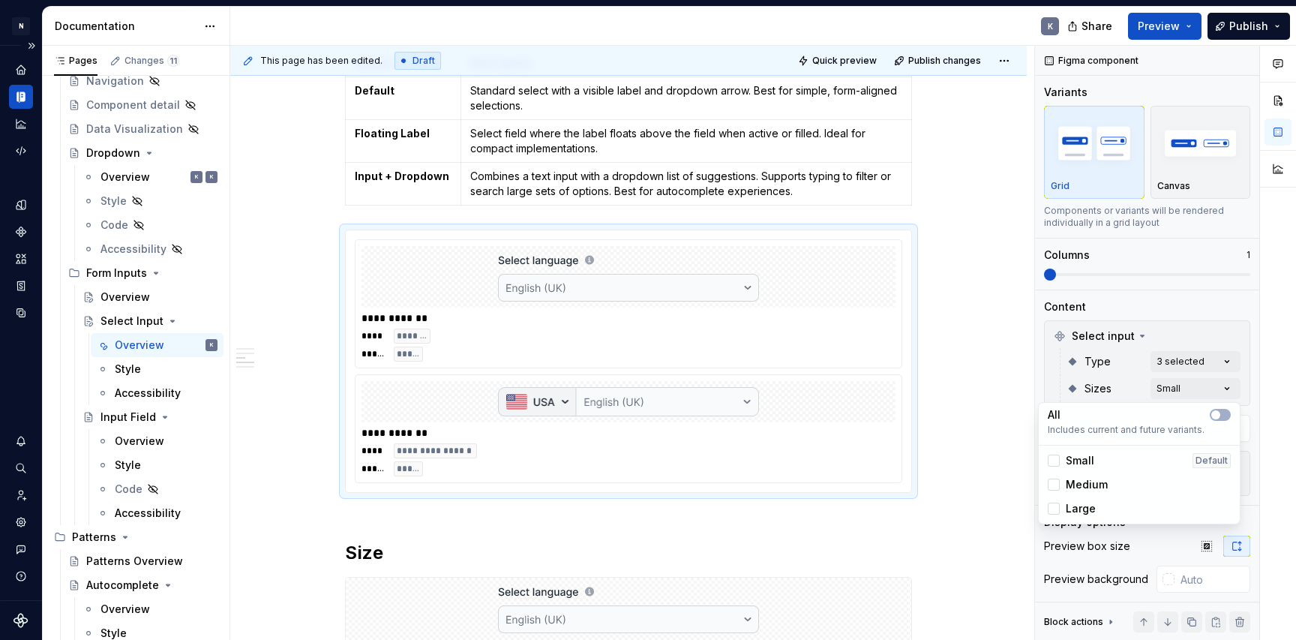
click at [1104, 480] on span "Medium" at bounding box center [1087, 484] width 42 height 15
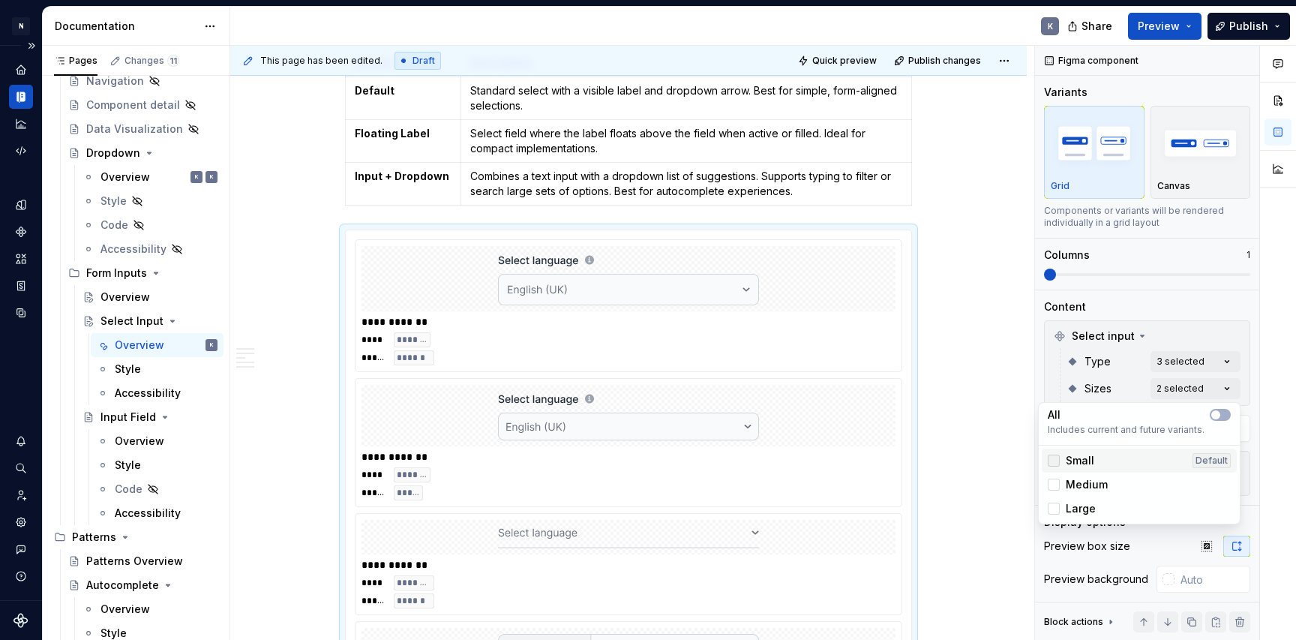
click at [1059, 458] on div at bounding box center [1054, 461] width 12 height 12
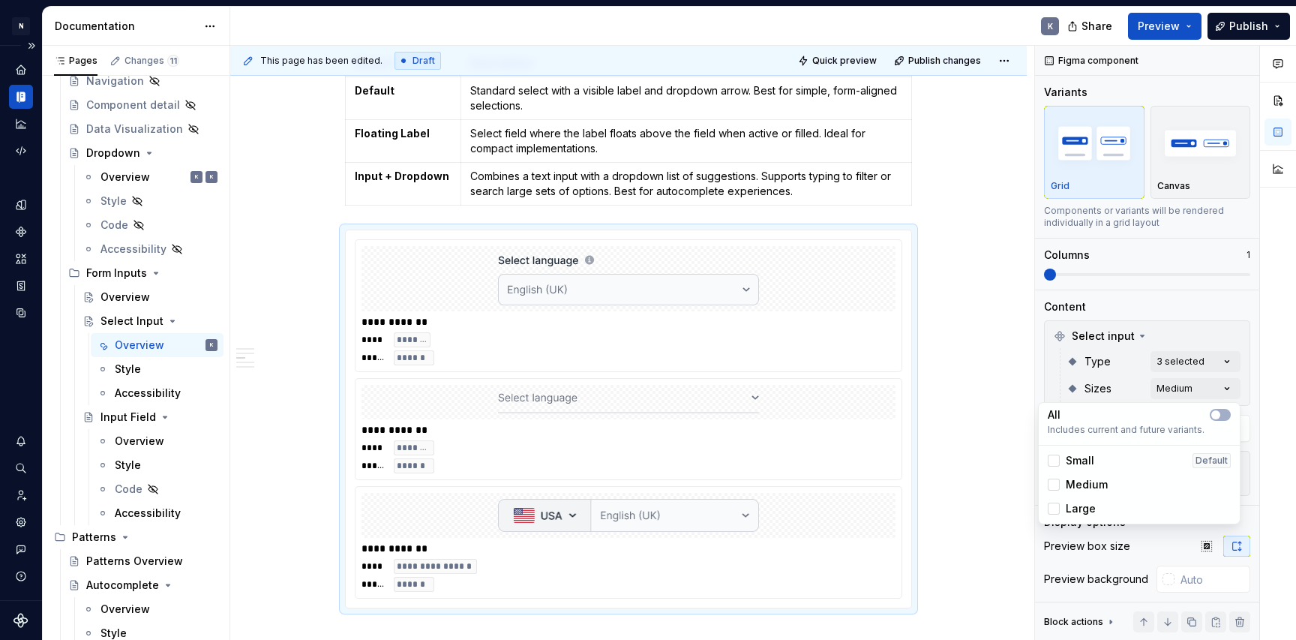
click at [1005, 414] on html "N Product Design K Design system data Documentation K Share Preview Publish Pag…" at bounding box center [648, 320] width 1296 height 640
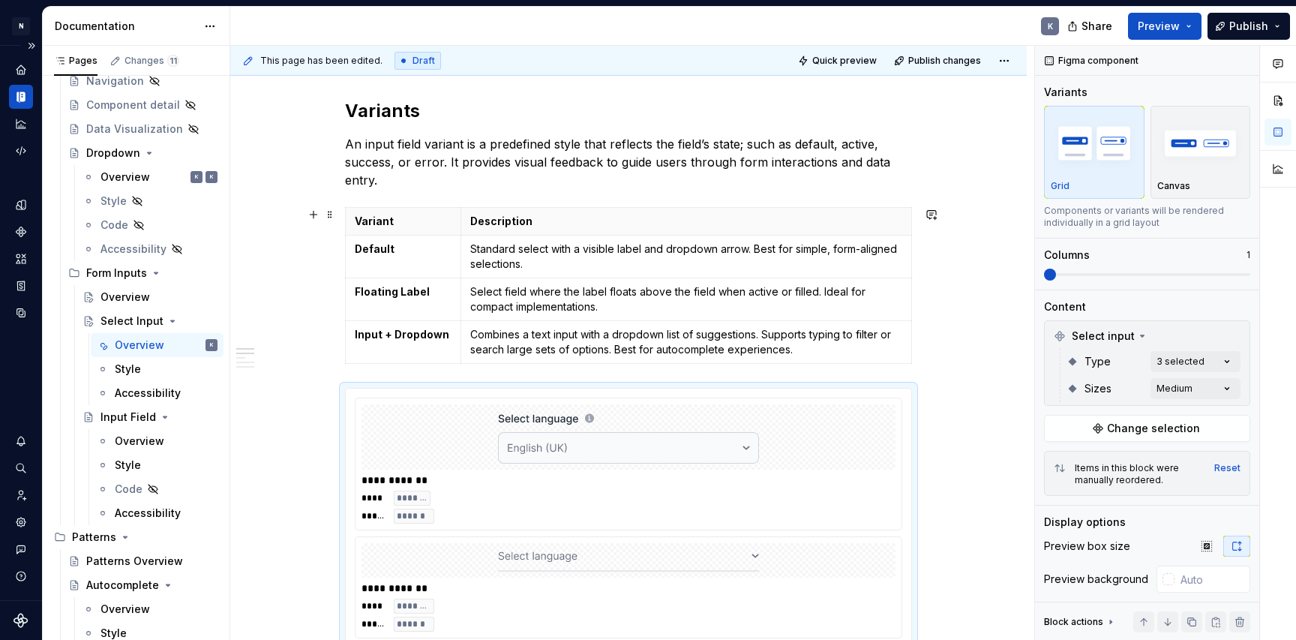
scroll to position [333, 0]
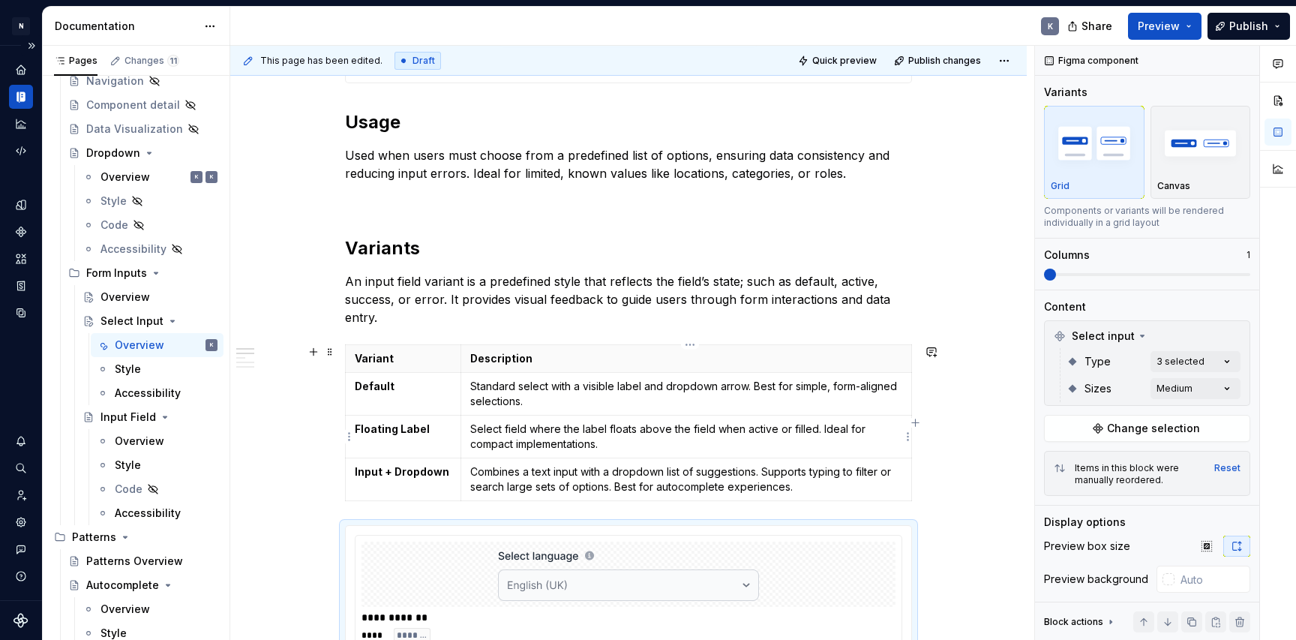
click at [651, 448] on p "Select field where the label floats above the field when active or filled. Idea…" at bounding box center [686, 437] width 432 height 30
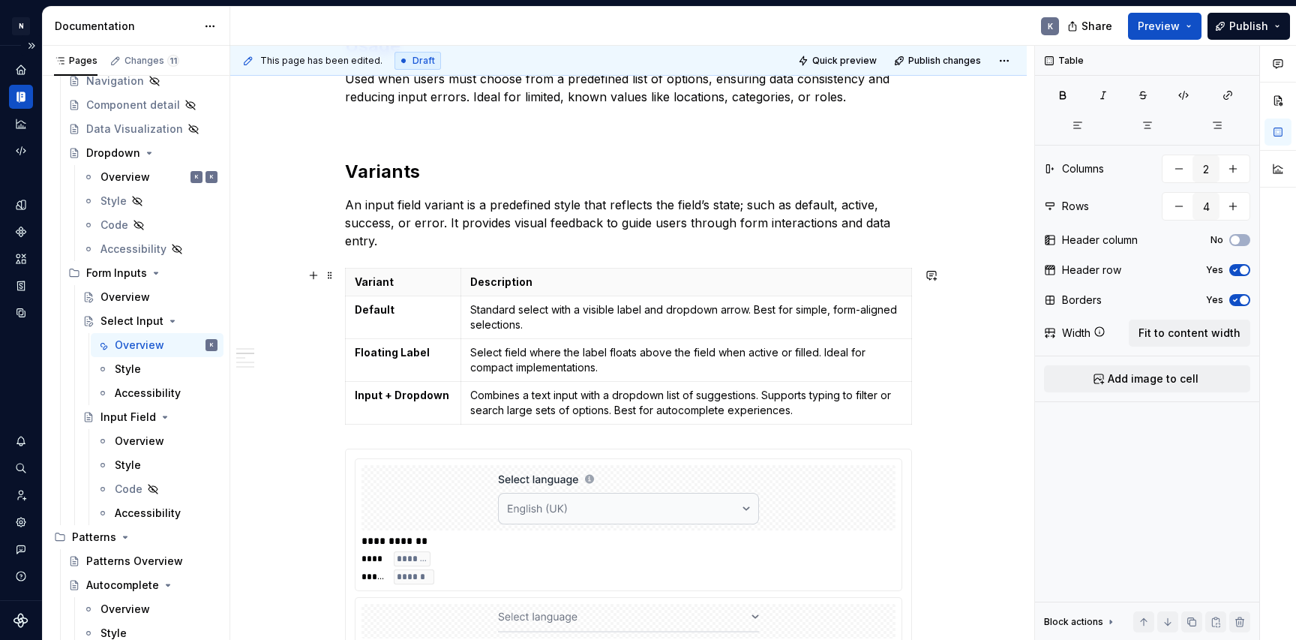
scroll to position [428, 0]
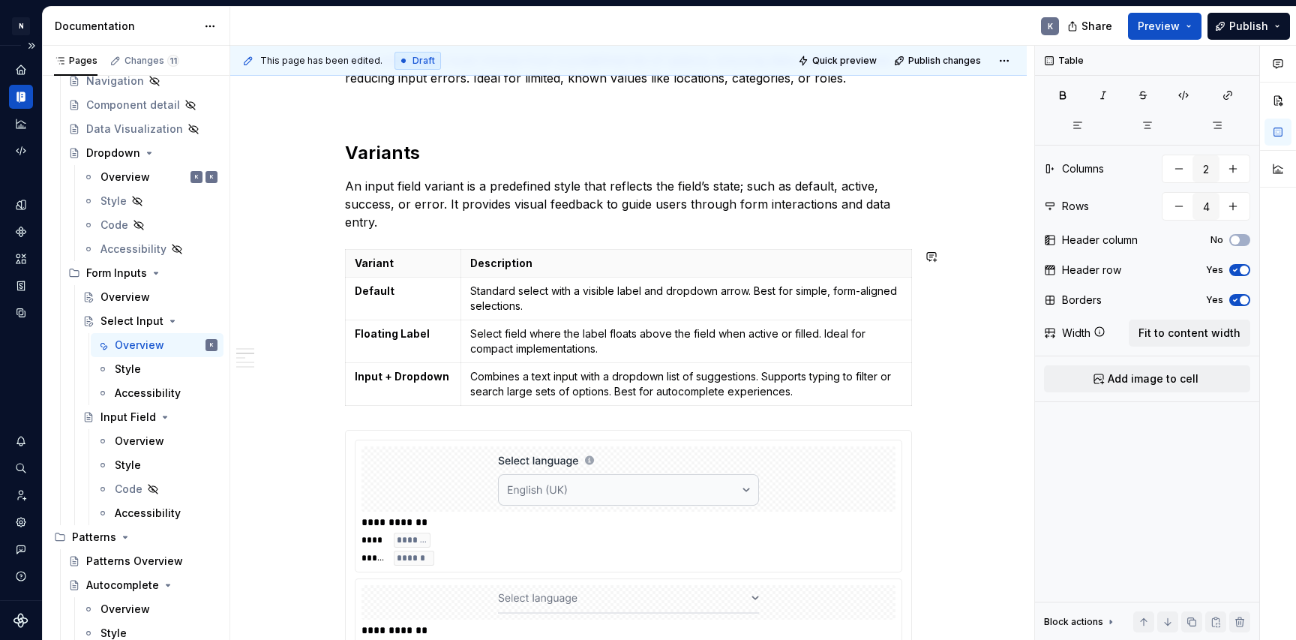
click at [333, 255] on span at bounding box center [330, 256] width 12 height 21
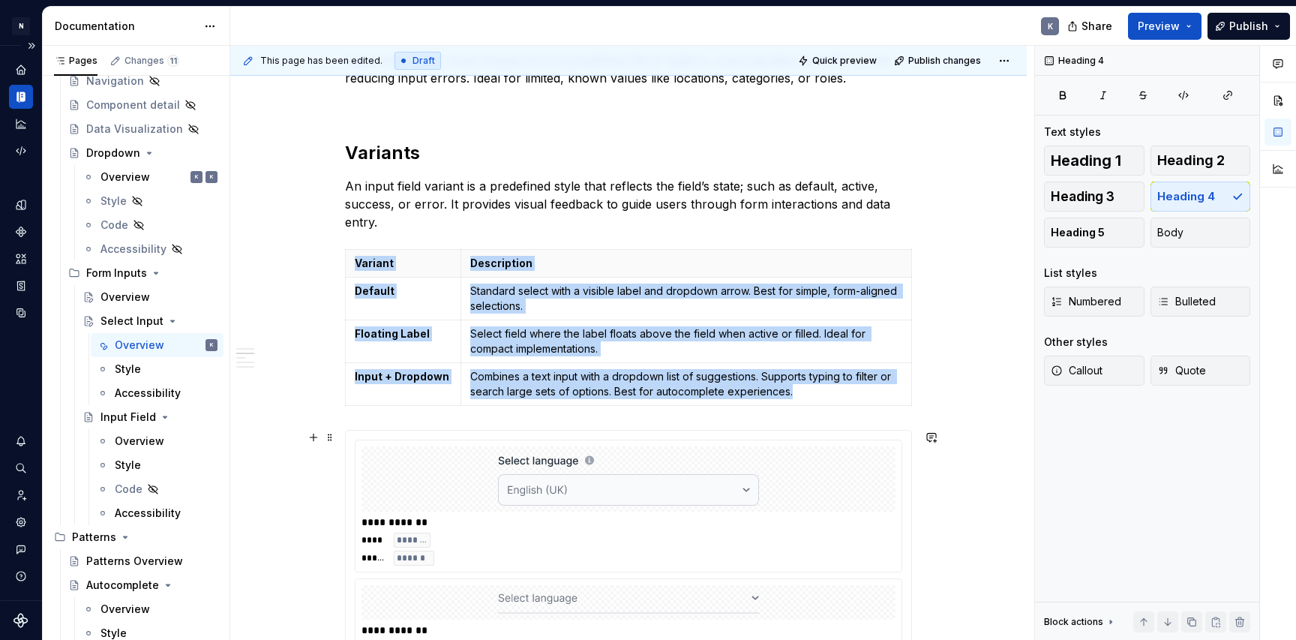
click at [792, 447] on div at bounding box center [629, 478] width 534 height 65
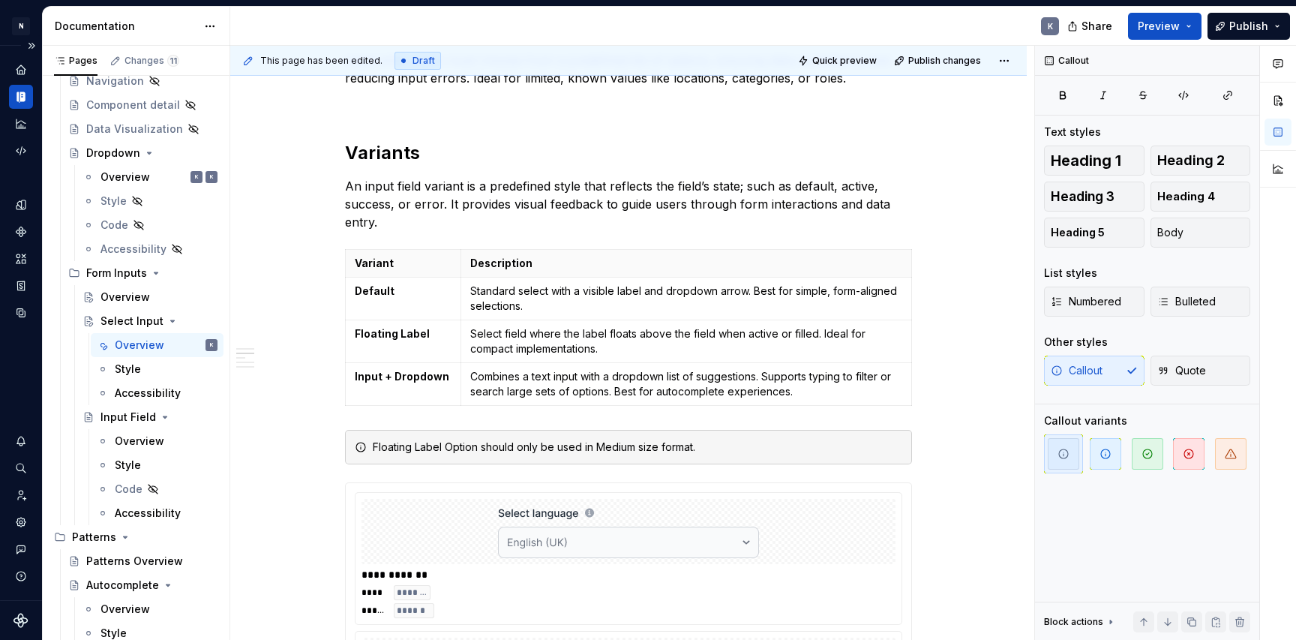
click at [903, 441] on div "Floating Label Option should only be used in Medium size format." at bounding box center [638, 447] width 530 height 15
click at [1096, 453] on span "button" at bounding box center [1106, 454] width 32 height 32
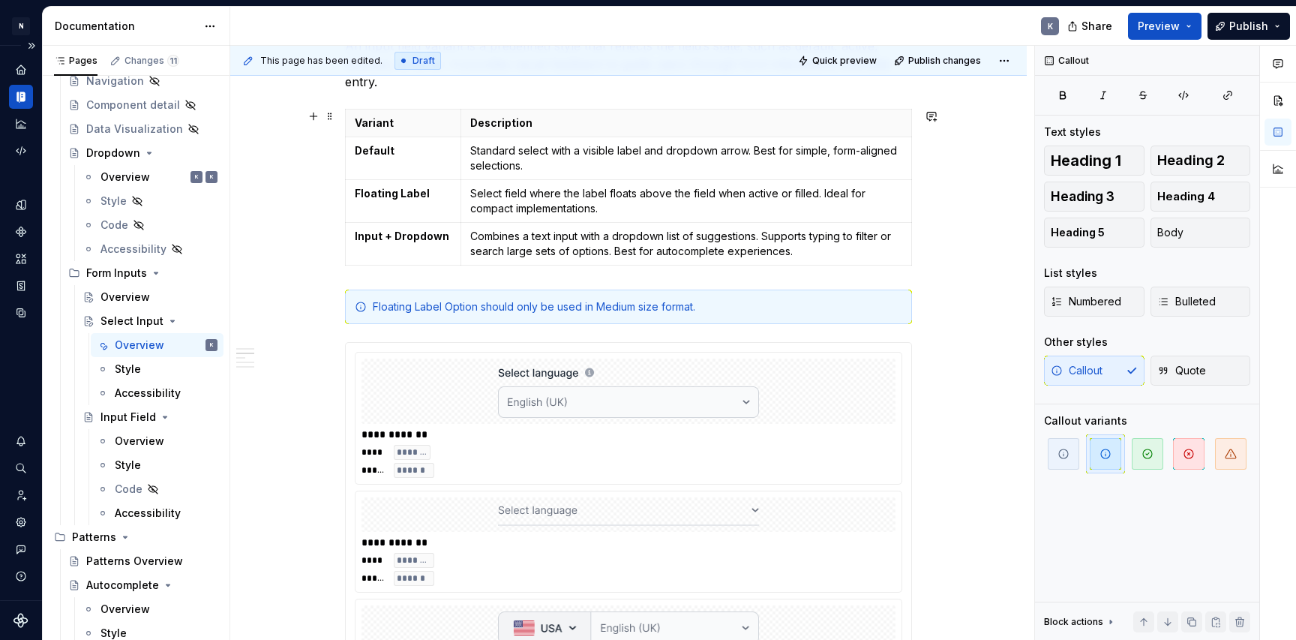
scroll to position [665, 0]
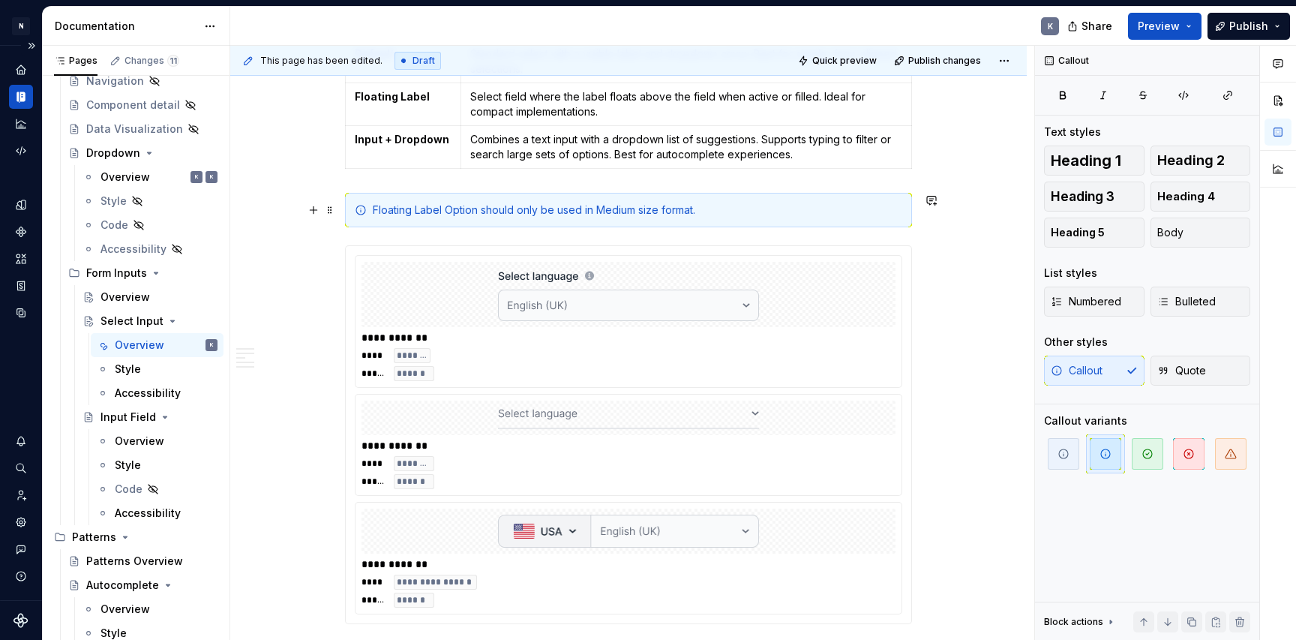
click at [419, 215] on div "Floating Label Option should only be used in Medium size format." at bounding box center [638, 210] width 530 height 15
drag, startPoint x: 377, startPoint y: 208, endPoint x: 446, endPoint y: 212, distance: 69.2
click at [459, 212] on div "Floating Label Option should only be used in Medium size format." at bounding box center [638, 210] width 530 height 15
drag, startPoint x: 485, startPoint y: 211, endPoint x: 451, endPoint y: 209, distance: 33.8
click at [463, 181] on div "**********" at bounding box center [628, 555] width 567 height 1848
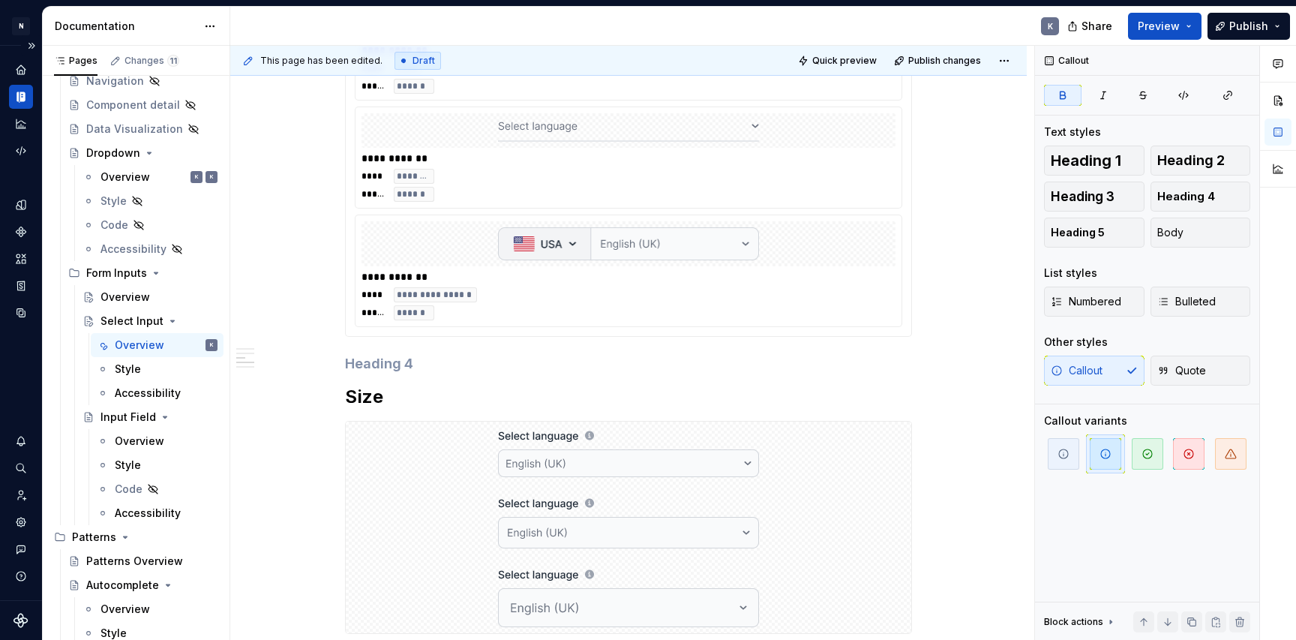
scroll to position [1031, 0]
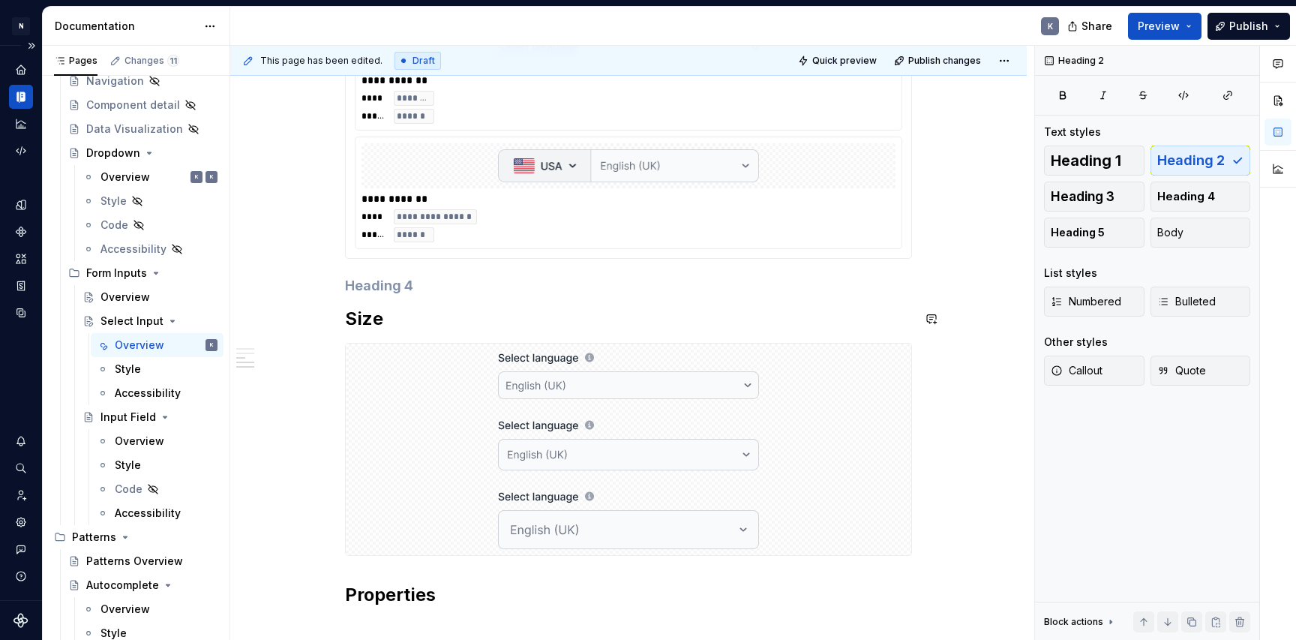
click at [540, 296] on div "**********" at bounding box center [628, 190] width 567 height 1848
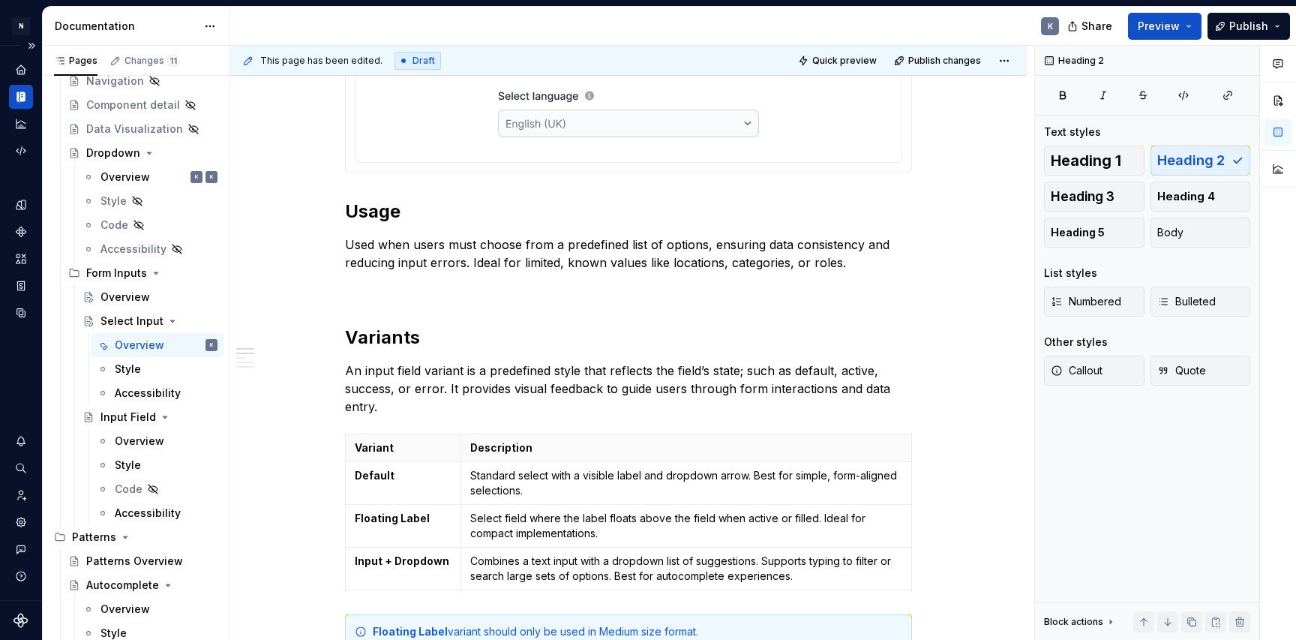
scroll to position [0, 0]
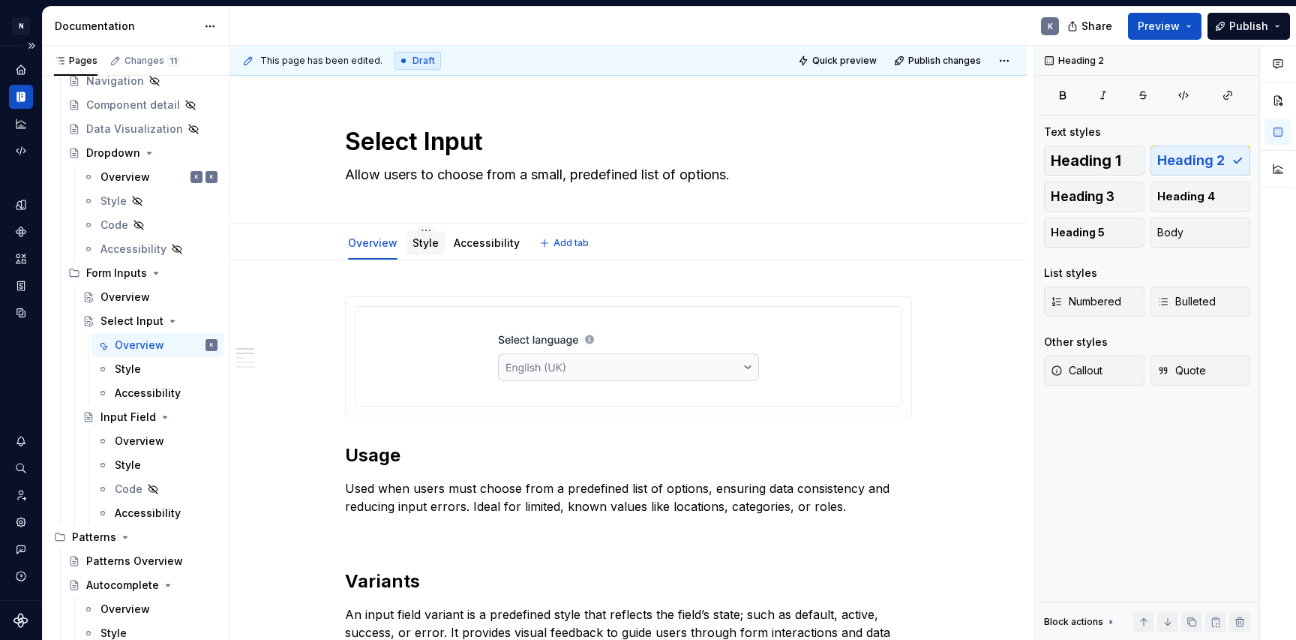
click at [434, 242] on link "Style" at bounding box center [426, 242] width 26 height 13
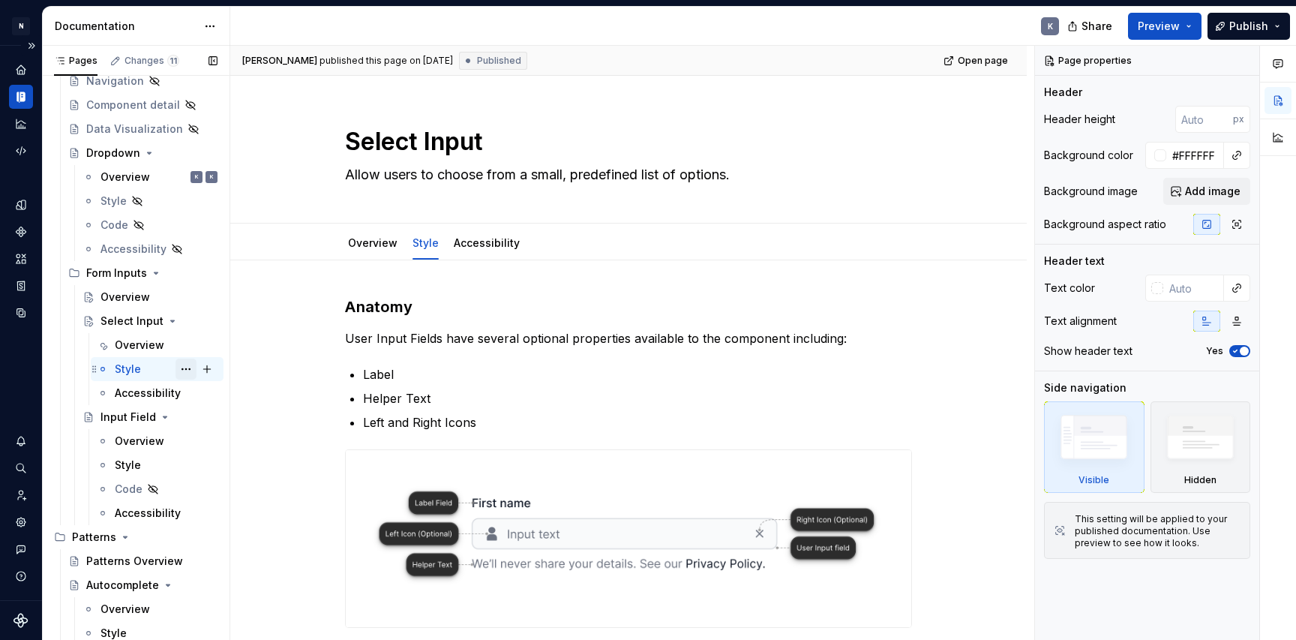
click at [190, 369] on button "Page tree" at bounding box center [186, 369] width 21 height 21
click at [475, 246] on html "N Product Design K Design system data Documentation K Share Preview Publish Pag…" at bounding box center [648, 320] width 1296 height 640
click at [475, 246] on link "Accessibility" at bounding box center [487, 242] width 66 height 13
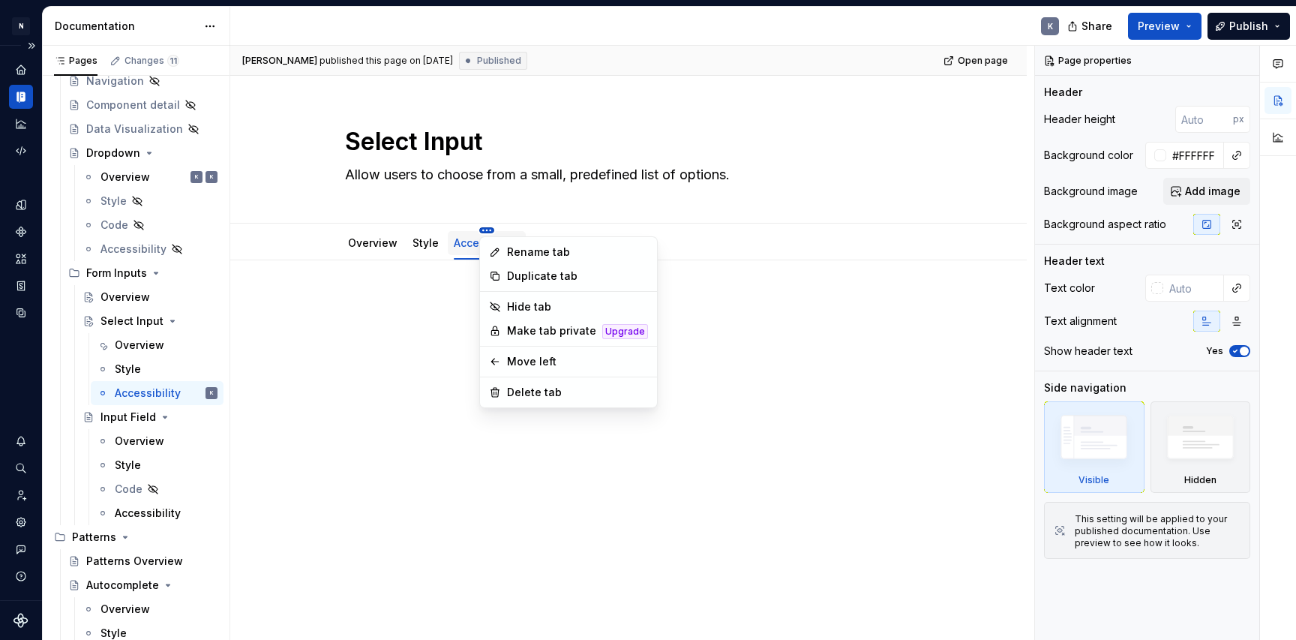
click at [487, 227] on html "N Product Design K Design system data Documentation K Share Preview Publish Pag…" at bounding box center [648, 320] width 1296 height 640
click at [557, 395] on div "Delete tab" at bounding box center [577, 392] width 141 height 15
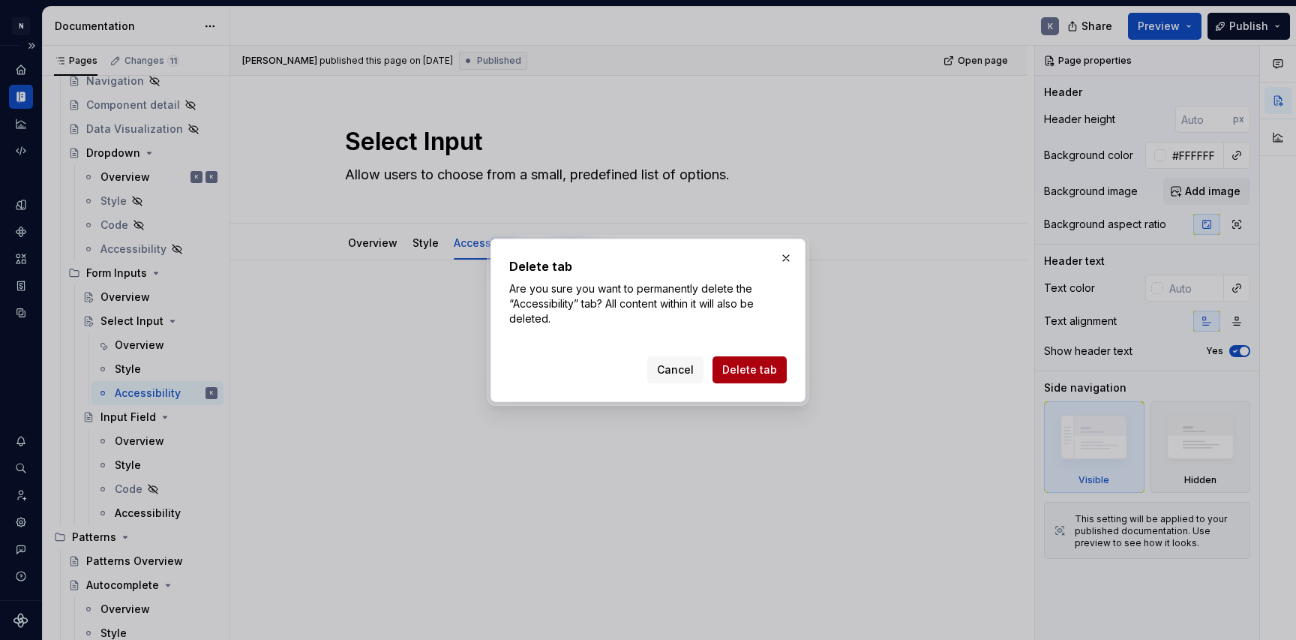
click at [734, 371] on span "Delete tab" at bounding box center [749, 369] width 55 height 15
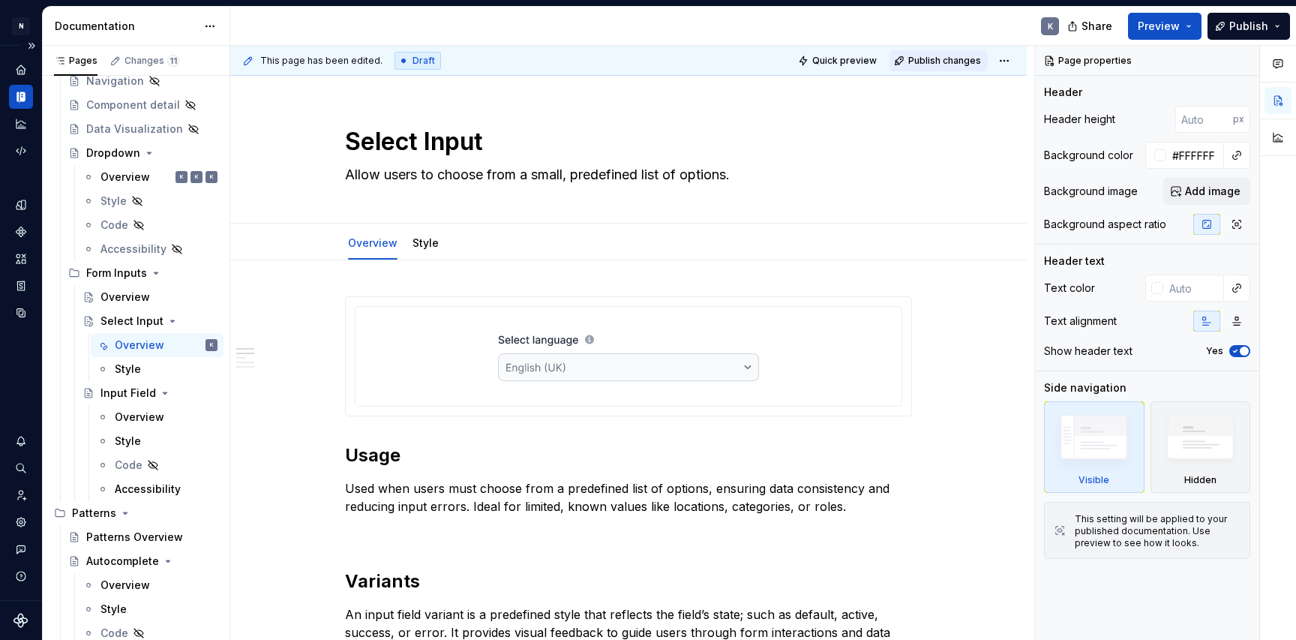
click at [942, 62] on span "Publish changes" at bounding box center [945, 61] width 73 height 12
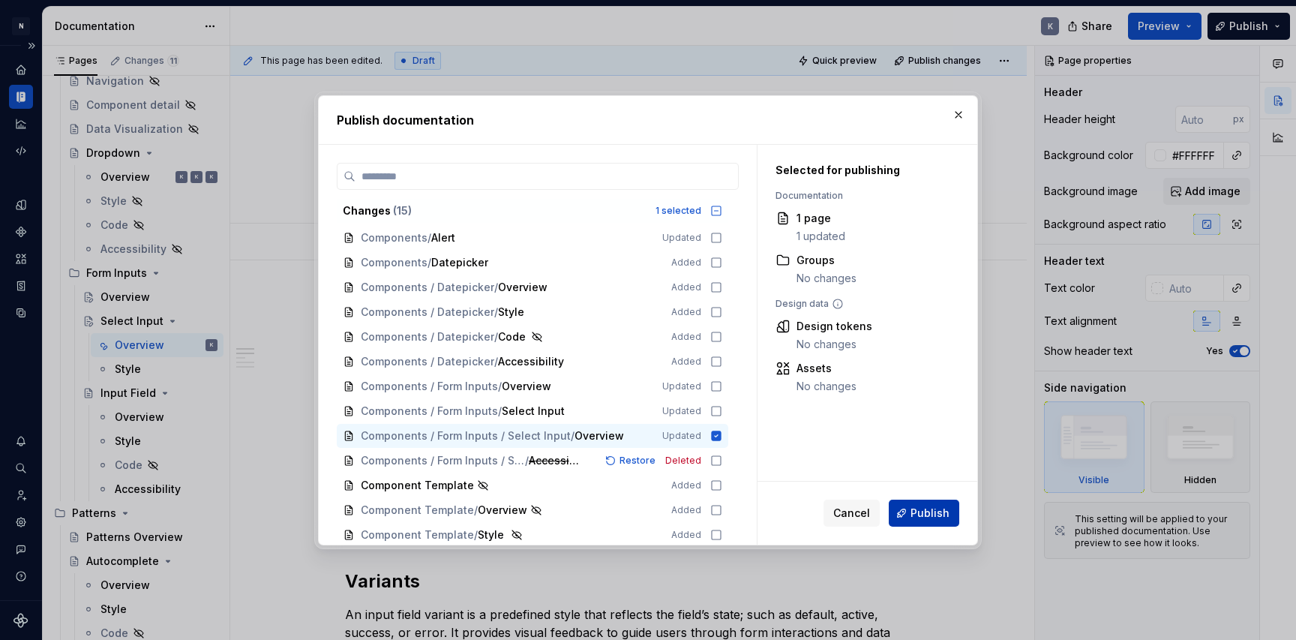
click at [927, 508] on span "Publish" at bounding box center [930, 513] width 39 height 15
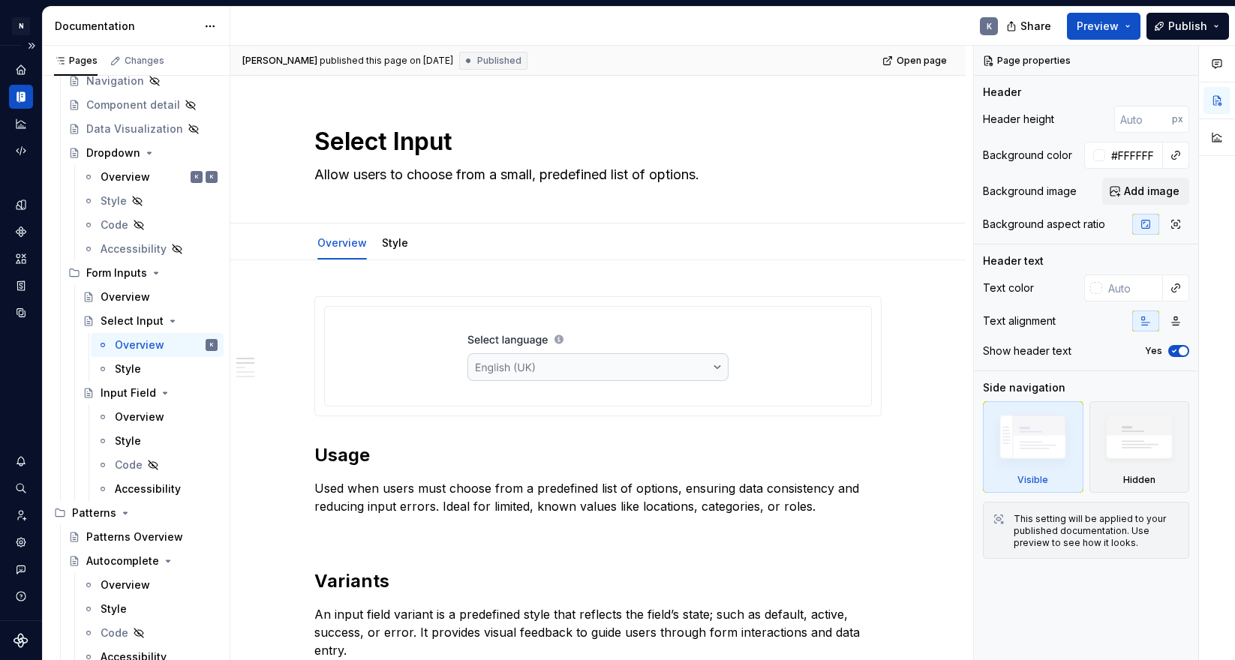
type textarea "*"
